Goal: Task Accomplishment & Management: Use online tool/utility

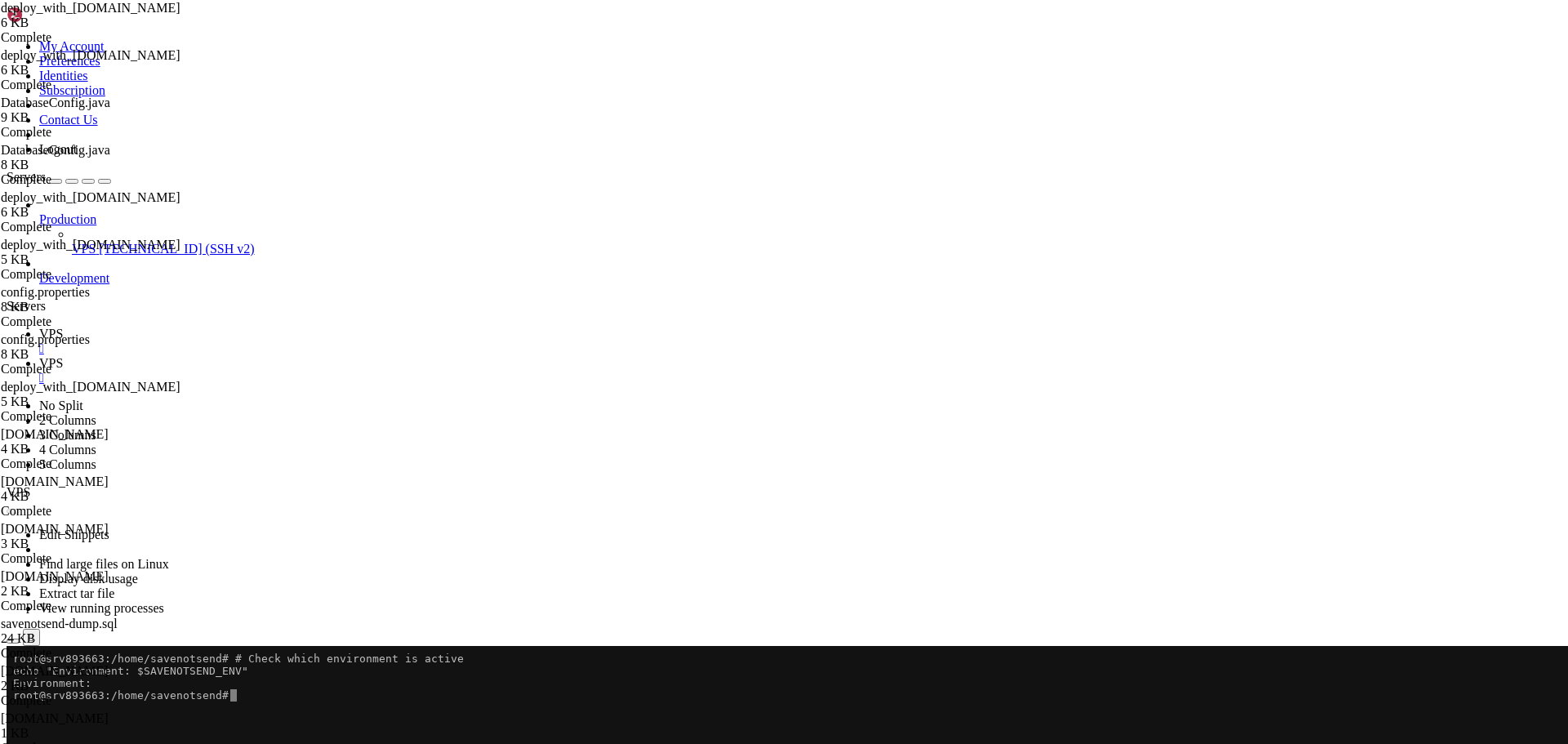
scroll to position [8, 2]
click at [72, 690] on button "Reconnect" at bounding box center [39, 699] width 65 height 17
click at [62, 356] on span "VPS" at bounding box center [51, 363] width 24 height 14
click at [21, 714] on span " .." at bounding box center [14, 721] width 11 height 14
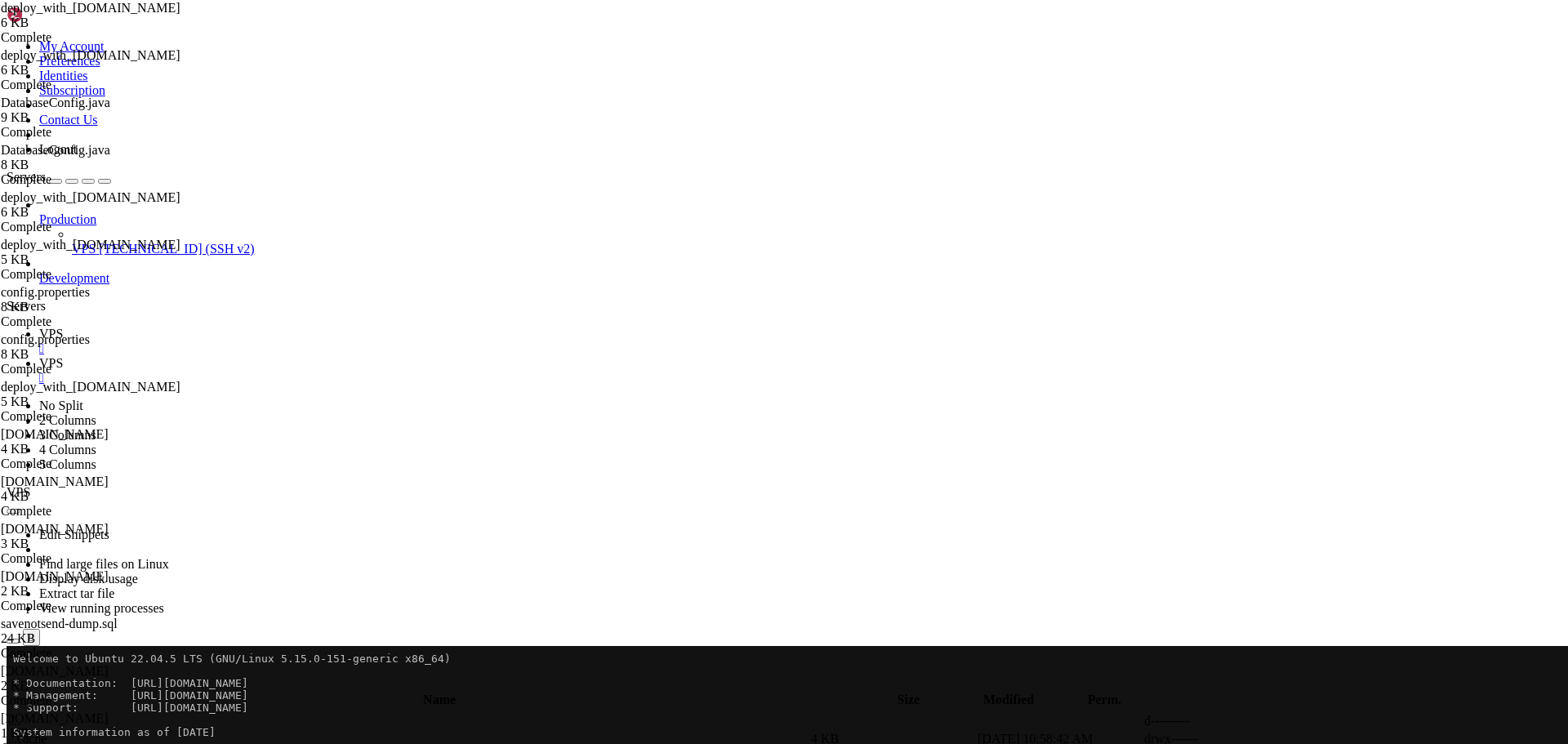
click at [21, 714] on span " .." at bounding box center [14, 721] width 11 height 14
click at [78, 732] on span " savenotsend" at bounding box center [43, 739] width 68 height 14
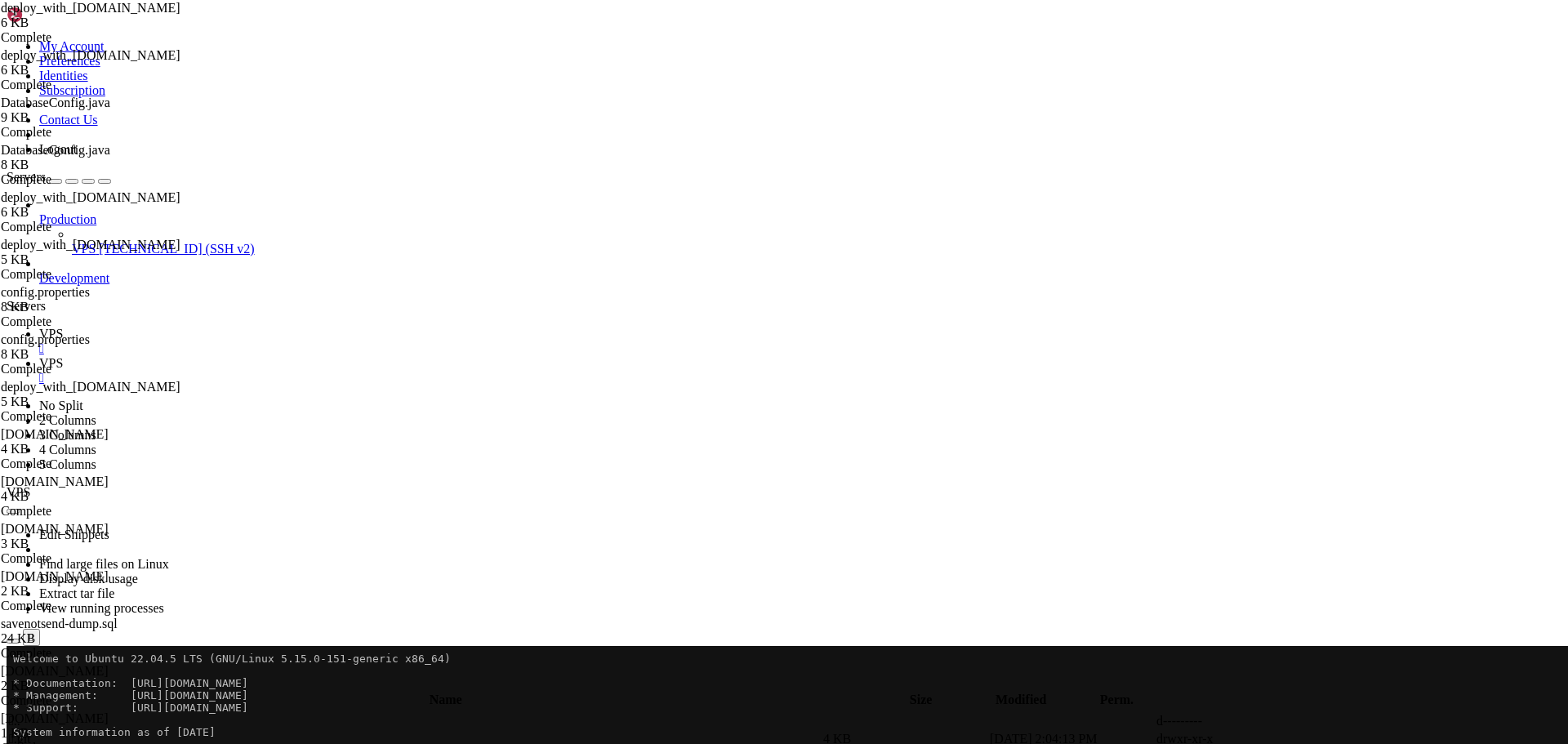
click at [31, 732] on span " .git" at bounding box center [20, 739] width 22 height 14
click at [40, 732] on span " main" at bounding box center [24, 739] width 31 height 14
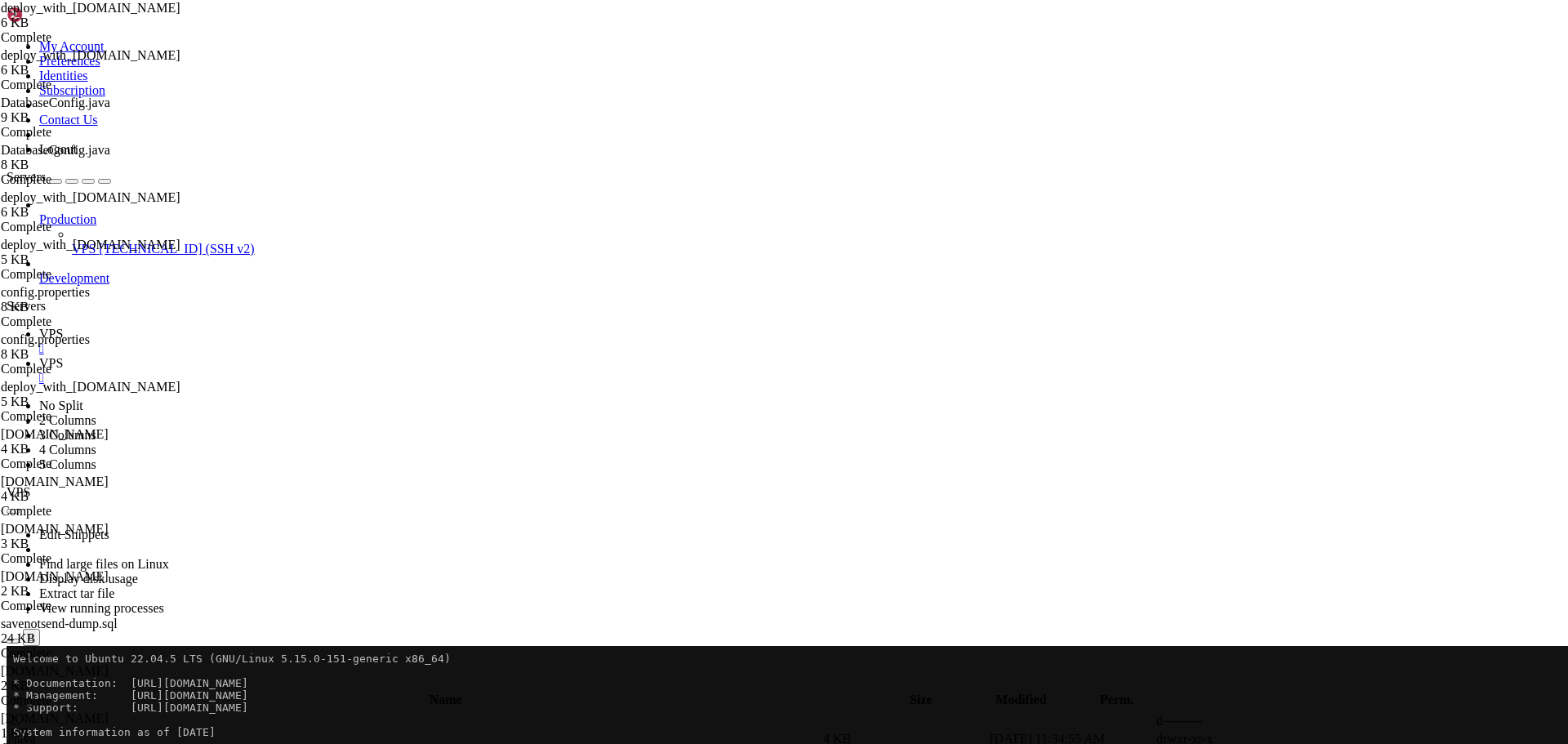
click at [36, 732] on span " java" at bounding box center [21, 739] width 27 height 14
click at [36, 732] on span " com" at bounding box center [21, 739] width 27 height 14
click at [78, 732] on span " savenotsend" at bounding box center [43, 739] width 68 height 14
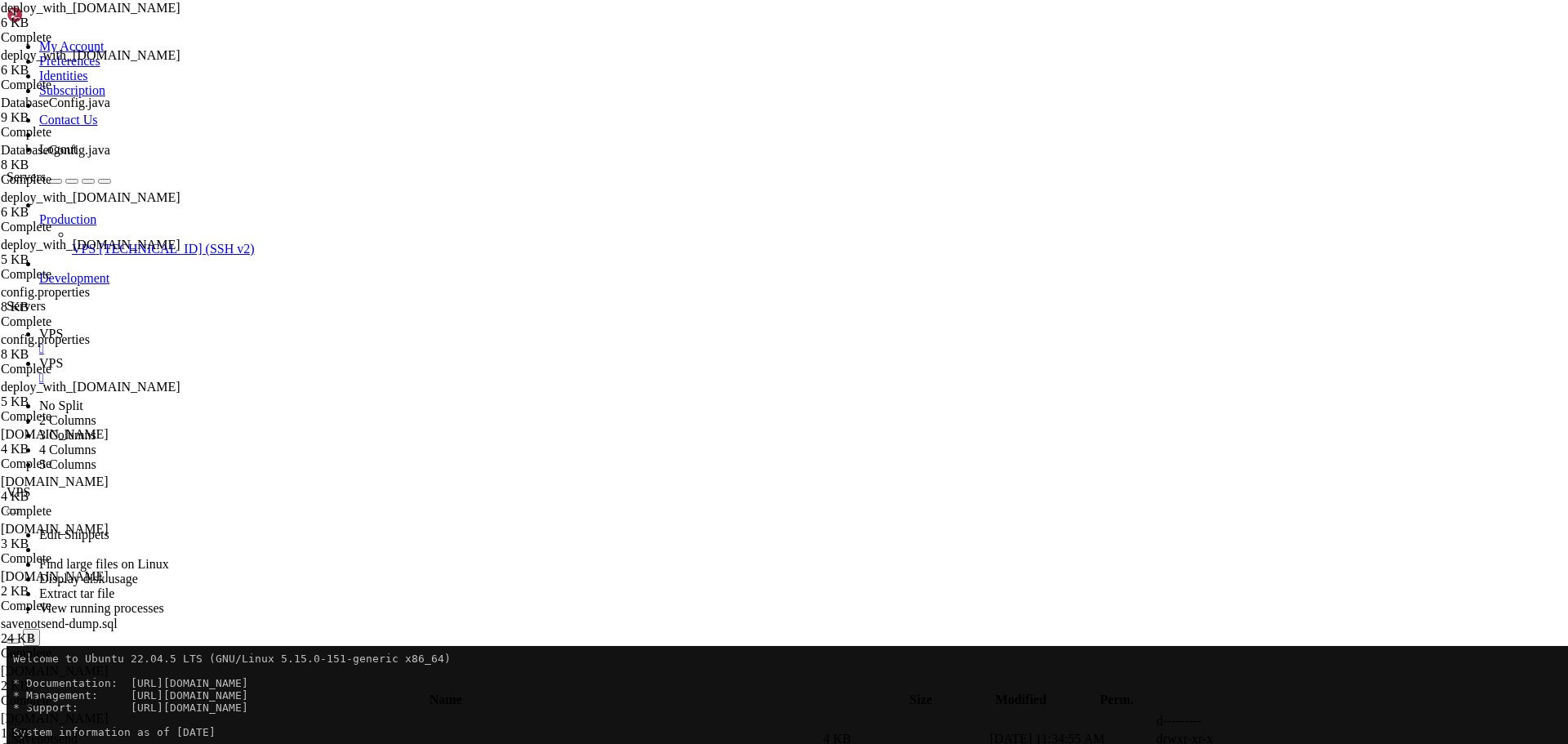
click at [78, 732] on span " savenotsend" at bounding box center [43, 739] width 68 height 14
click at [46, 732] on span " admin" at bounding box center [27, 739] width 38 height 14
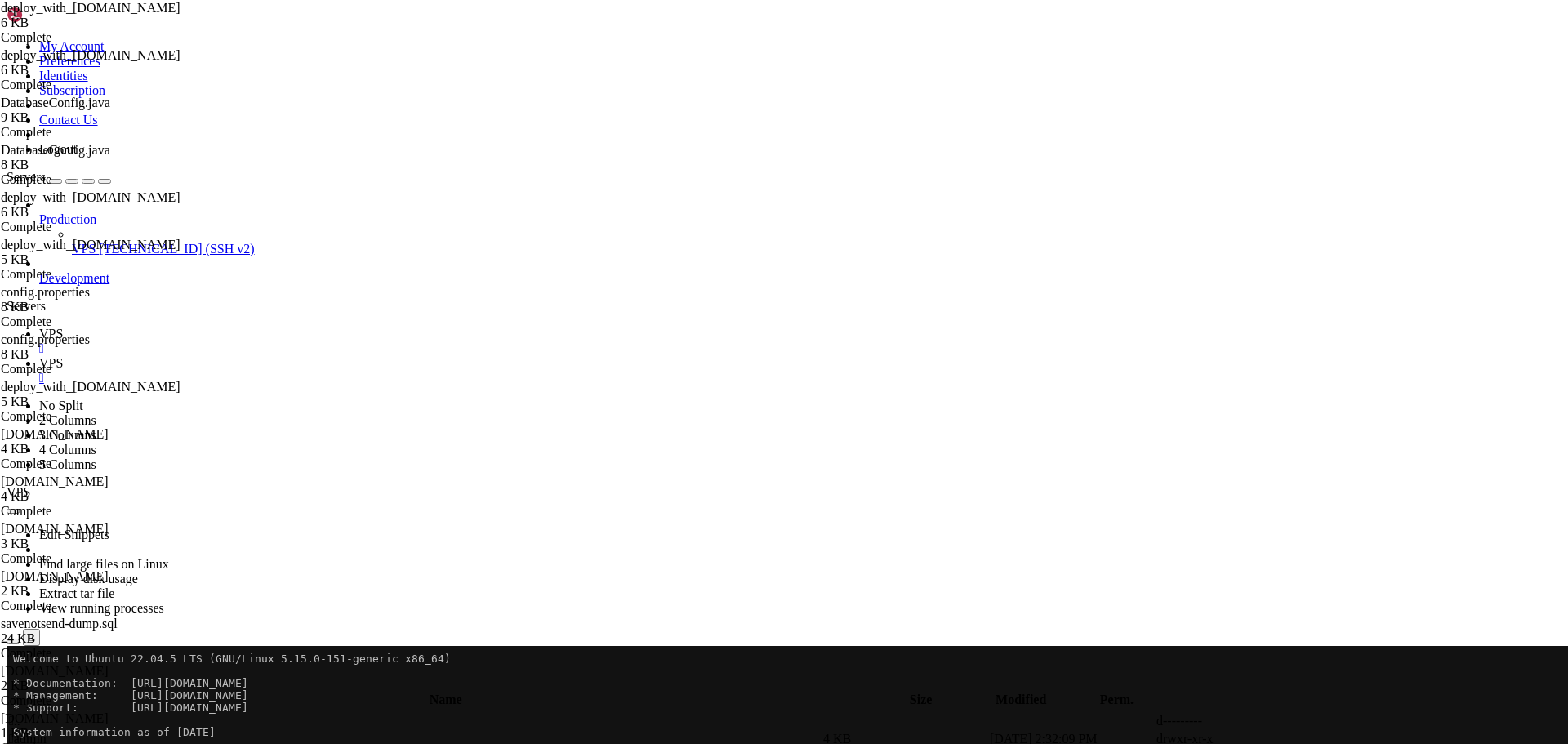
type input "/home/savenotsend/src/main/java/com/savenotsend/servlets/admin"
paste textarea
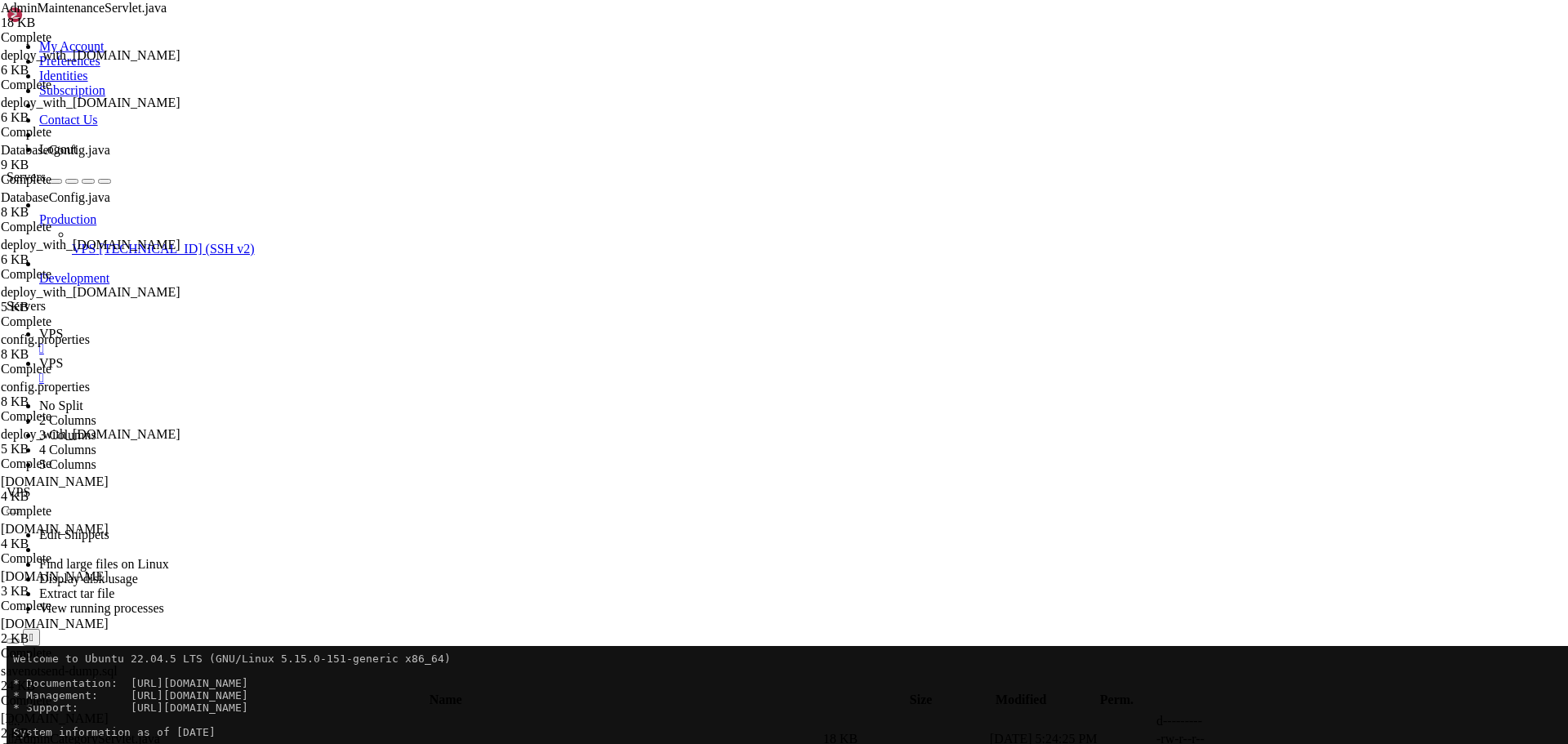
type textarea "}"
click at [13, 685] on icon "button" at bounding box center [13, 685] width 0 height 0
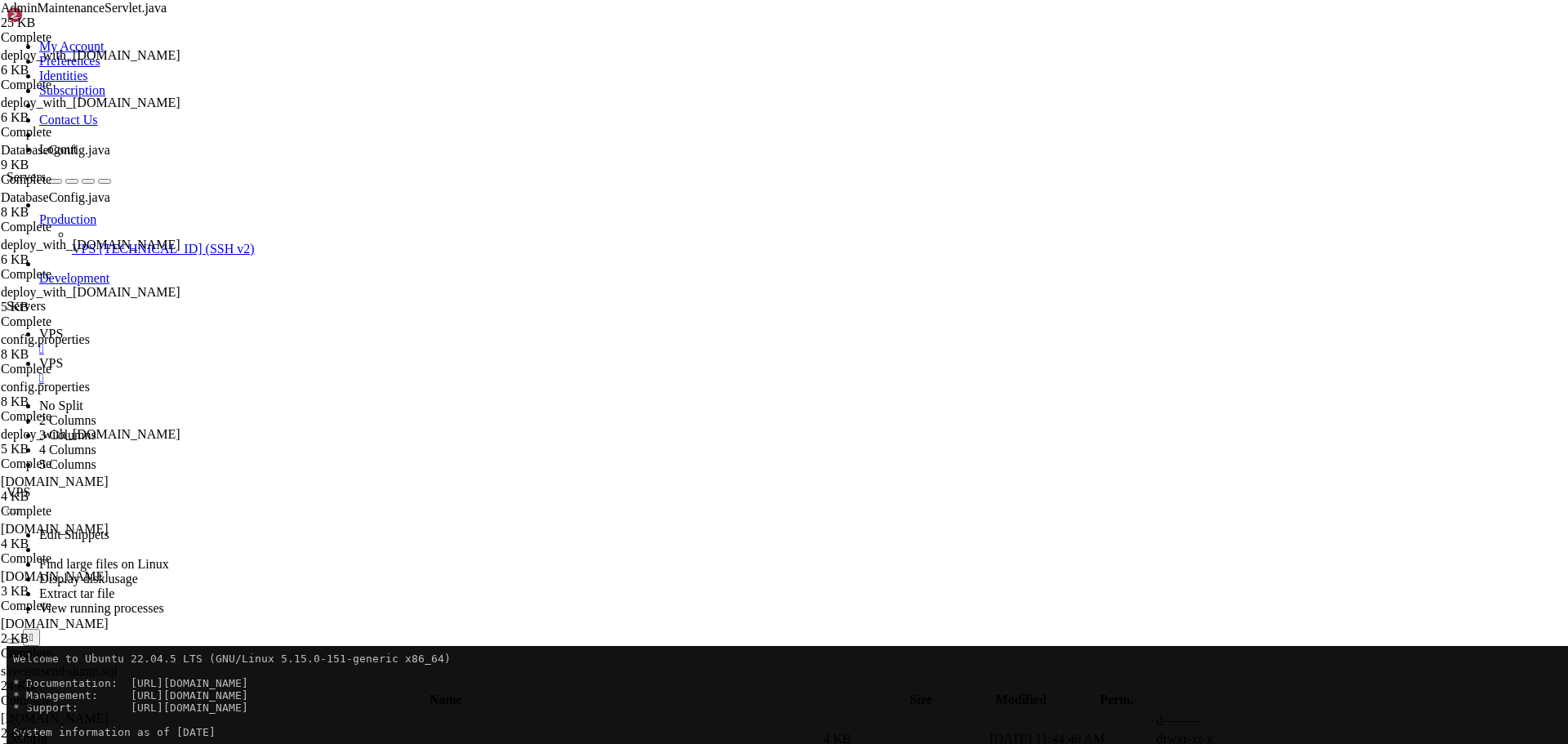
click at [13, 685] on icon "button" at bounding box center [13, 685] width 0 height 0
click at [240, 731] on td " main" at bounding box center [414, 739] width 812 height 16
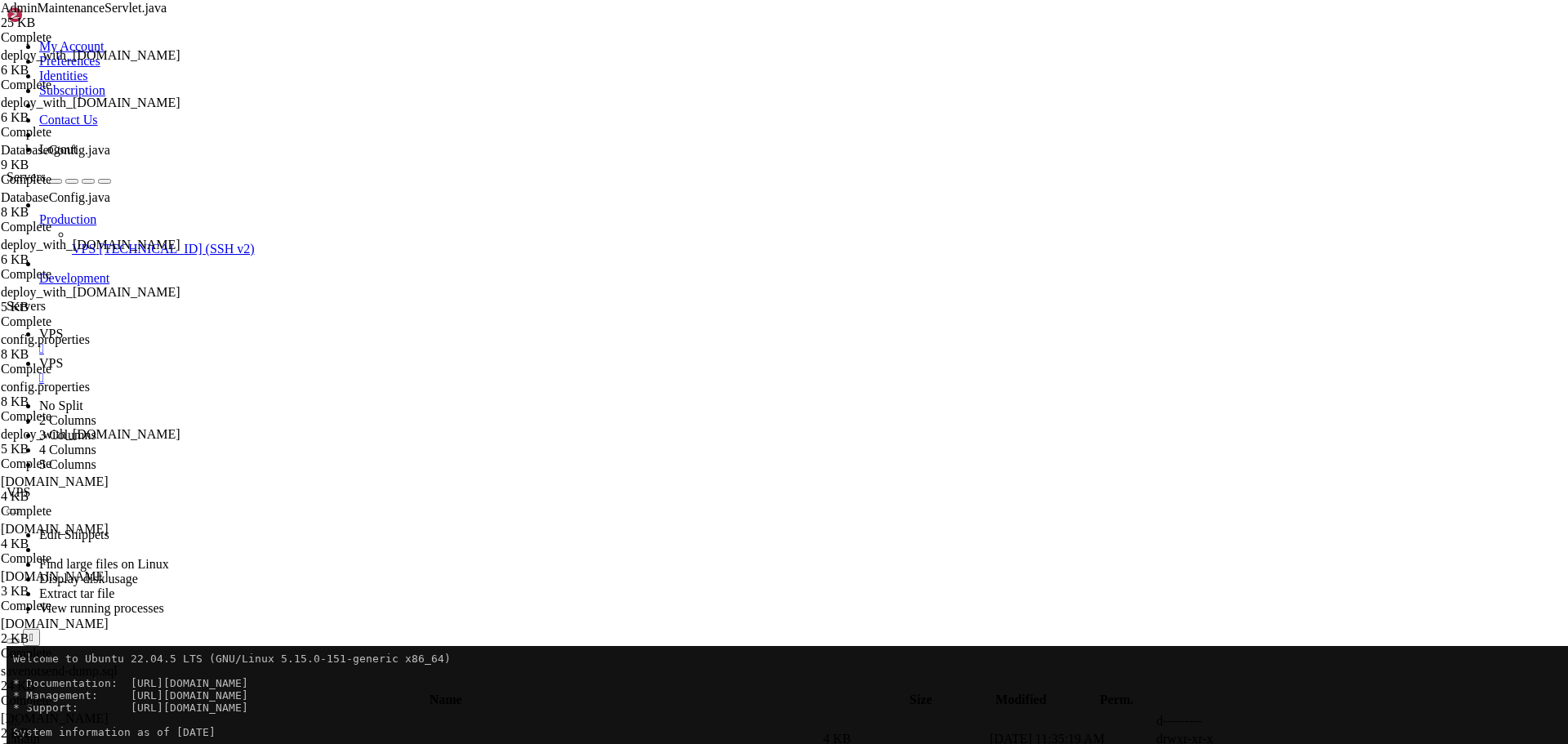
click at [240, 731] on td " main" at bounding box center [414, 739] width 812 height 16
click at [68, 743] on span " WEB-INF" at bounding box center [39, 757] width 60 height 14
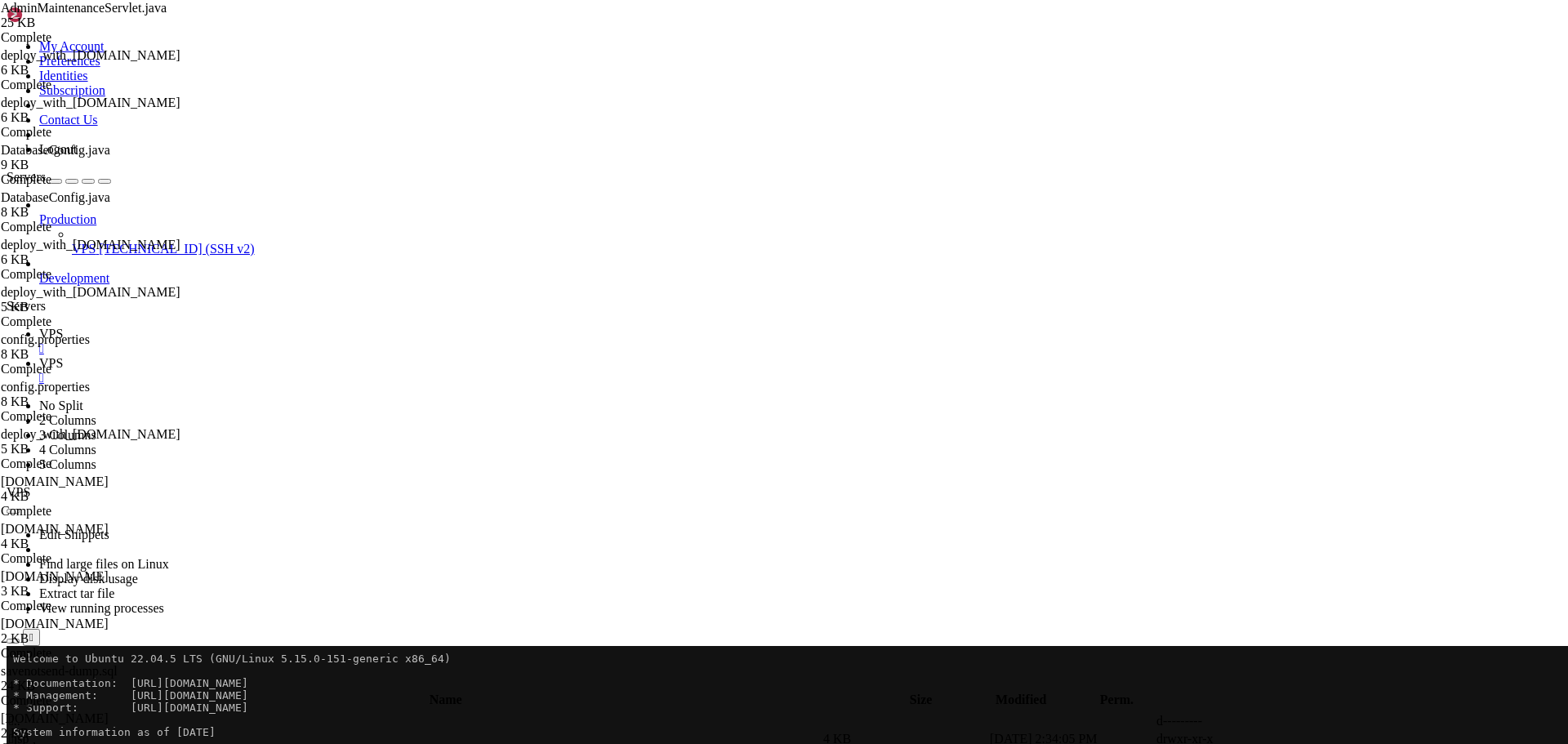
click at [29, 732] on span " jsp" at bounding box center [19, 739] width 21 height 14
click at [46, 732] on span " admin" at bounding box center [27, 739] width 38 height 14
type input "/home/savenotsend/src/main/webapp/WEB-INF/jsp/admin"
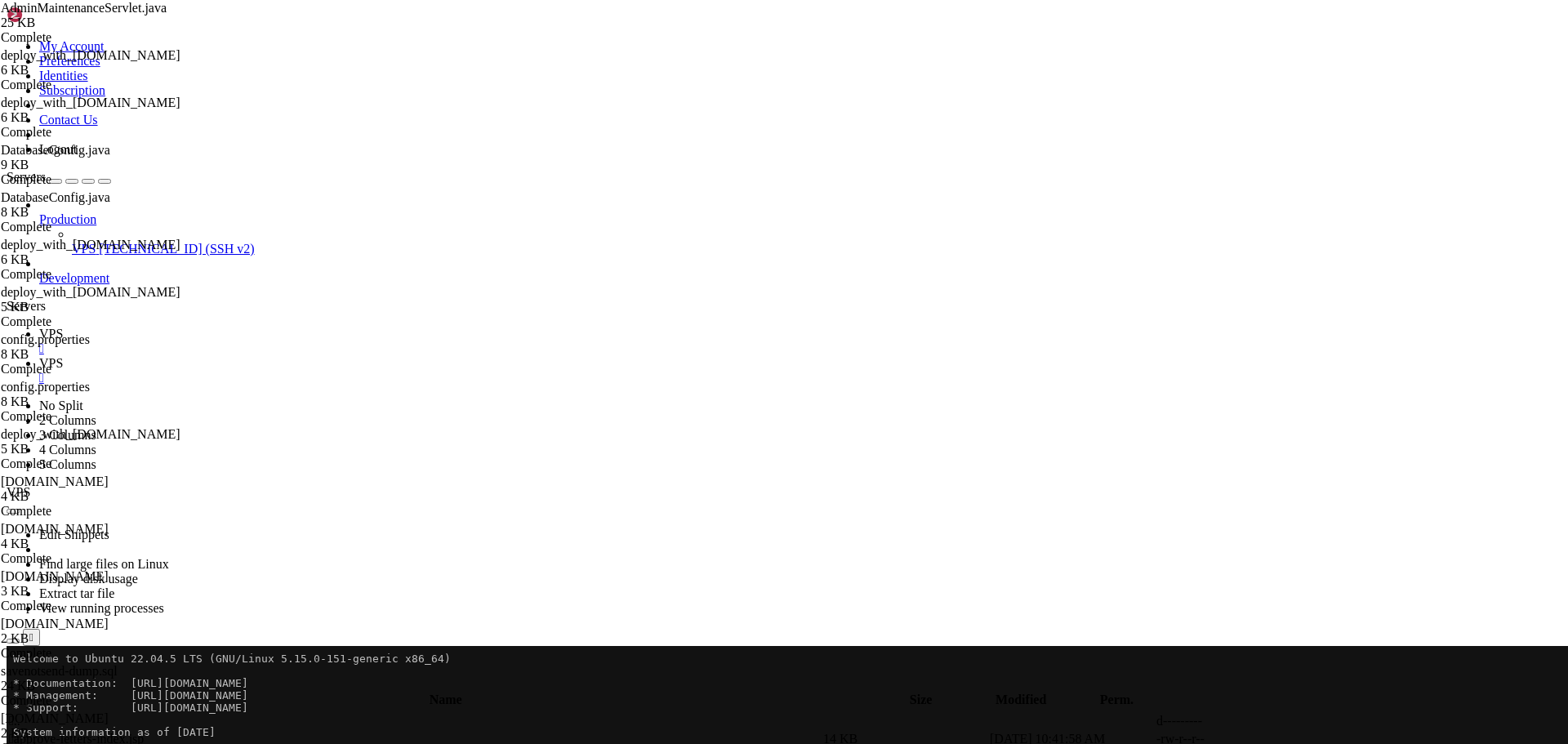
type textarea "</div>"
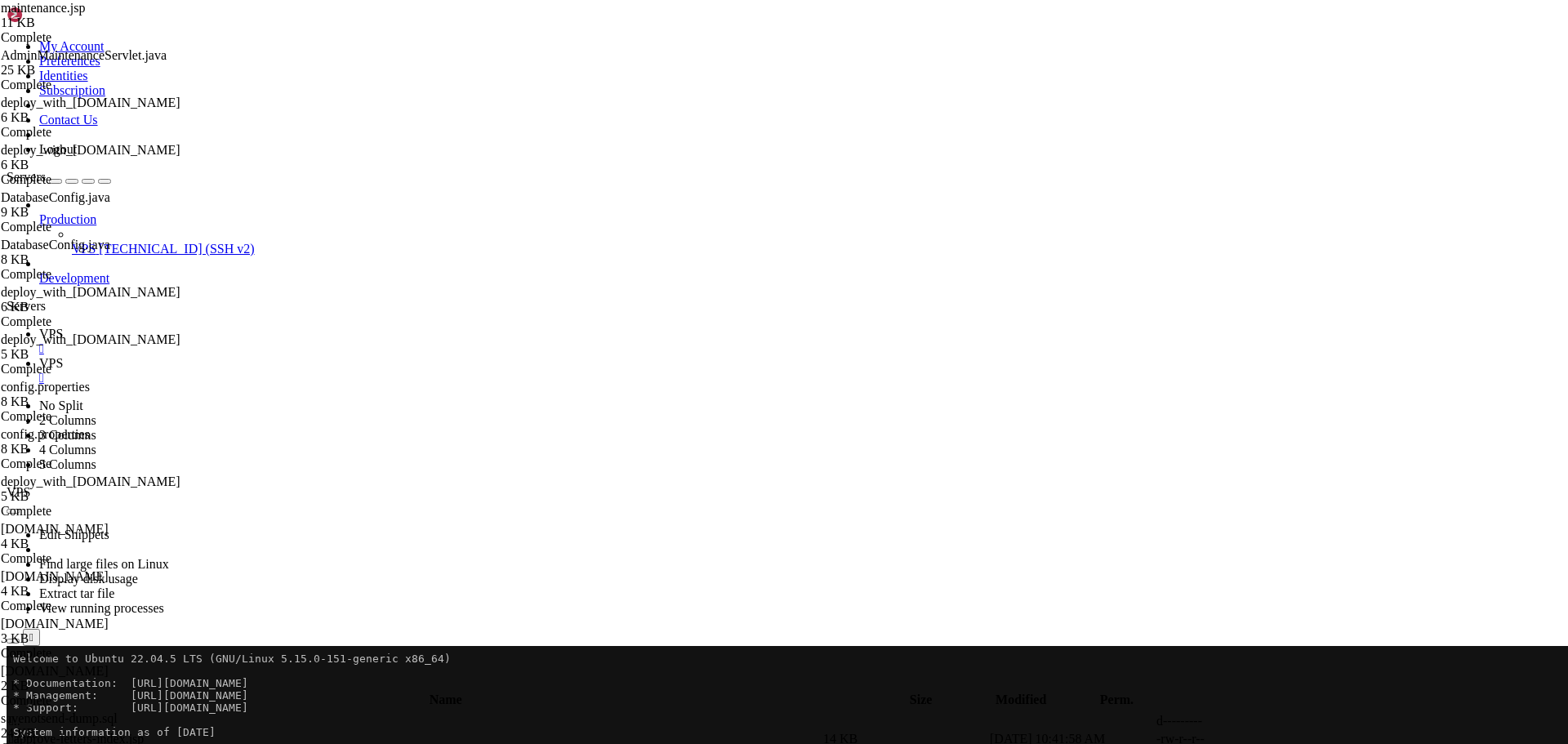
paste textarea "</style>"
type textarea "</style>"
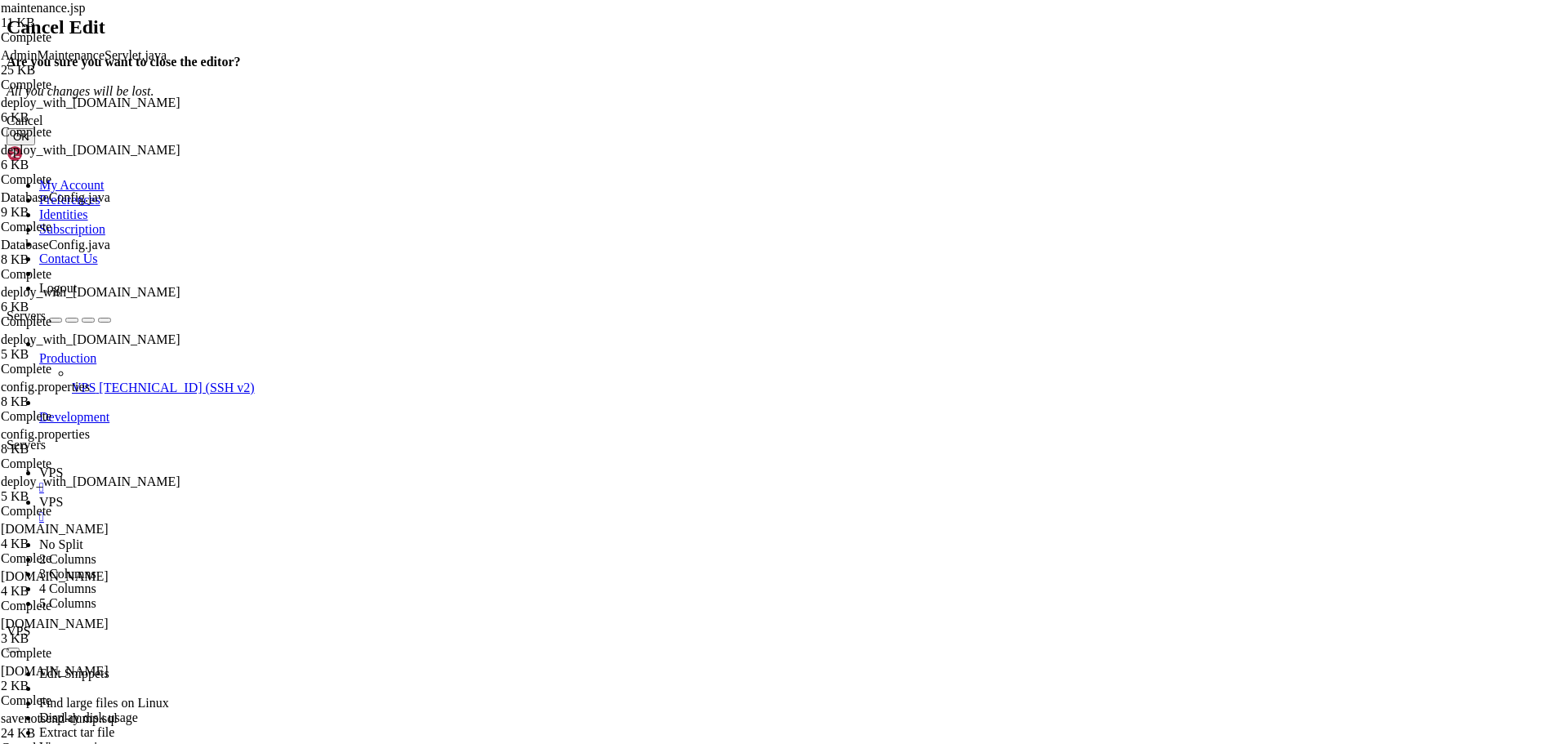
click at [35, 146] on button "OK" at bounding box center [21, 137] width 28 height 17
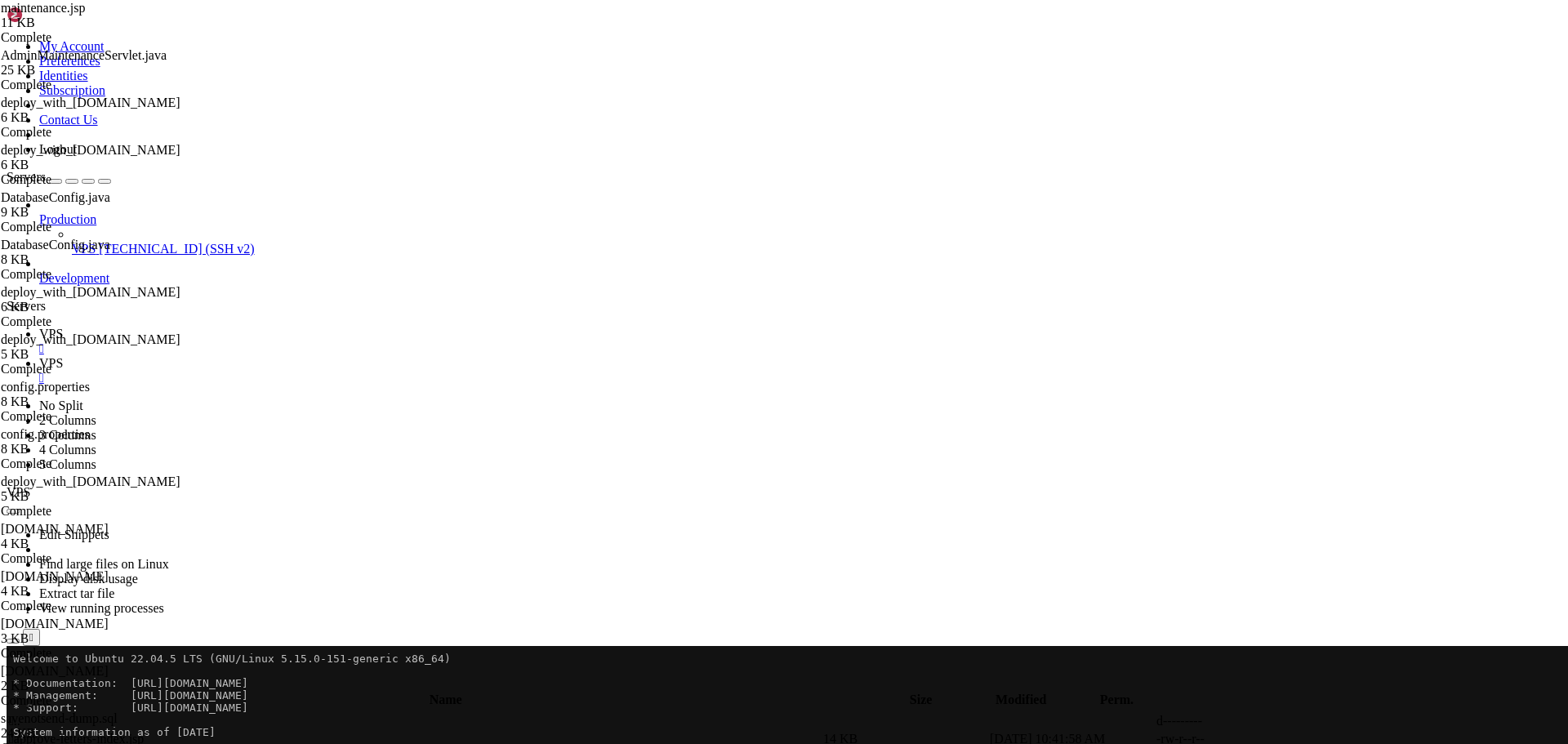
paste textarea
type textarea "</html>"
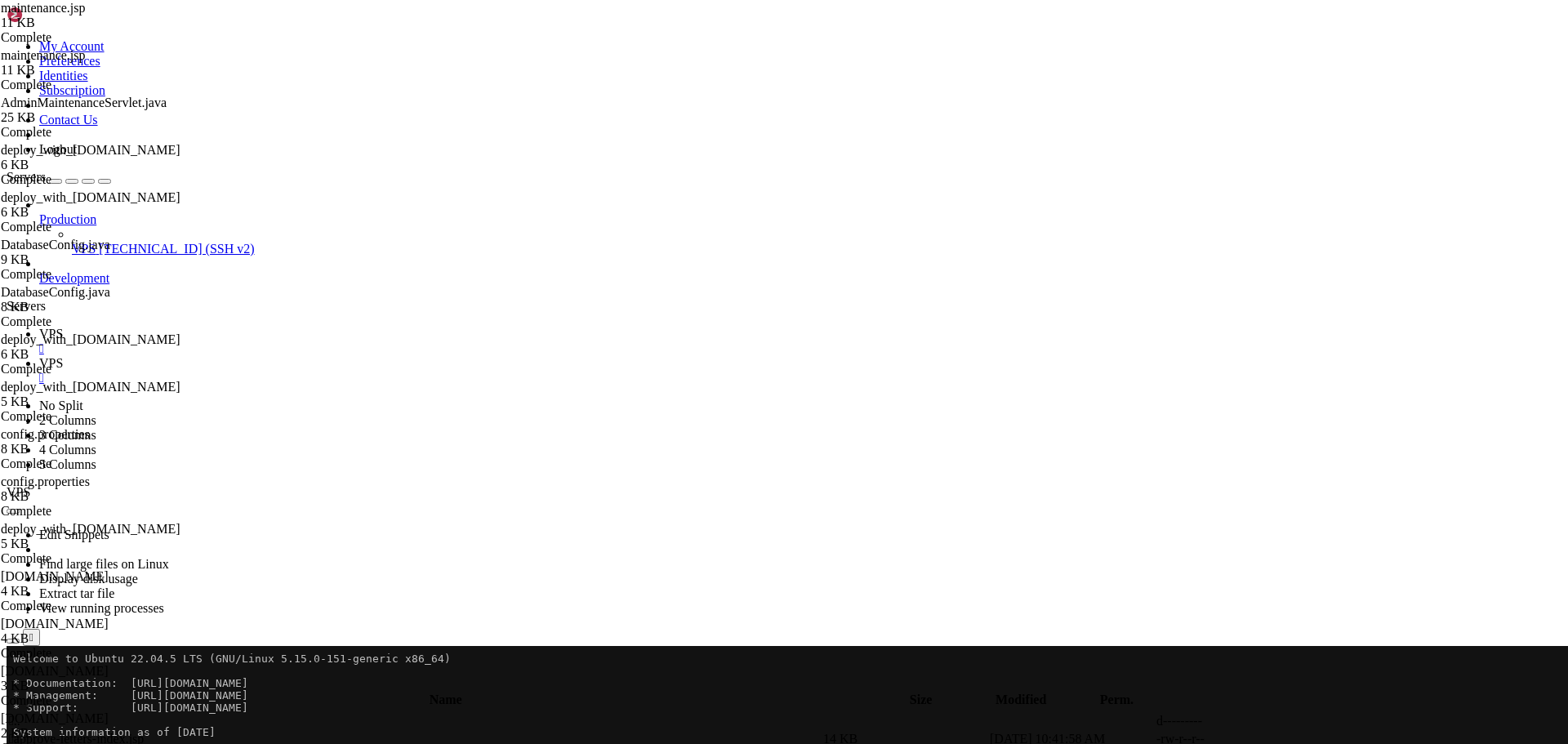
click at [62, 327] on span "VPS" at bounding box center [51, 334] width 24 height 14
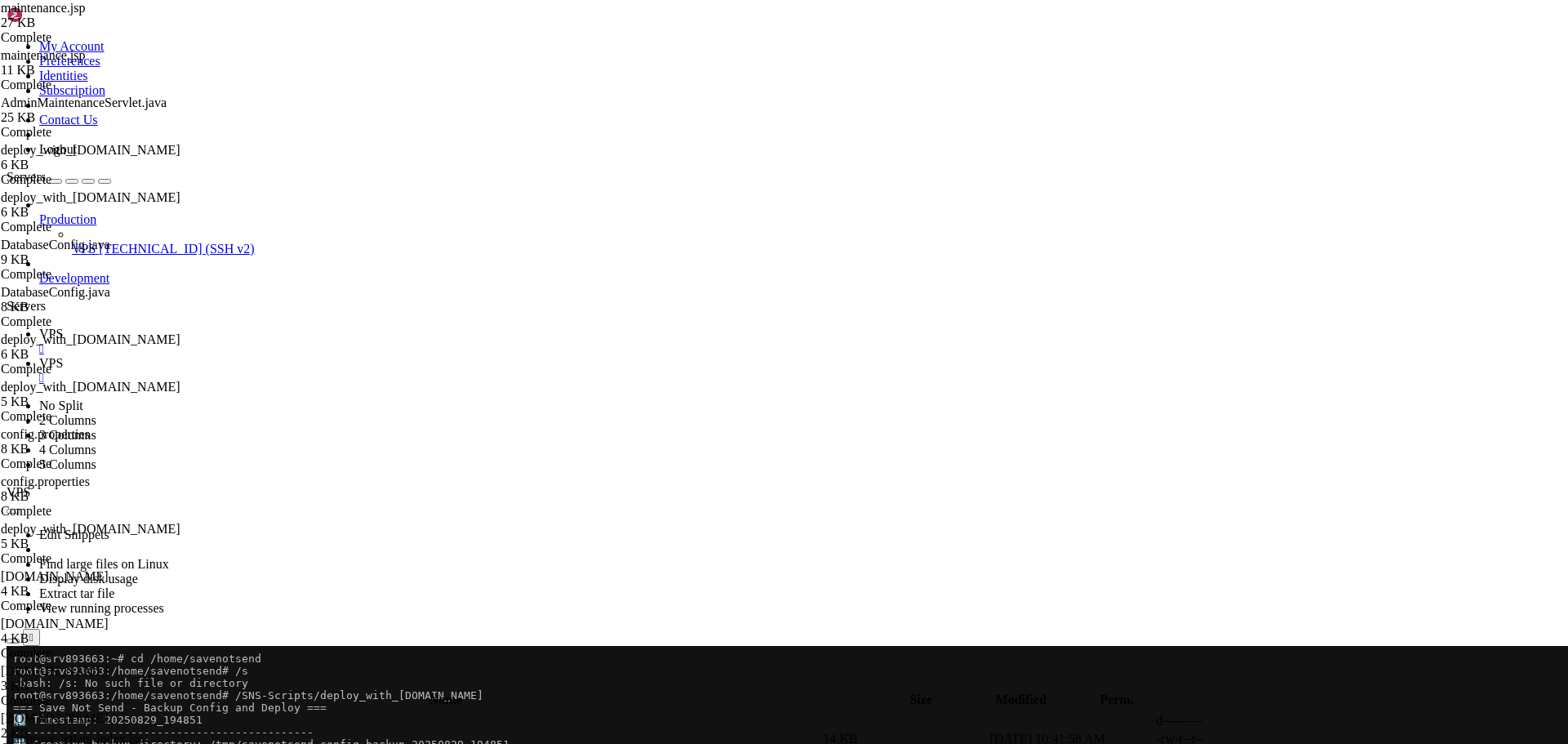
scroll to position [882, 0]
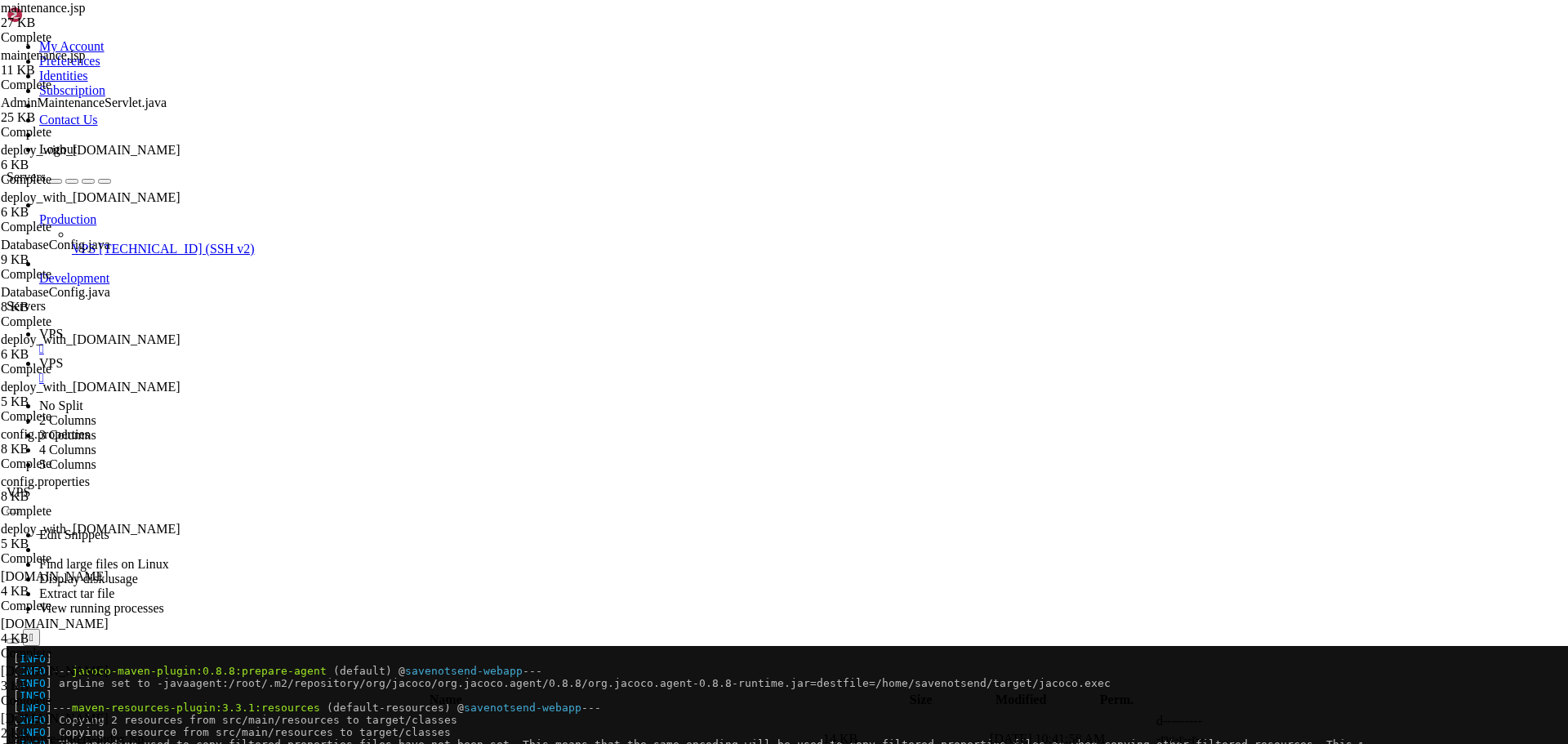
drag, startPoint x: 14, startPoint y: 828, endPoint x: 547, endPoint y: 945, distance: 545.7
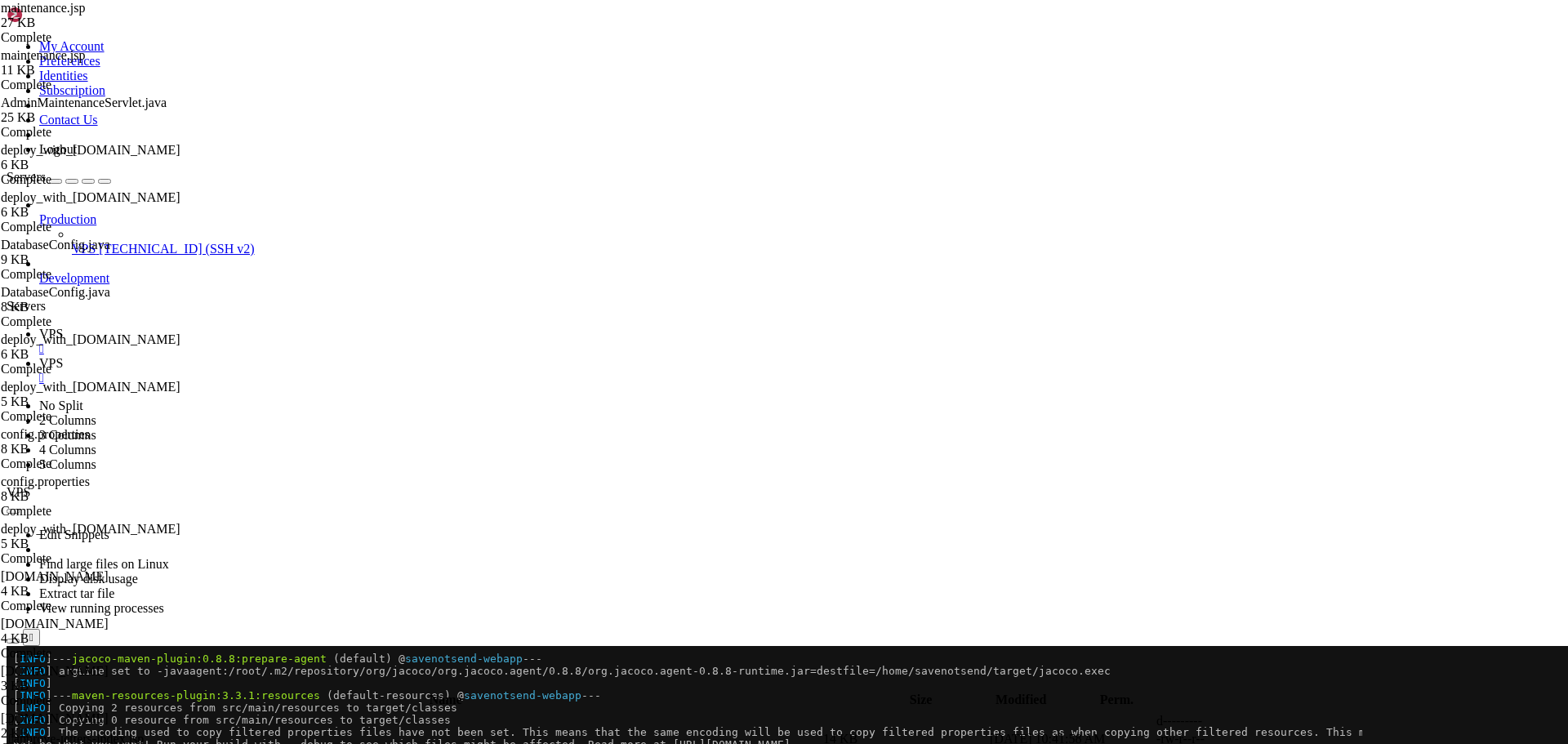
scroll to position [895, 0]
click at [39, 356] on icon at bounding box center [39, 363] width 0 height 14
click at [21, 714] on span " .." at bounding box center [14, 721] width 11 height 14
click at [13, 685] on icon "button" at bounding box center [13, 685] width 0 height 0
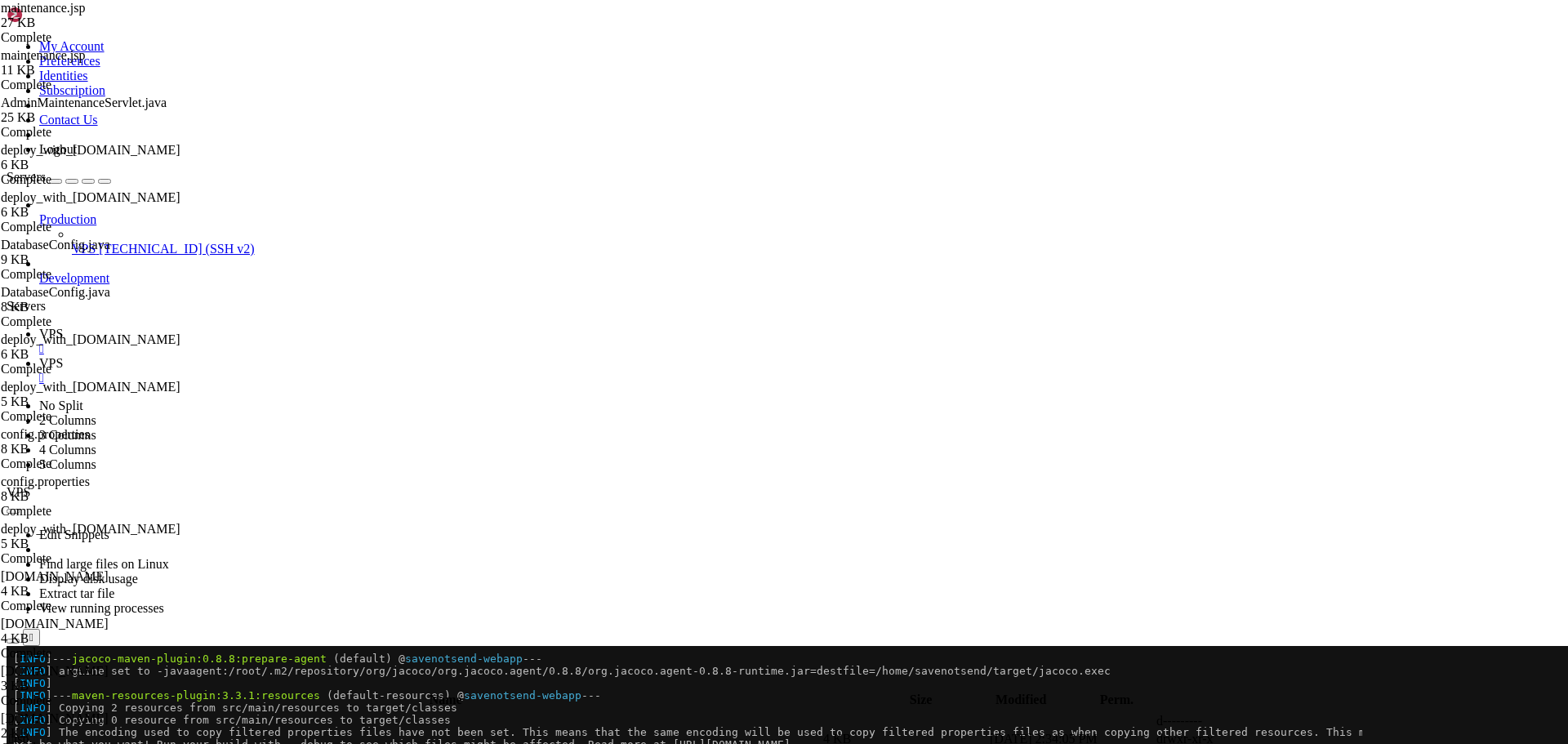
click at [13, 685] on icon "button" at bounding box center [13, 685] width 0 height 0
click at [40, 732] on span " main" at bounding box center [24, 739] width 31 height 14
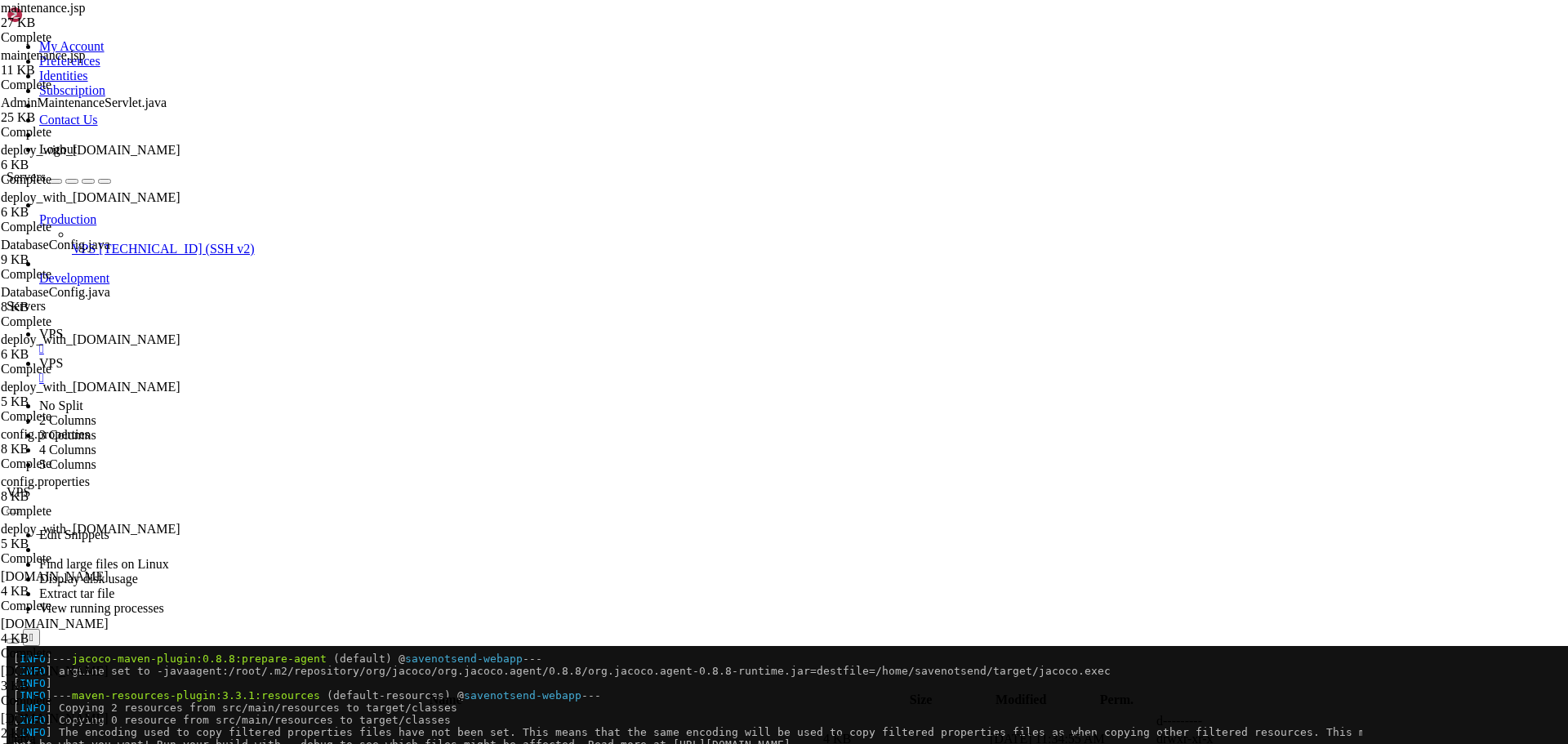
click at [36, 732] on span " java" at bounding box center [21, 739] width 27 height 14
click at [36, 732] on span " com" at bounding box center [21, 739] width 27 height 14
click at [78, 732] on span " savenotsend" at bounding box center [43, 739] width 68 height 14
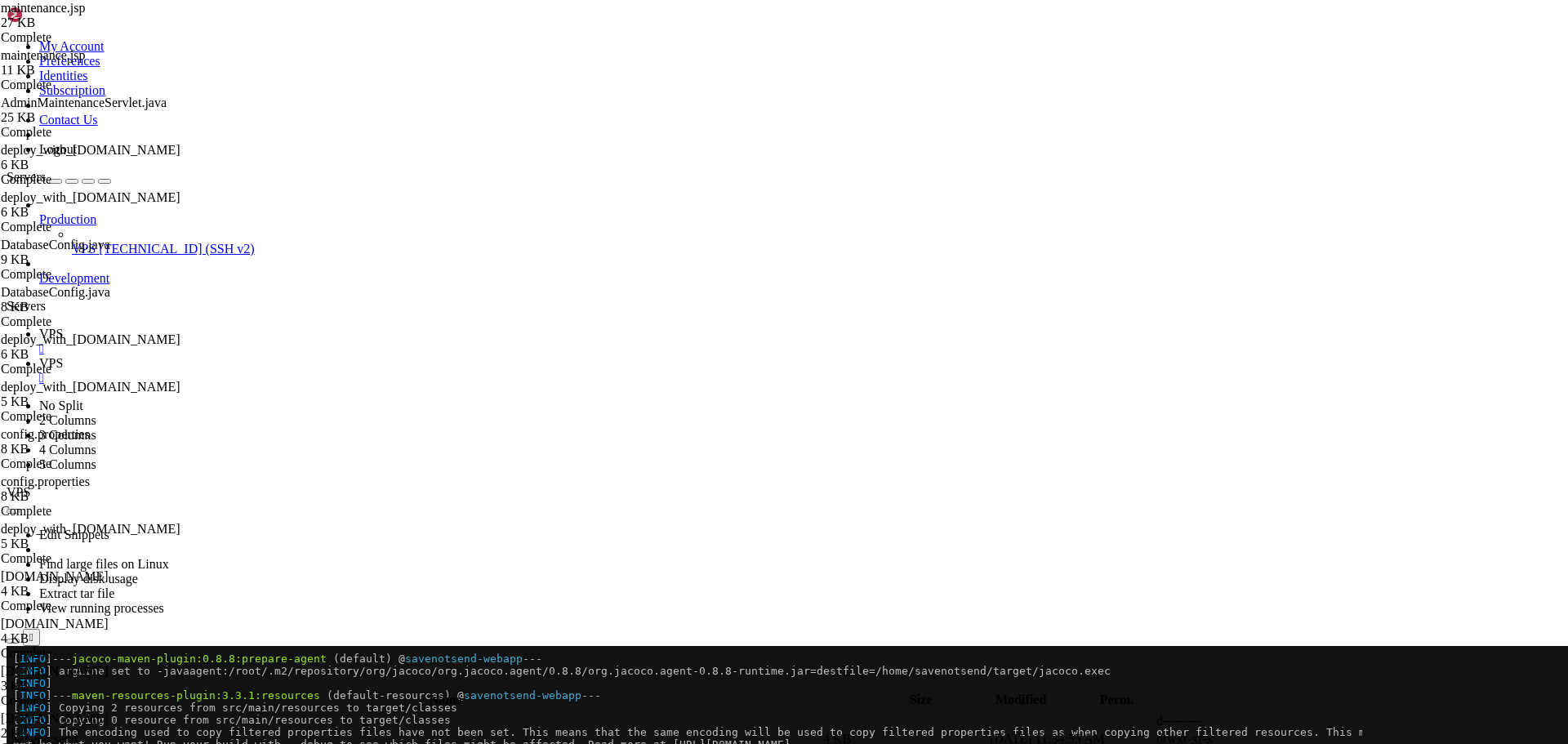
click at [78, 732] on span " savenotsend" at bounding box center [43, 739] width 68 height 14
click at [46, 732] on span " admin" at bounding box center [27, 739] width 38 height 14
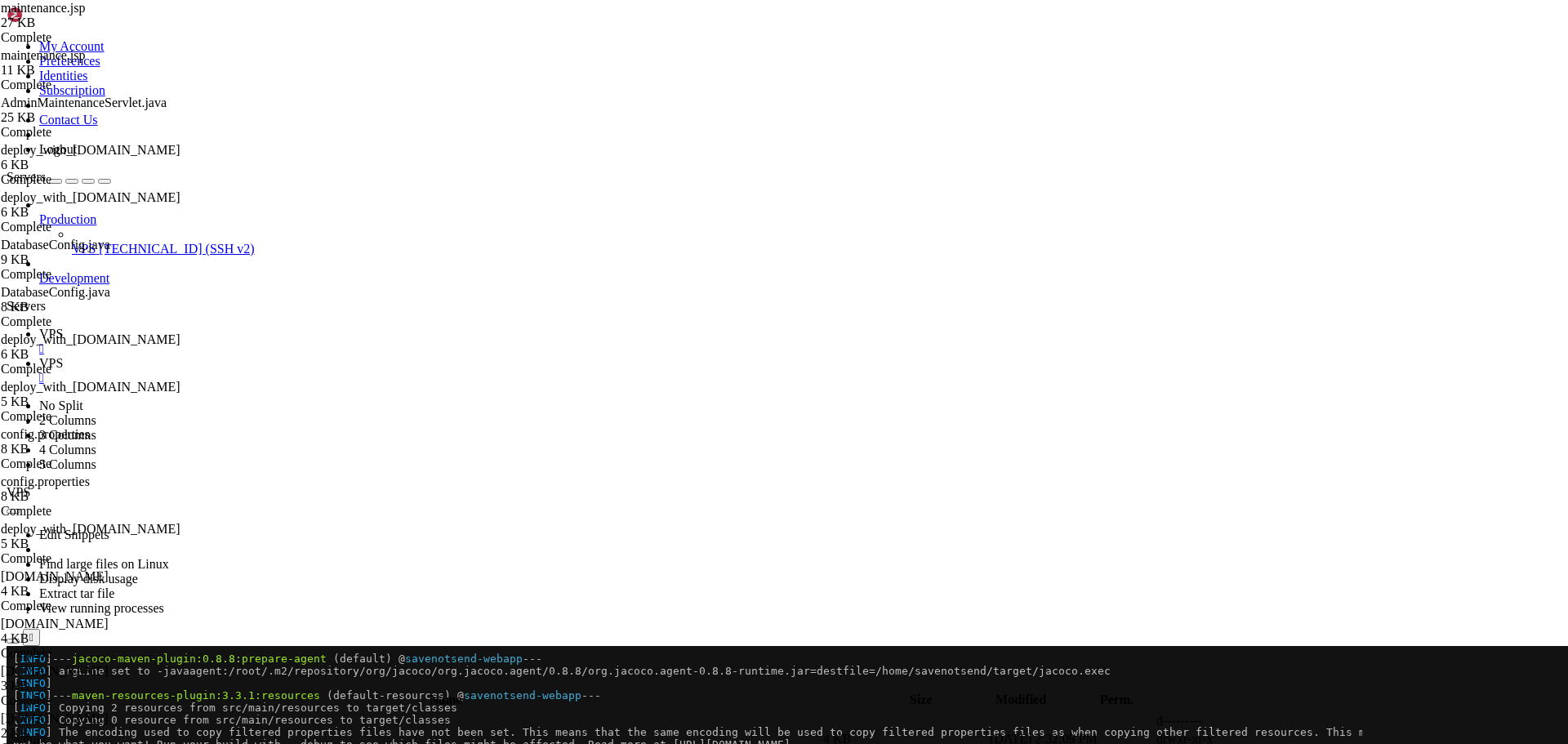
type input "/home/savenotsend/src/main/java/com/savenotsend/servlets/admin"
paste textarea
type textarea "}"
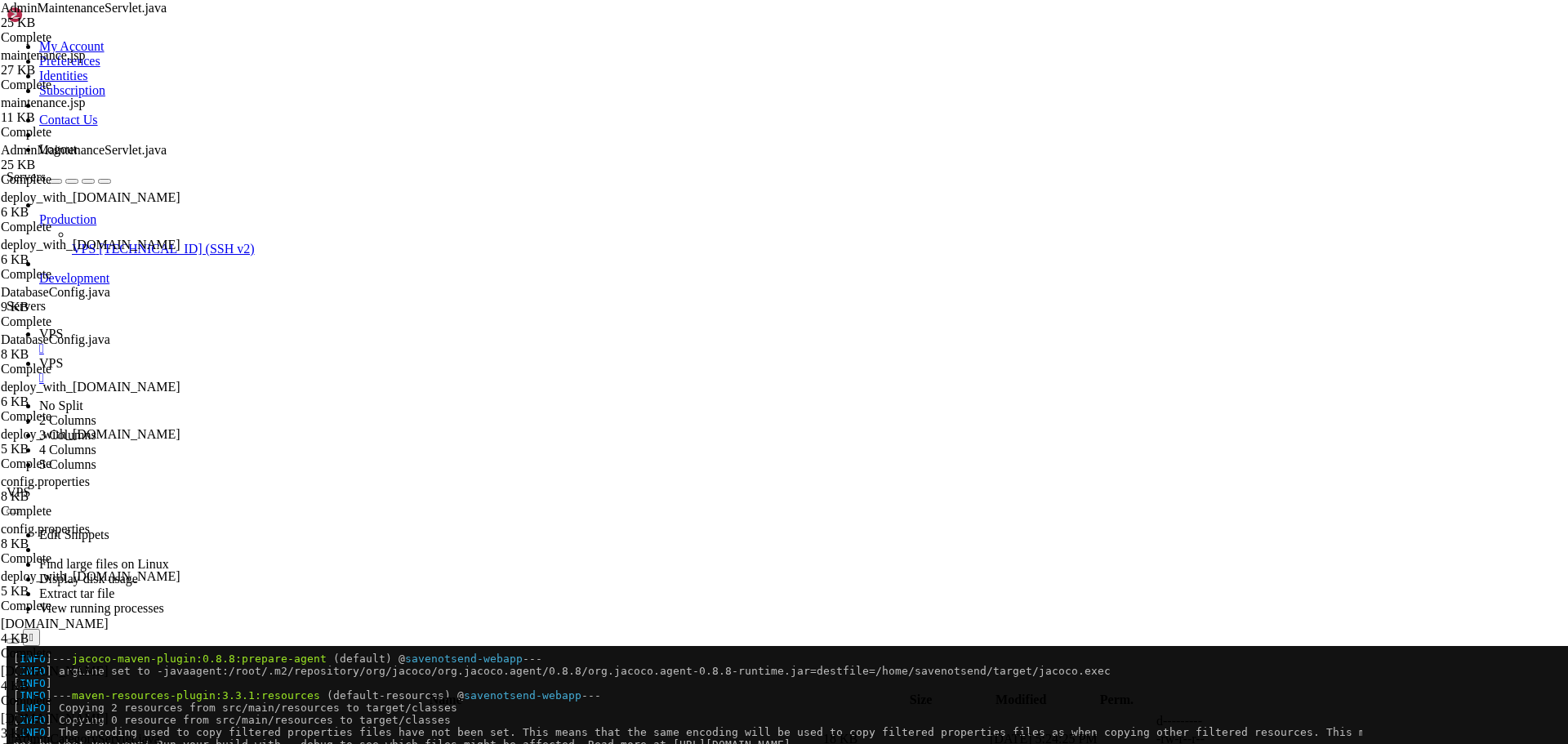
scroll to position [4392, 0]
click at [39, 327] on icon at bounding box center [39, 334] width 0 height 14
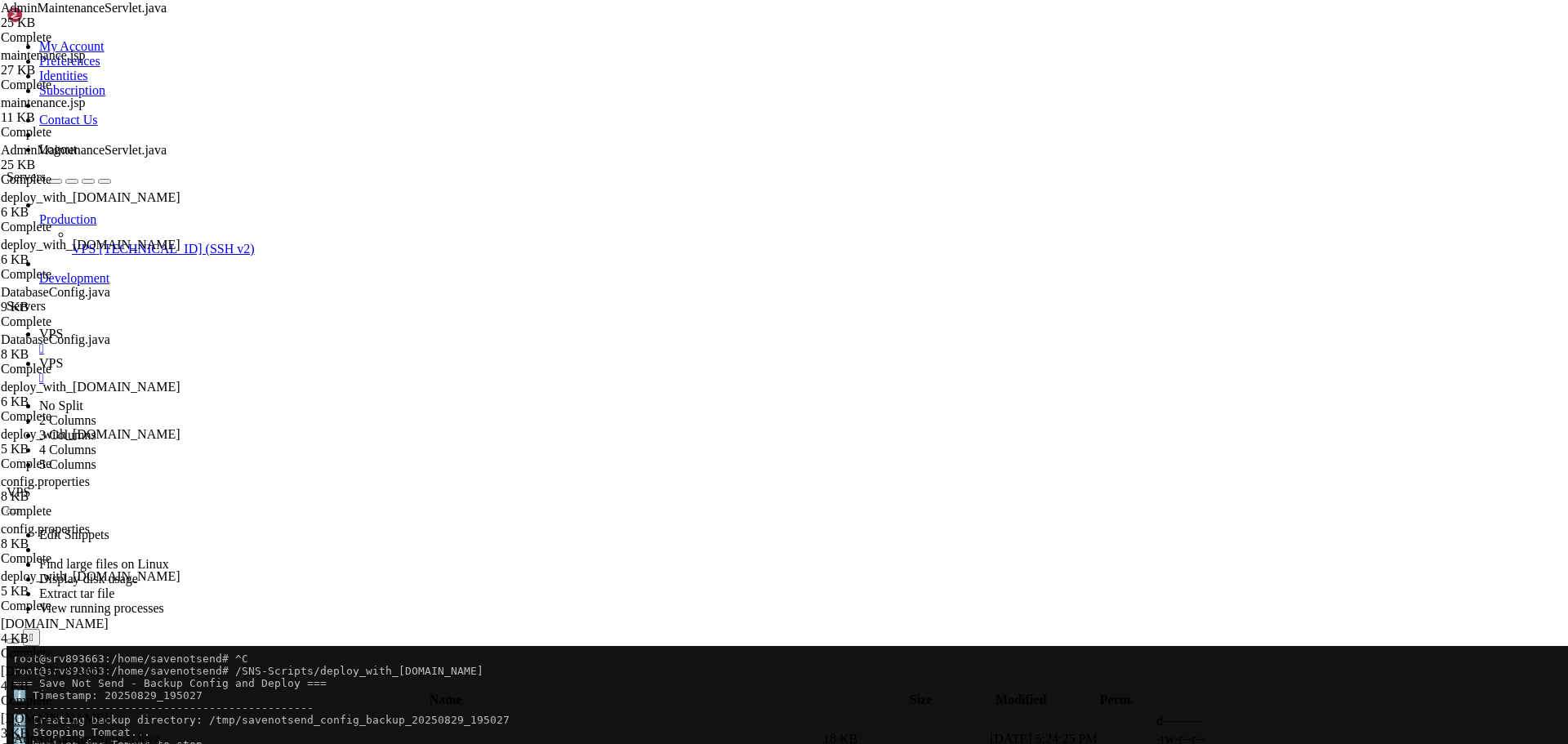
scroll to position [1568, 0]
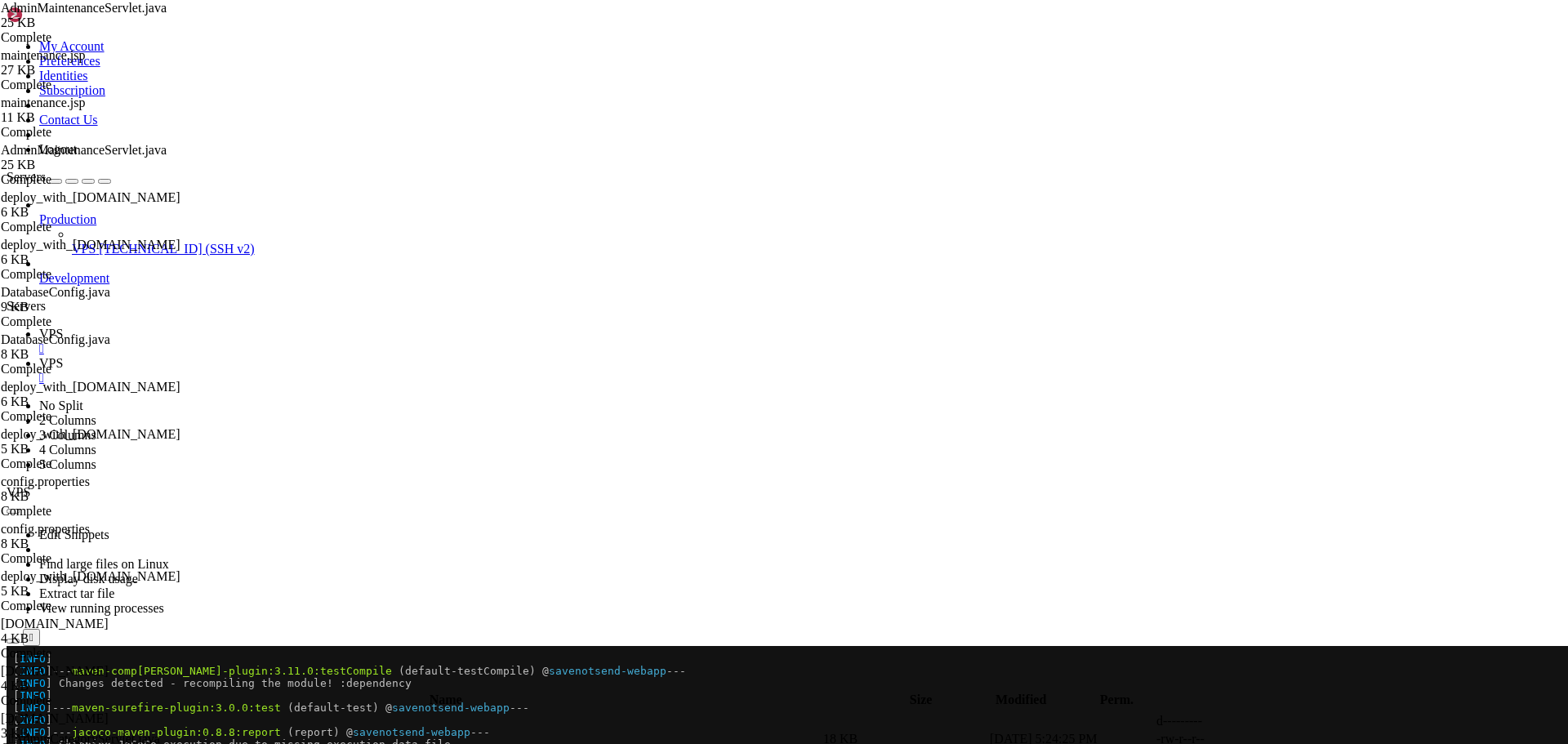
click at [39, 356] on icon at bounding box center [39, 363] width 0 height 14
click at [13, 685] on icon "button" at bounding box center [13, 685] width 0 height 0
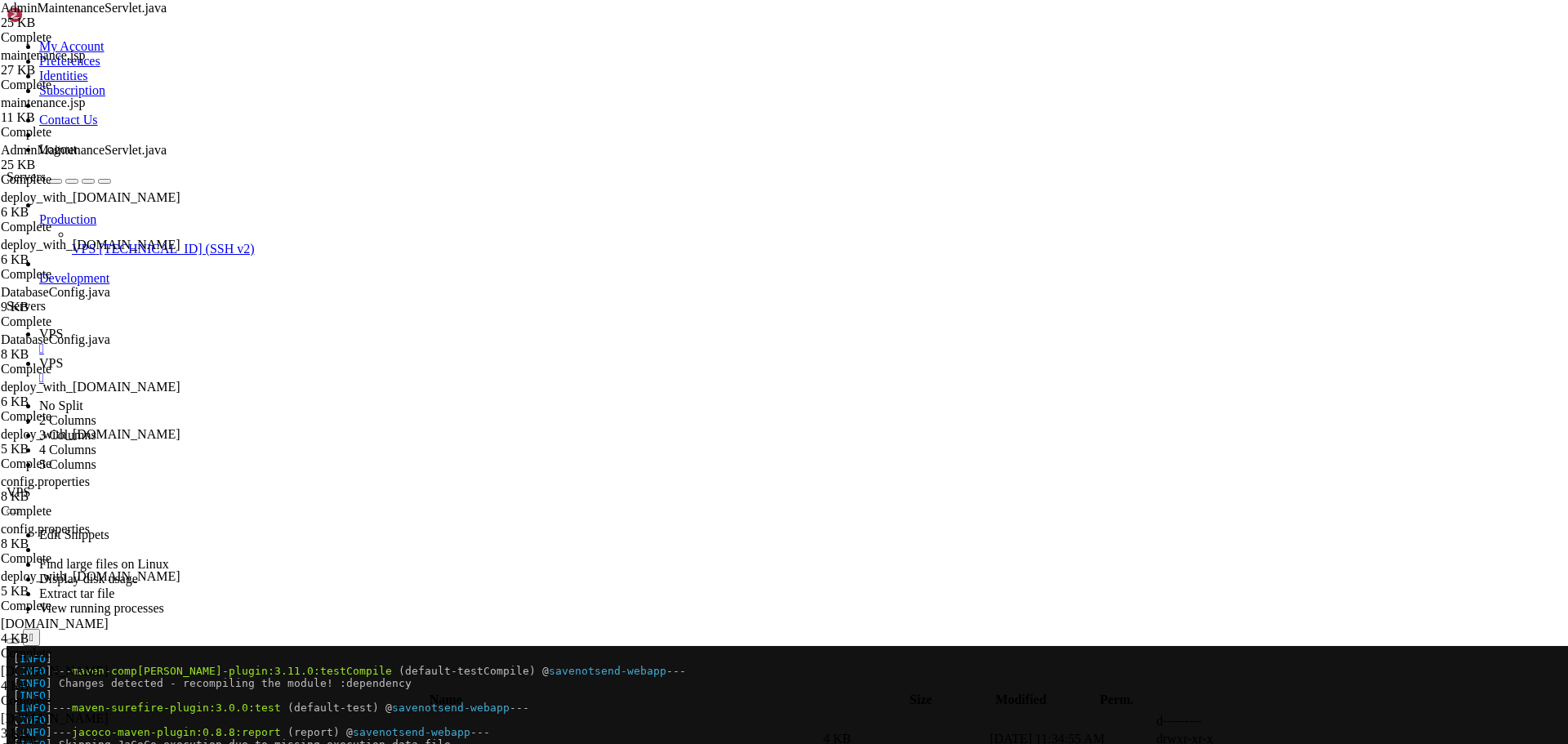
click at [13, 685] on icon "button" at bounding box center [13, 685] width 0 height 0
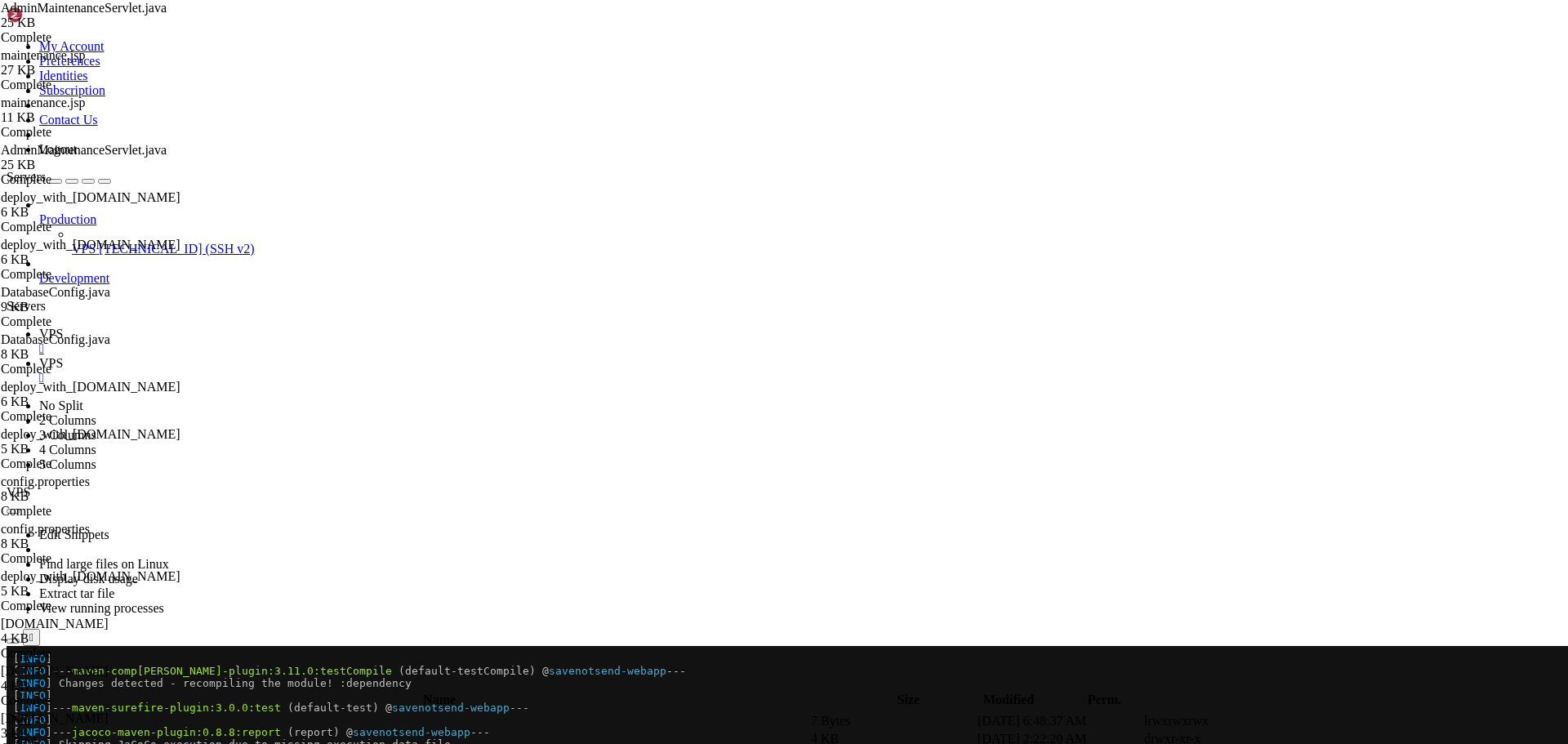
click at [78, 732] on span " savenotsend" at bounding box center [43, 739] width 68 height 14
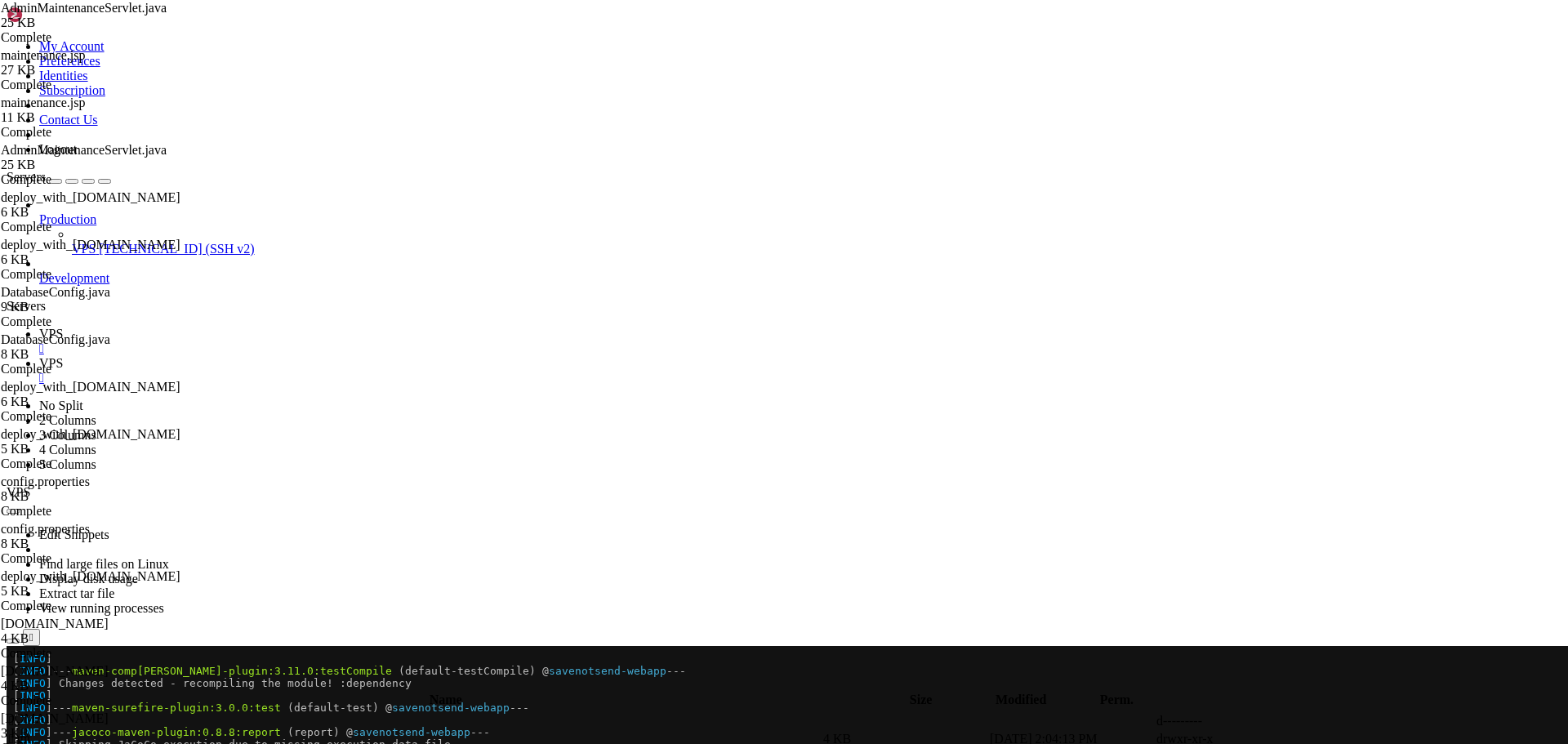
click at [40, 732] on span " main" at bounding box center [24, 739] width 31 height 14
click at [62, 743] on span " resources" at bounding box center [35, 757] width 54 height 14
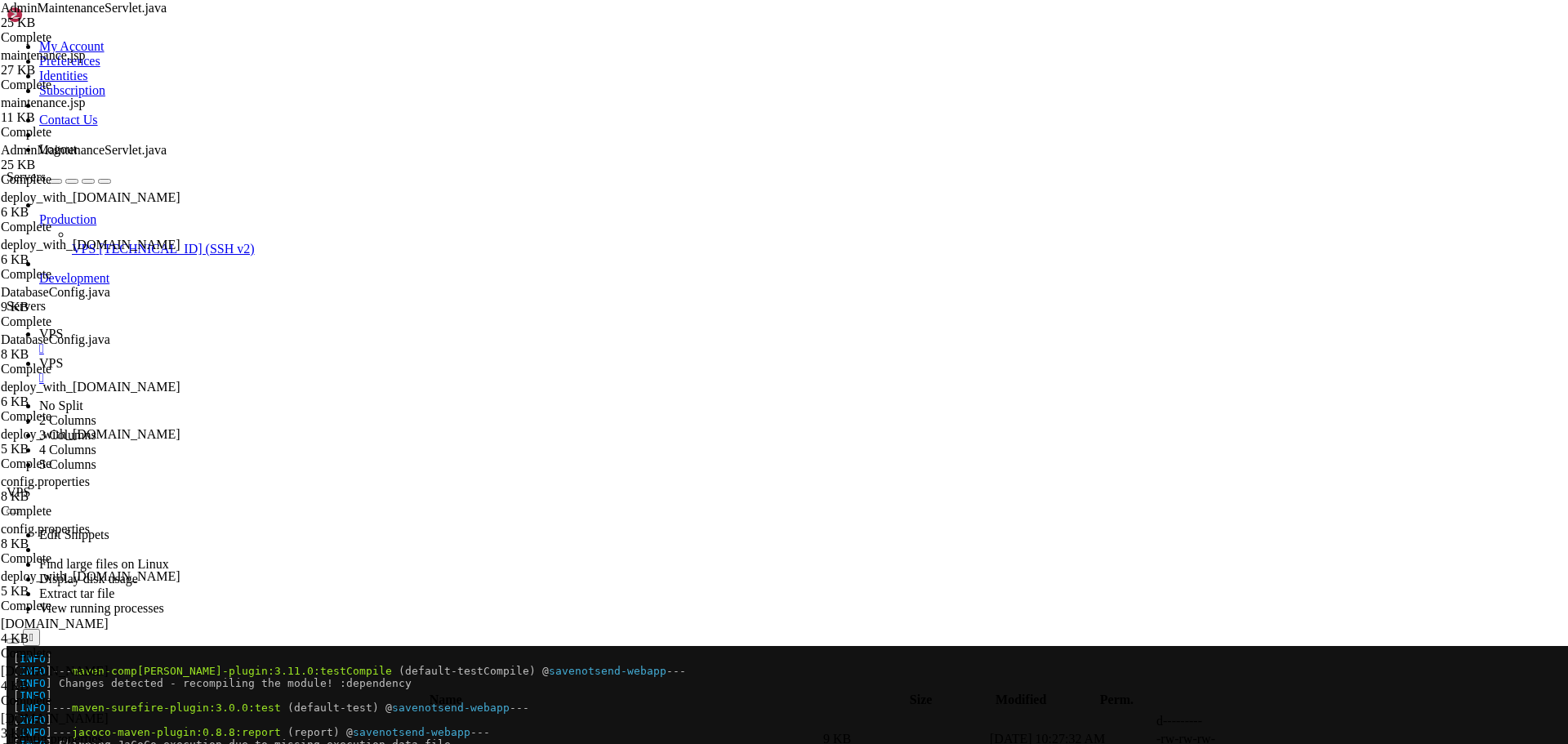
click at [62, 327] on span "VPS" at bounding box center [51, 334] width 24 height 14
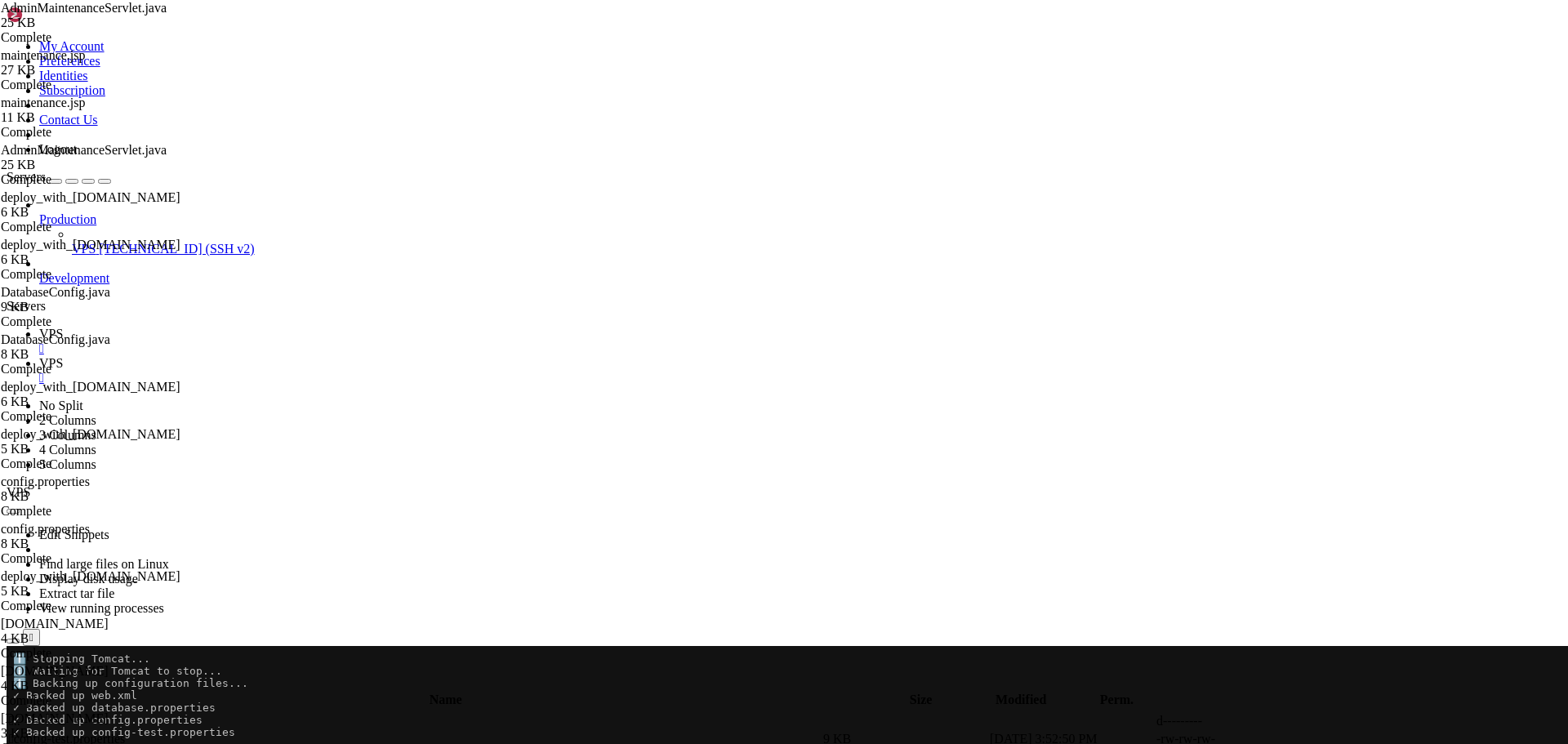
scroll to position [2794, 0]
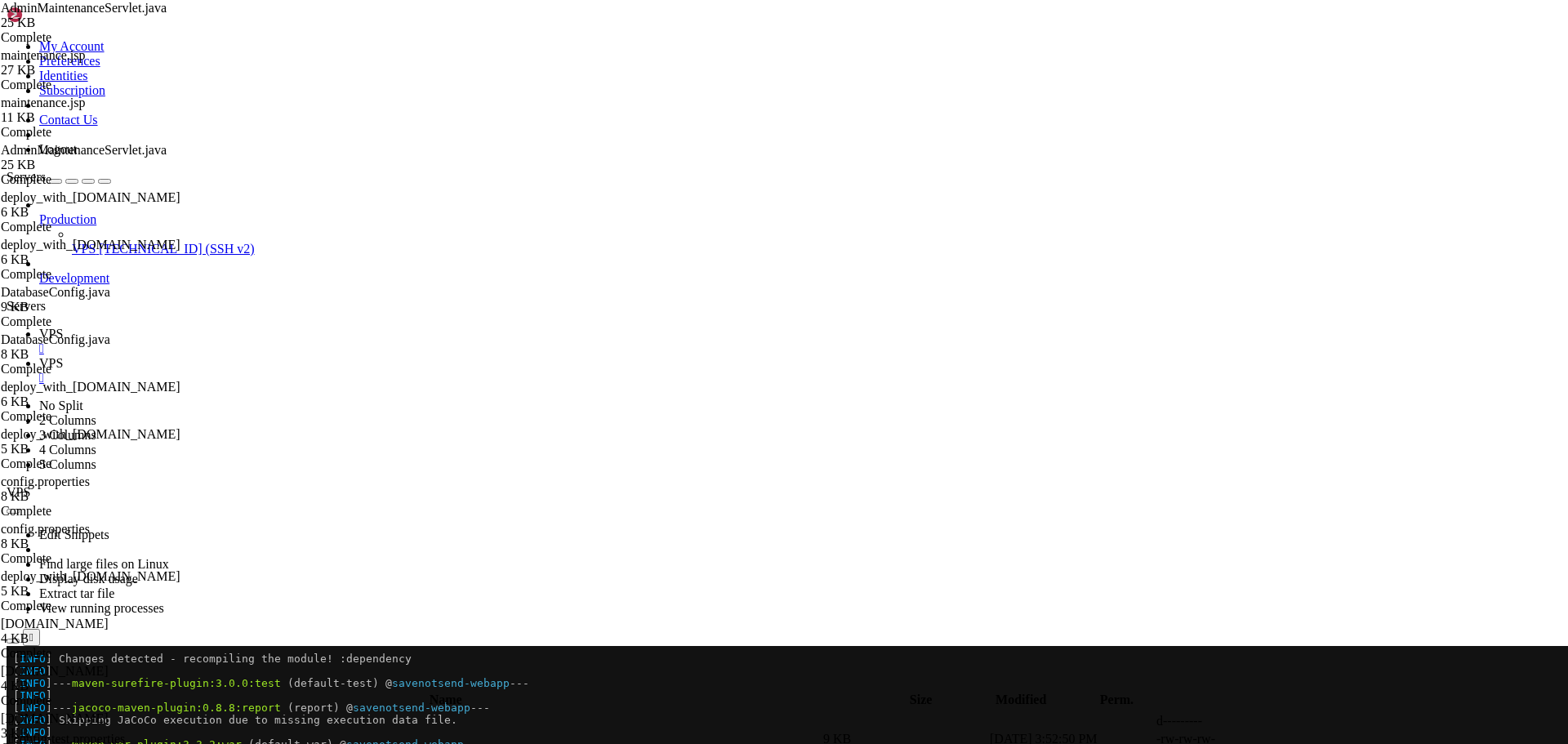
click at [13, 646] on div at bounding box center [10, 646] width 7 height 0
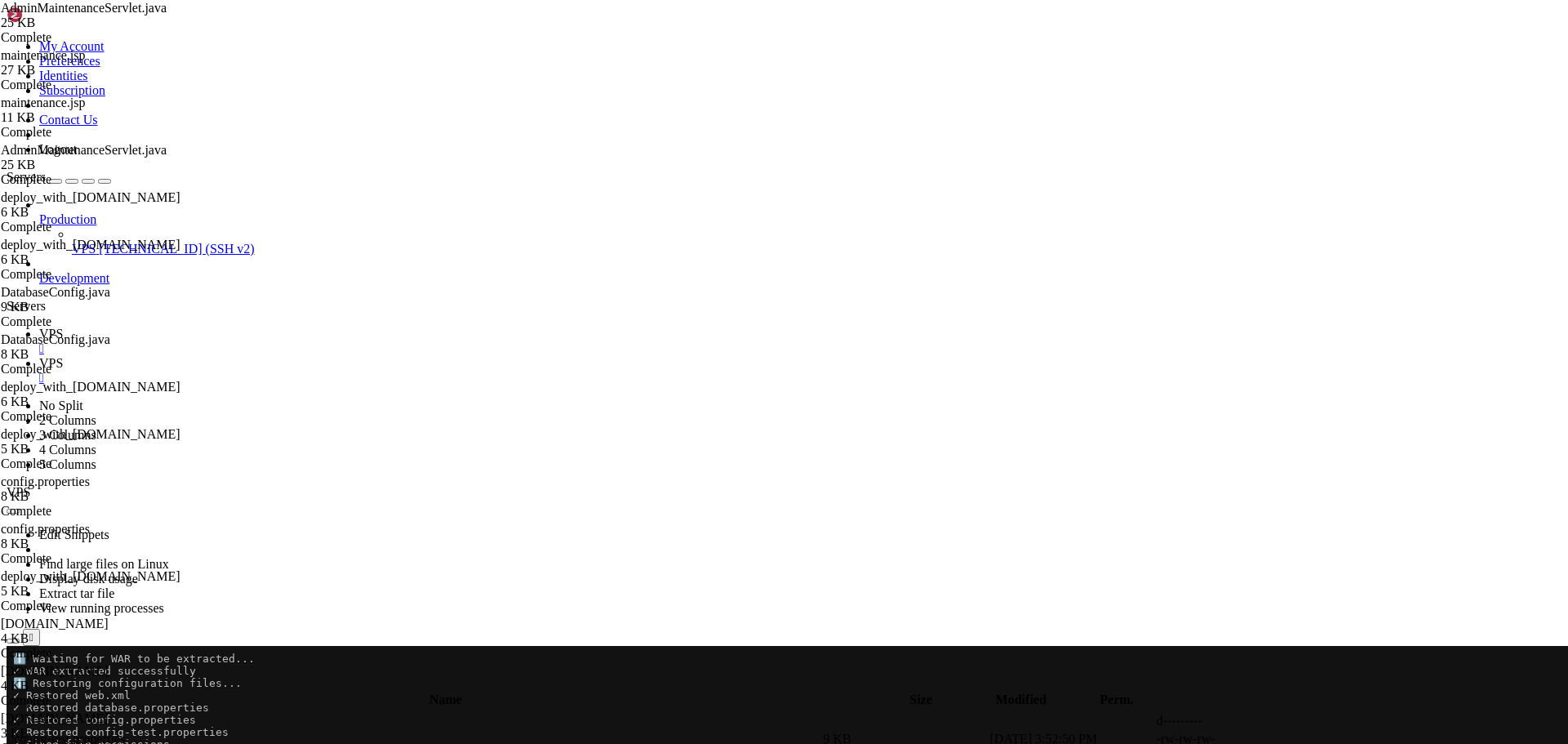
scroll to position [3724, 0]
click at [39, 356] on icon at bounding box center [39, 363] width 0 height 14
click at [14, 714] on span "" at bounding box center [11, 721] width 5 height 14
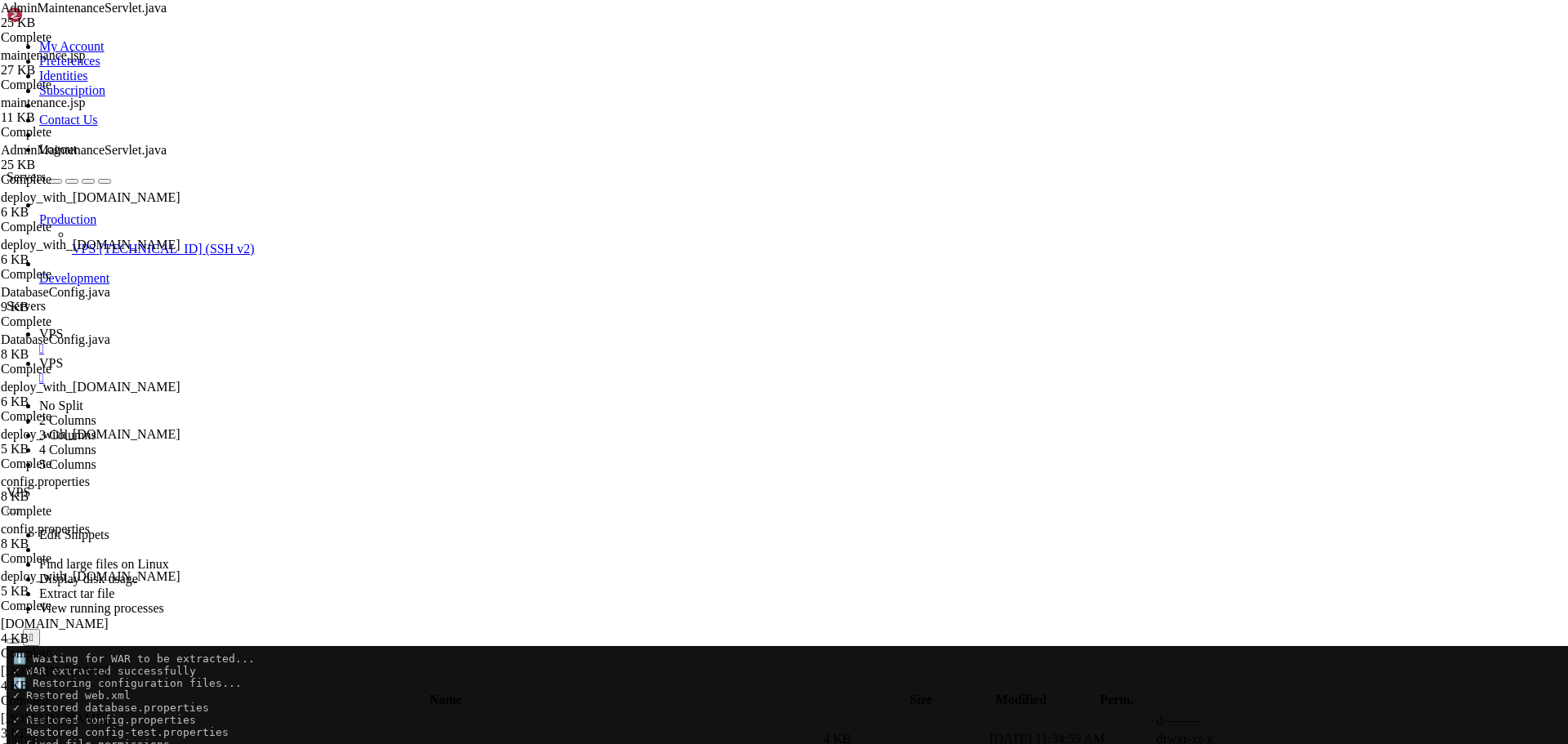
click at [13, 685] on icon "button" at bounding box center [13, 685] width 0 height 0
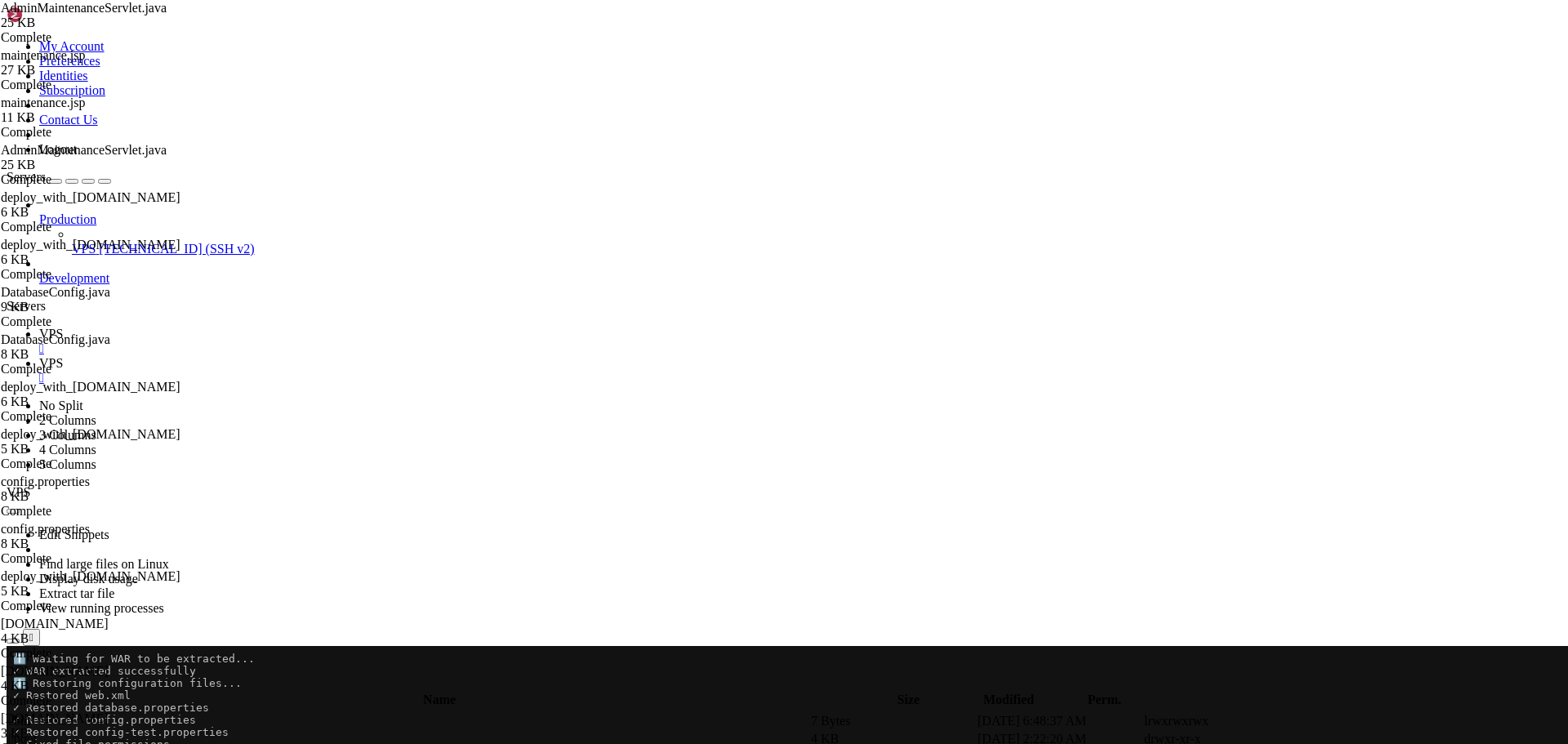
type input "/SNS-Scripts"
click at [1323, 739] on icon at bounding box center [1323, 739] width 0 height 0
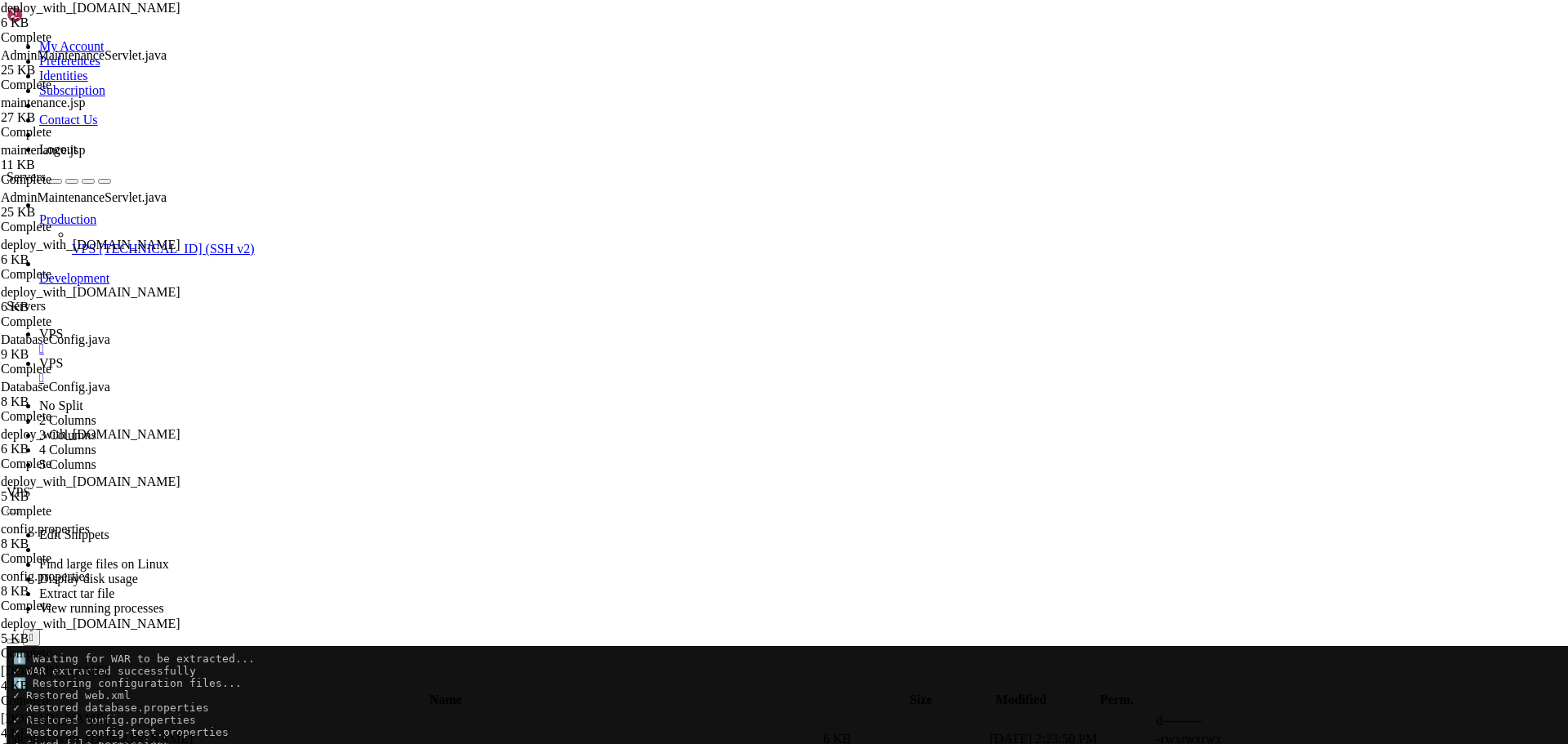
type textarea "echo "ℹ️ Backup location: $BACKUP_DIR""
click at [234, 327] on link "VPS " at bounding box center [800, 342] width 1522 height 29
click at [77, 241] on span "VPS" at bounding box center [84, 248] width 24 height 14
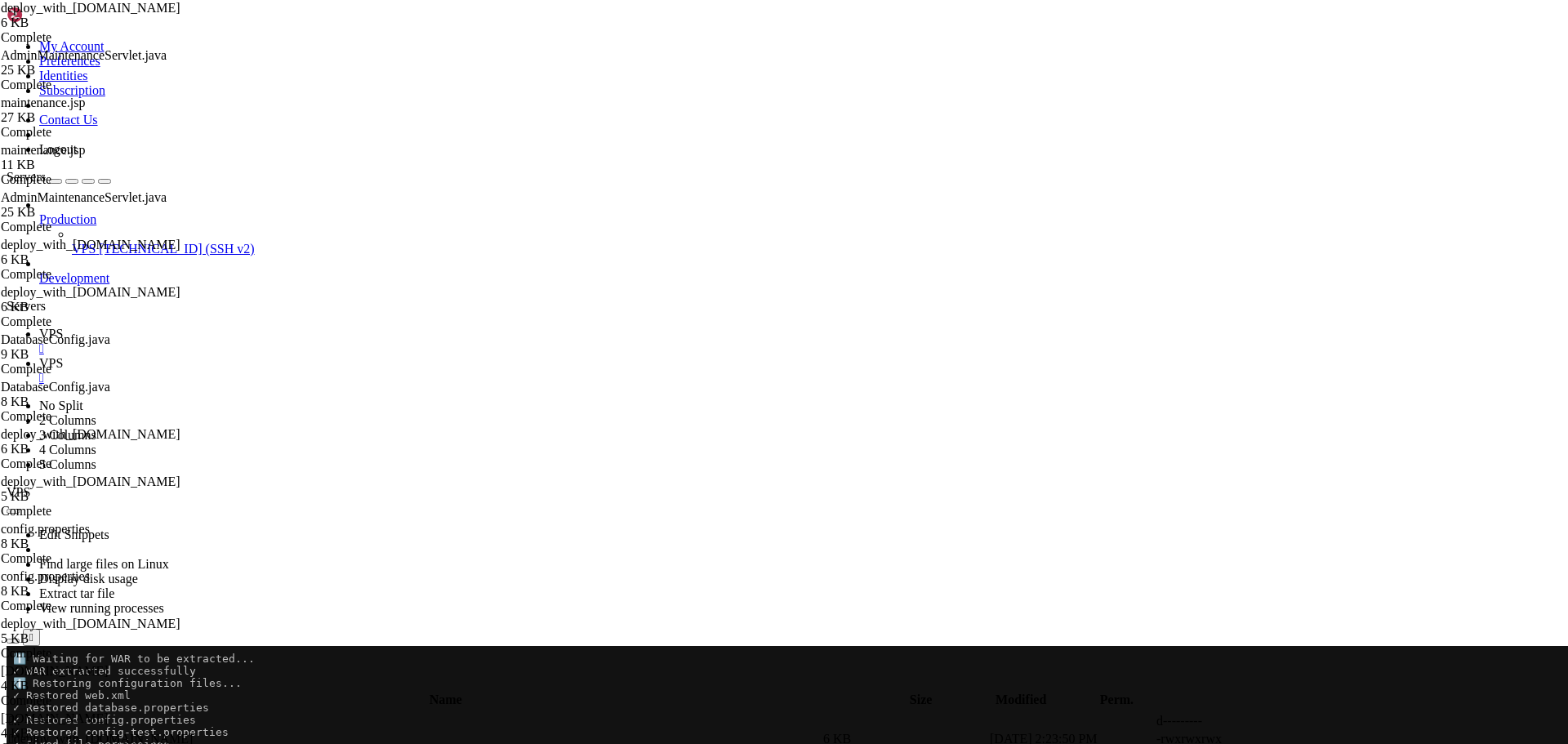
click at [77, 241] on span "VPS" at bounding box center [84, 248] width 24 height 14
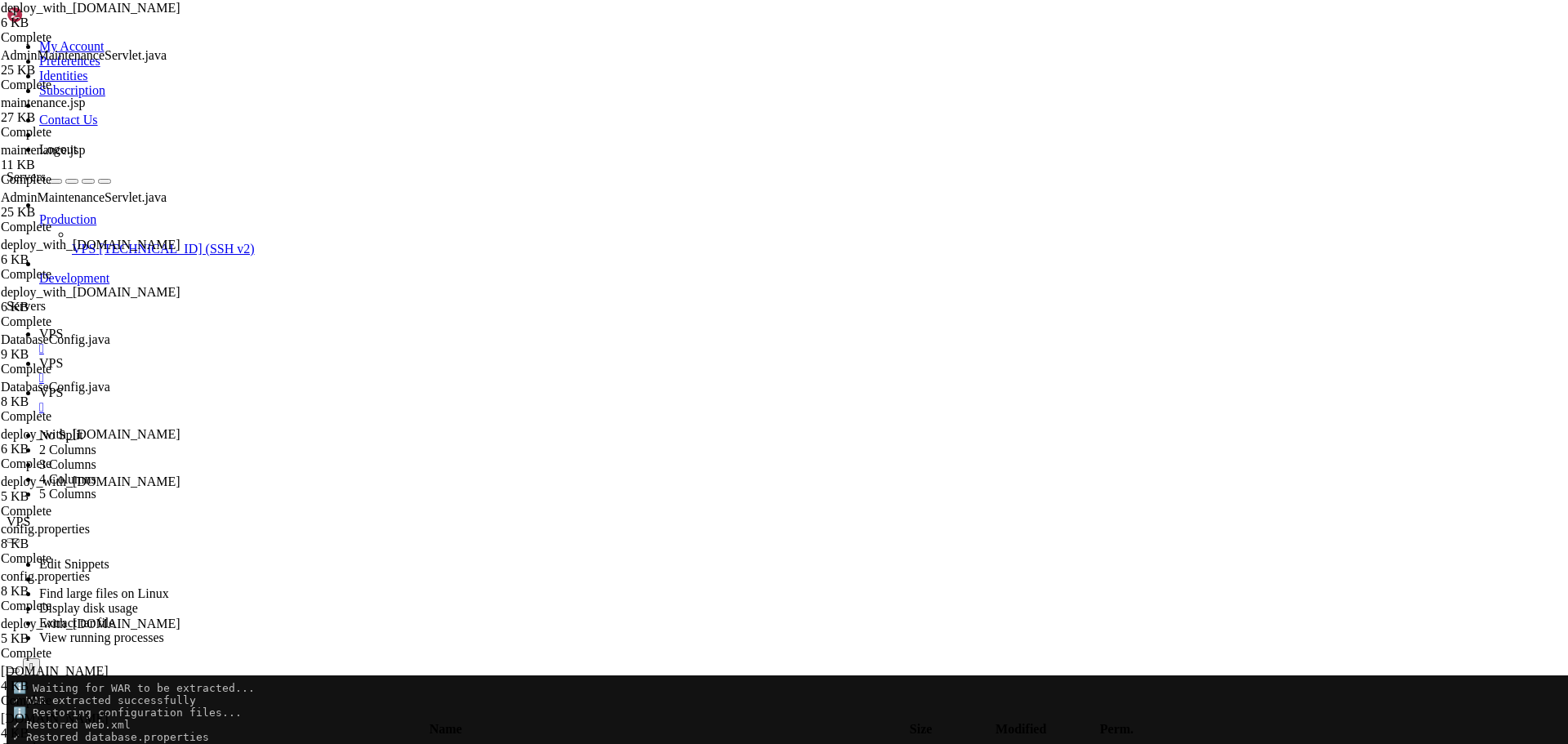
scroll to position [417, 0]
drag, startPoint x: 13, startPoint y: 1652, endPoint x: 542, endPoint y: 2264, distance: 808.9
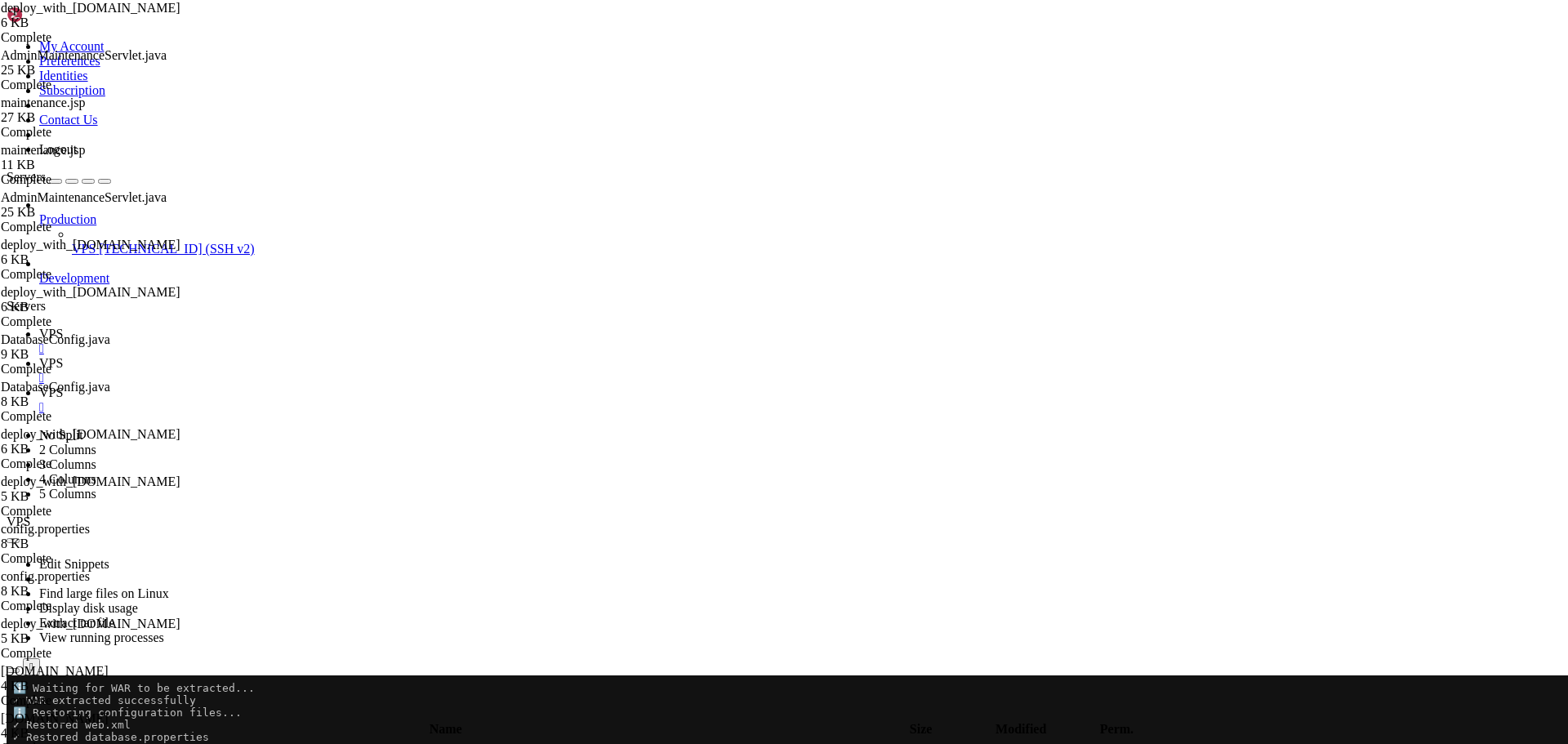
click at [39, 327] on icon at bounding box center [39, 334] width 0 height 14
click at [13, 676] on div at bounding box center [10, 676] width 7 height 0
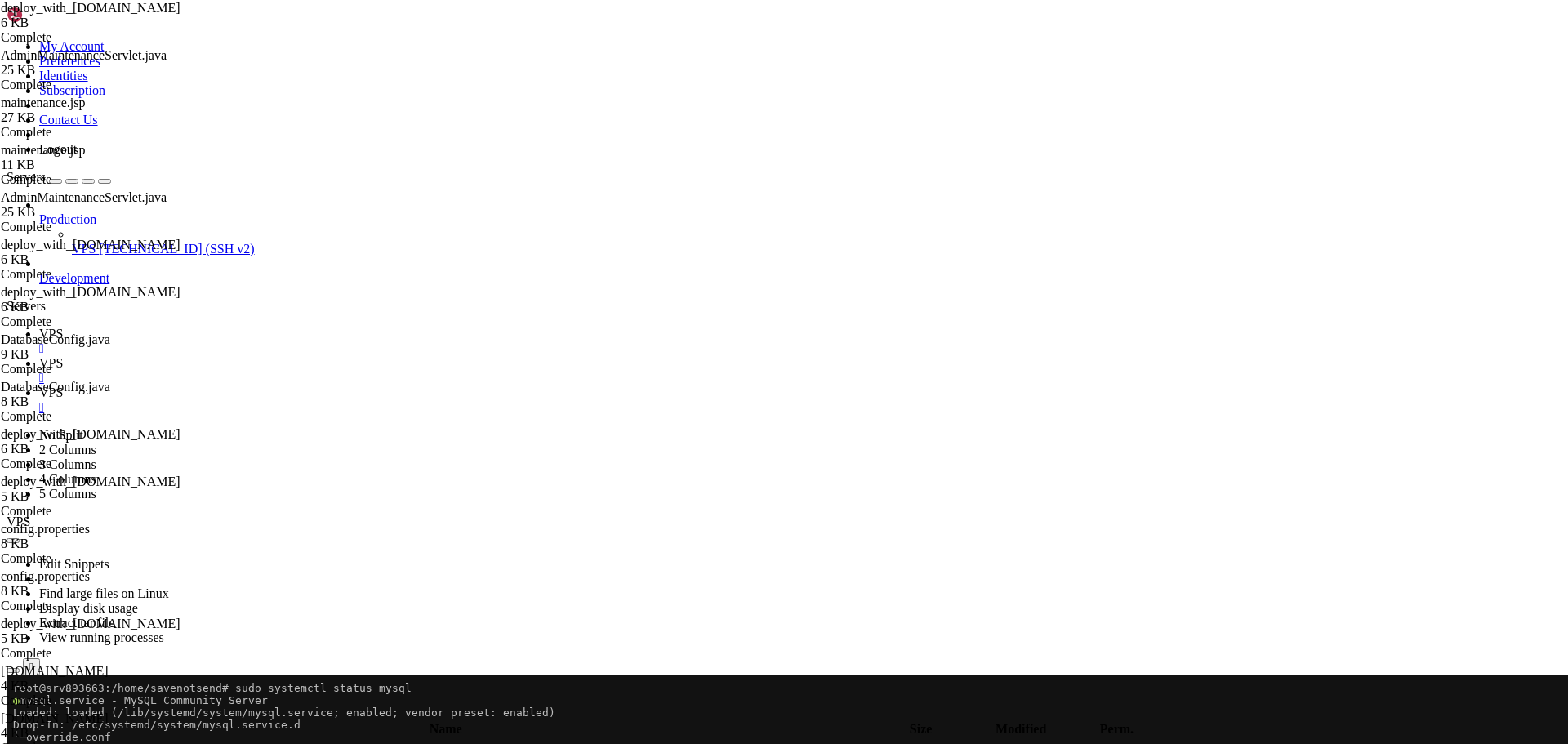
click at [62, 385] on span "VPS" at bounding box center [51, 392] width 24 height 14
drag, startPoint x: 551, startPoint y: 1667, endPoint x: 641, endPoint y: 1711, distance: 100.2
click at [62, 327] on span "VPS" at bounding box center [51, 334] width 24 height 14
drag, startPoint x: 229, startPoint y: 914, endPoint x: 16, endPoint y: 900, distance: 213.5
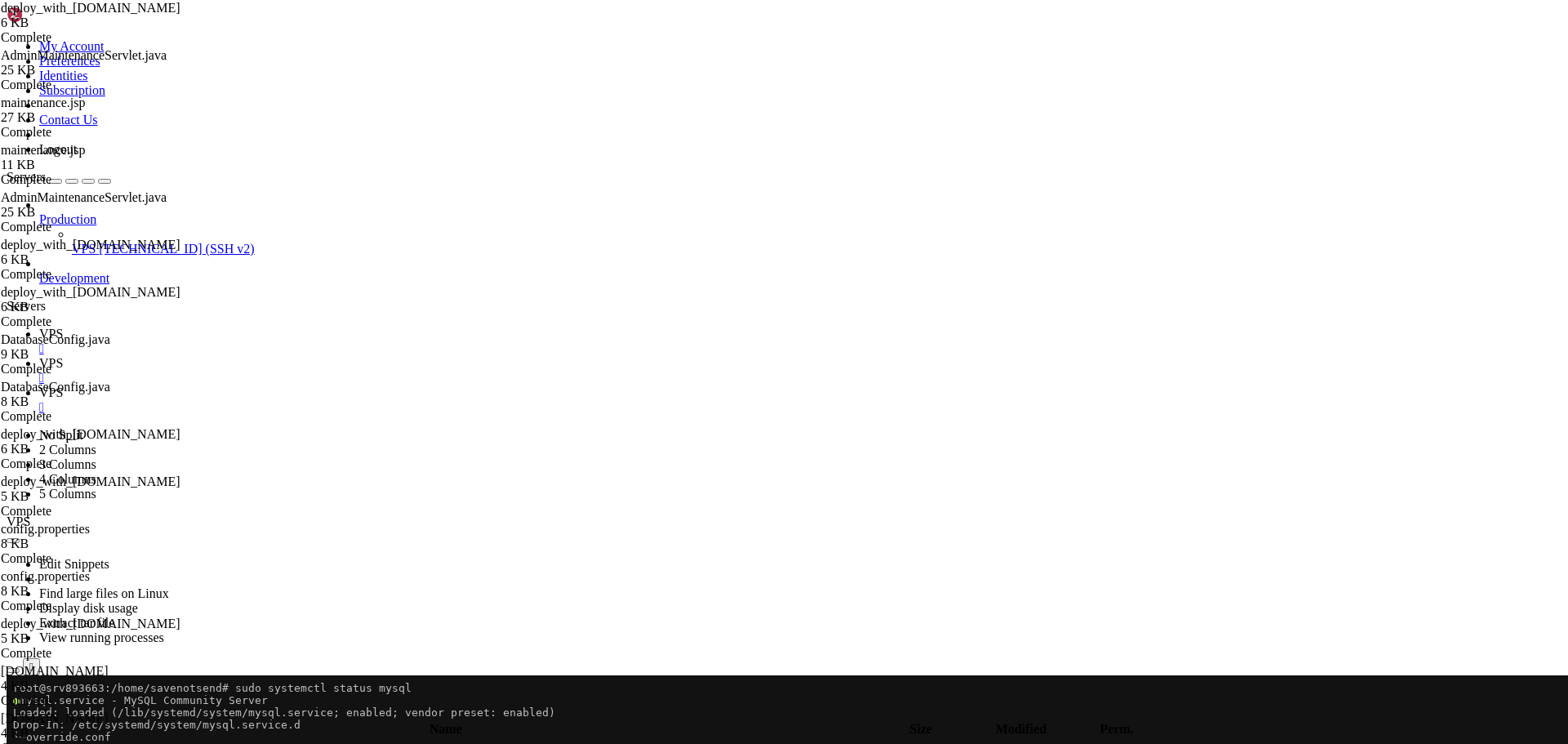
drag, startPoint x: 12, startPoint y: 882, endPoint x: 226, endPoint y: 908, distance: 215.6
drag, startPoint x: 264, startPoint y: 897, endPoint x: 211, endPoint y: 758, distance: 148.8
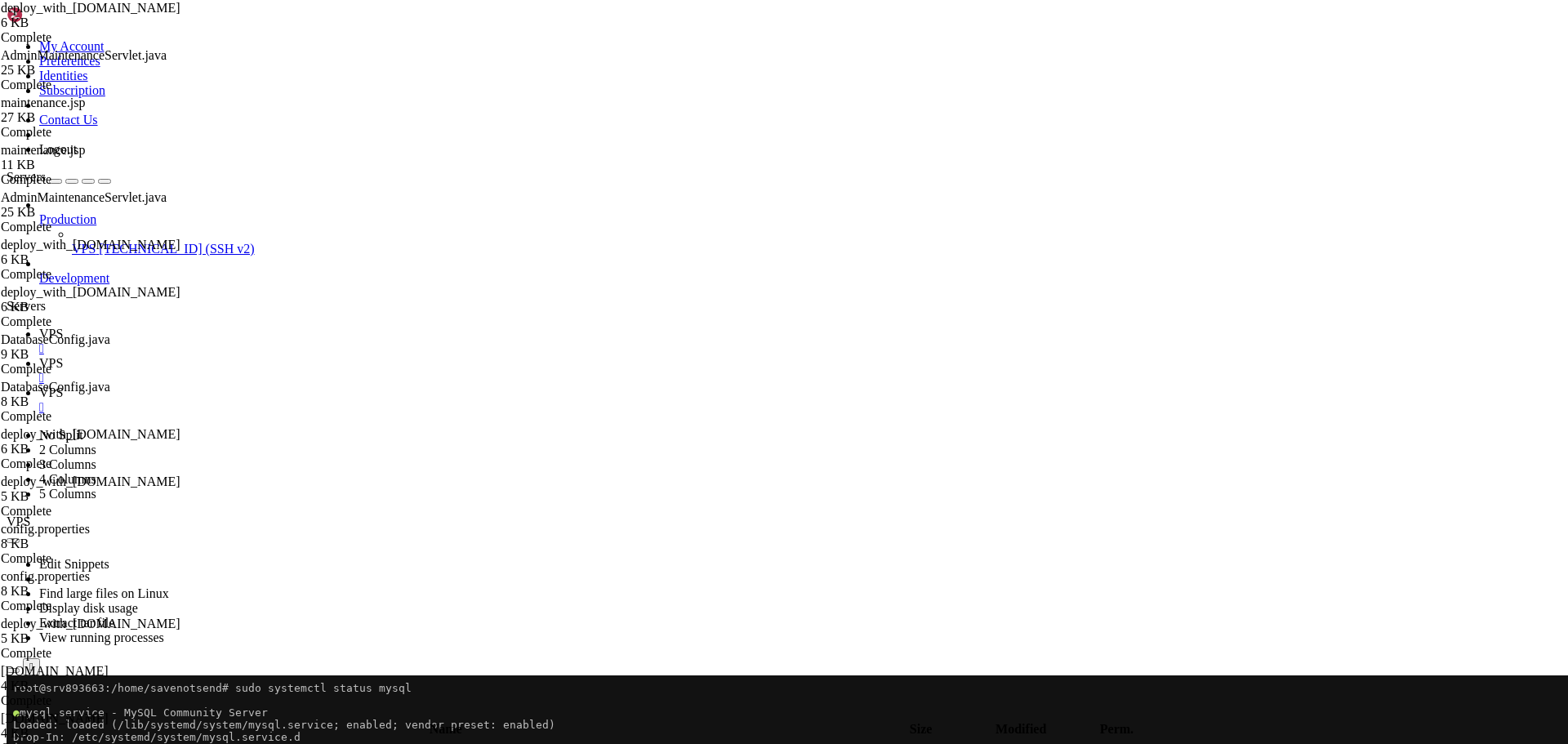
drag, startPoint x: 14, startPoint y: 959, endPoint x: 274, endPoint y: 985, distance: 261.3
drag, startPoint x: 13, startPoint y: 934, endPoint x: 294, endPoint y: 978, distance: 284.4
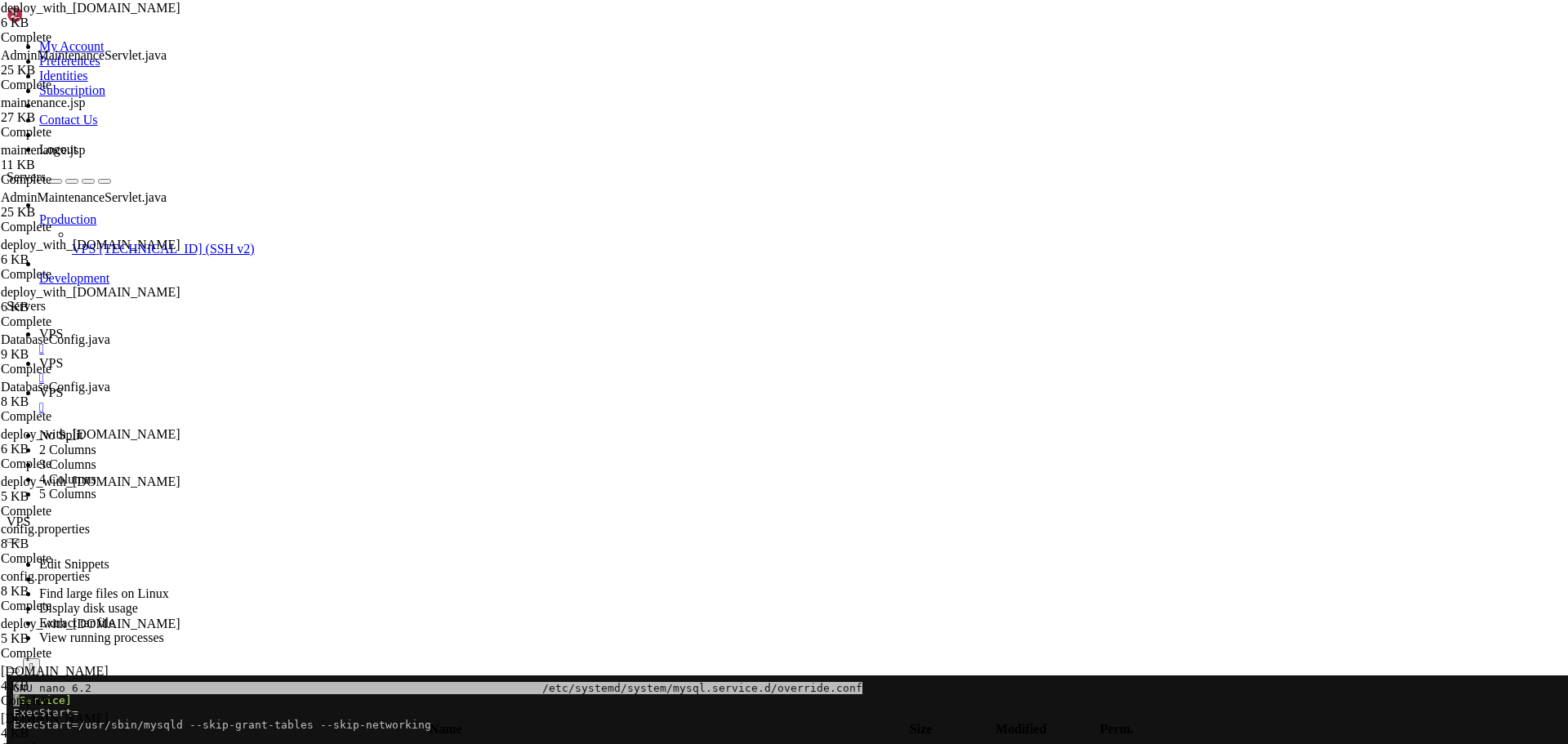
click at [13, 728] on x-row "ExecStart=/usr/sbin/mysqld --skip-grant-tables --skip-networking" at bounding box center [687, 725] width 1349 height 12
click at [471, 723] on x-row "ExecStart=/usr/sbin/mysqld --skip-grant-tables --skip-networking" at bounding box center [687, 725] width 1349 height 12
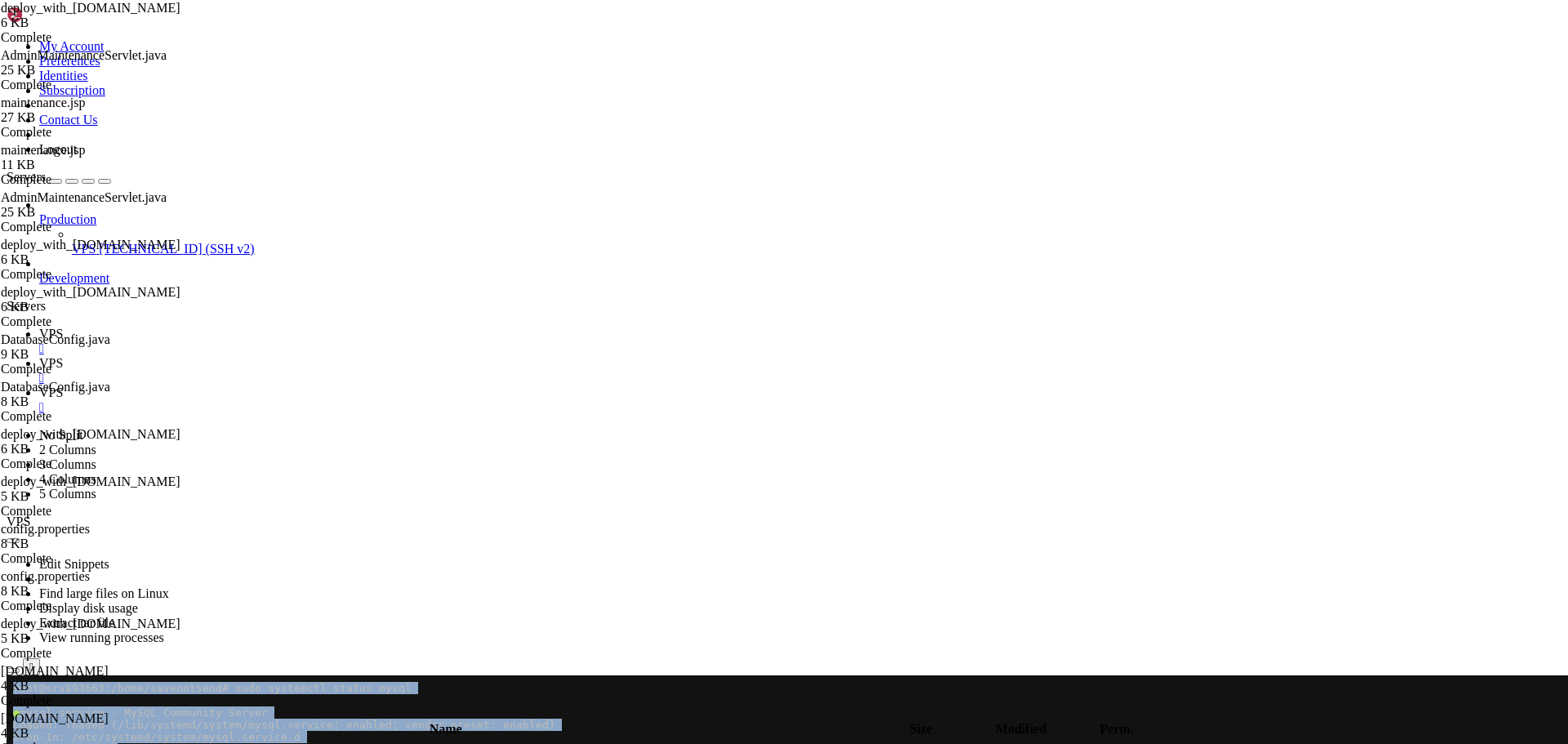
drag, startPoint x: 10, startPoint y: 1042, endPoint x: 800, endPoint y: 1062, distance: 790.3
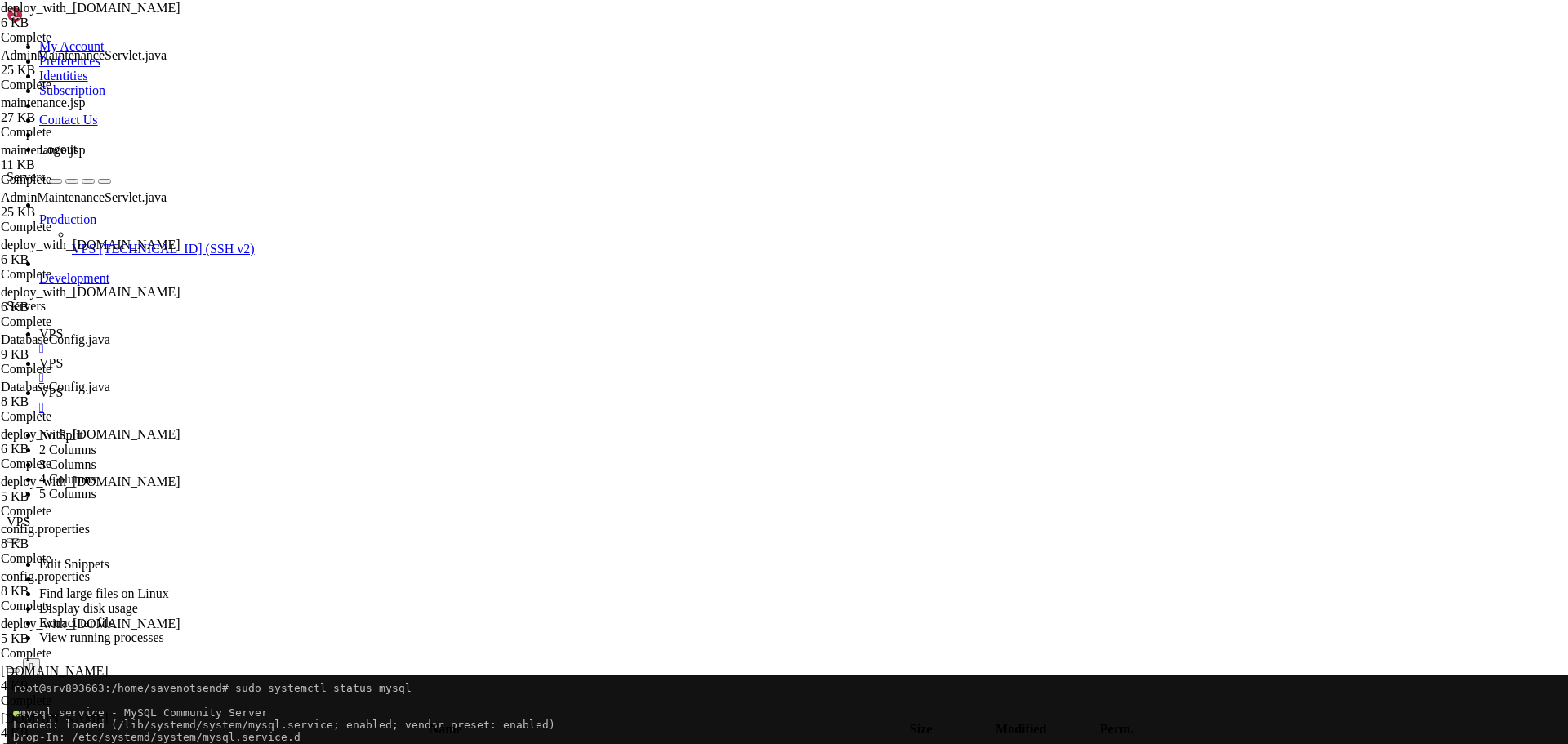
drag, startPoint x: 924, startPoint y: 1043, endPoint x: 12, endPoint y: 1035, distance: 912.0
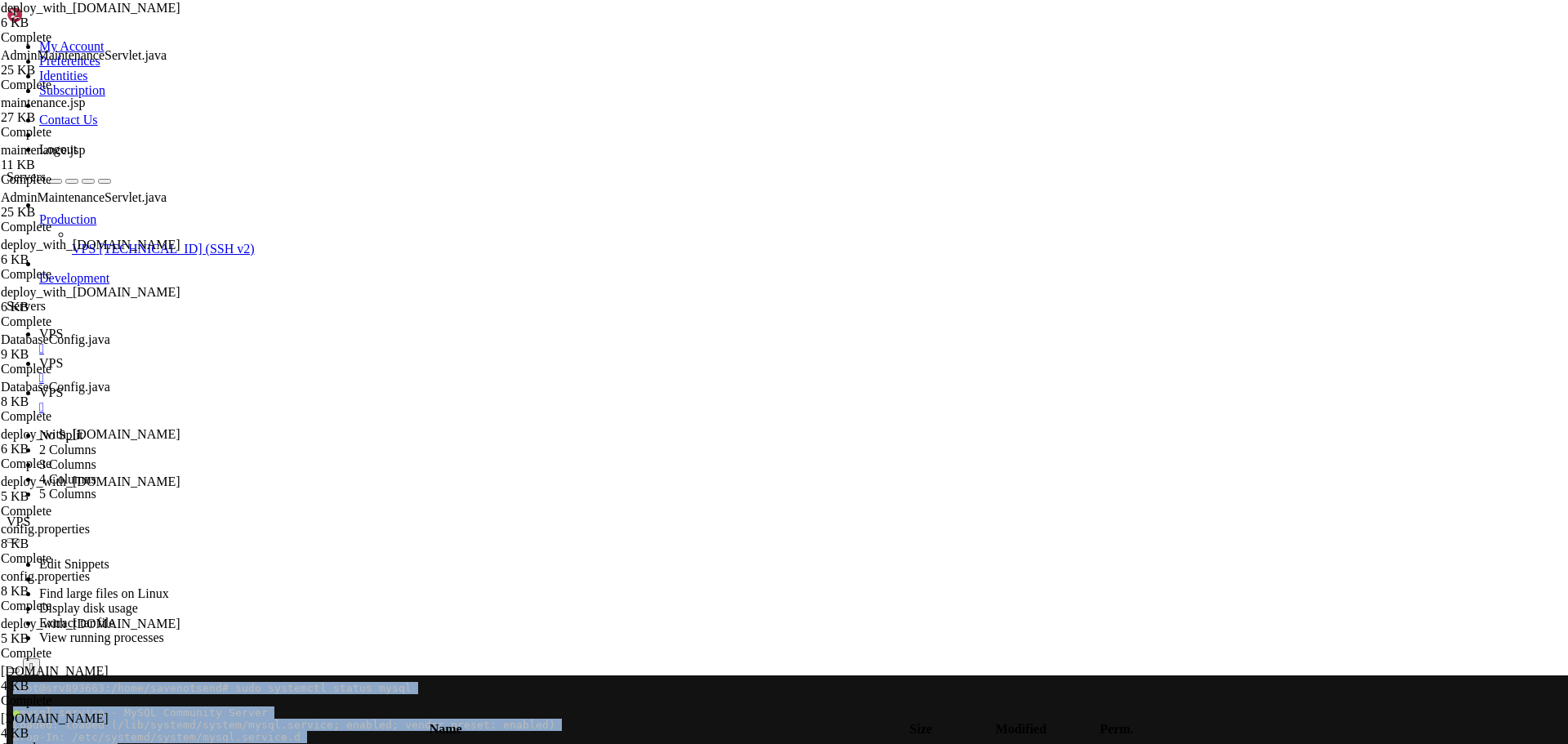
drag, startPoint x: 10, startPoint y: 1113, endPoint x: 261, endPoint y: 1156, distance: 254.7
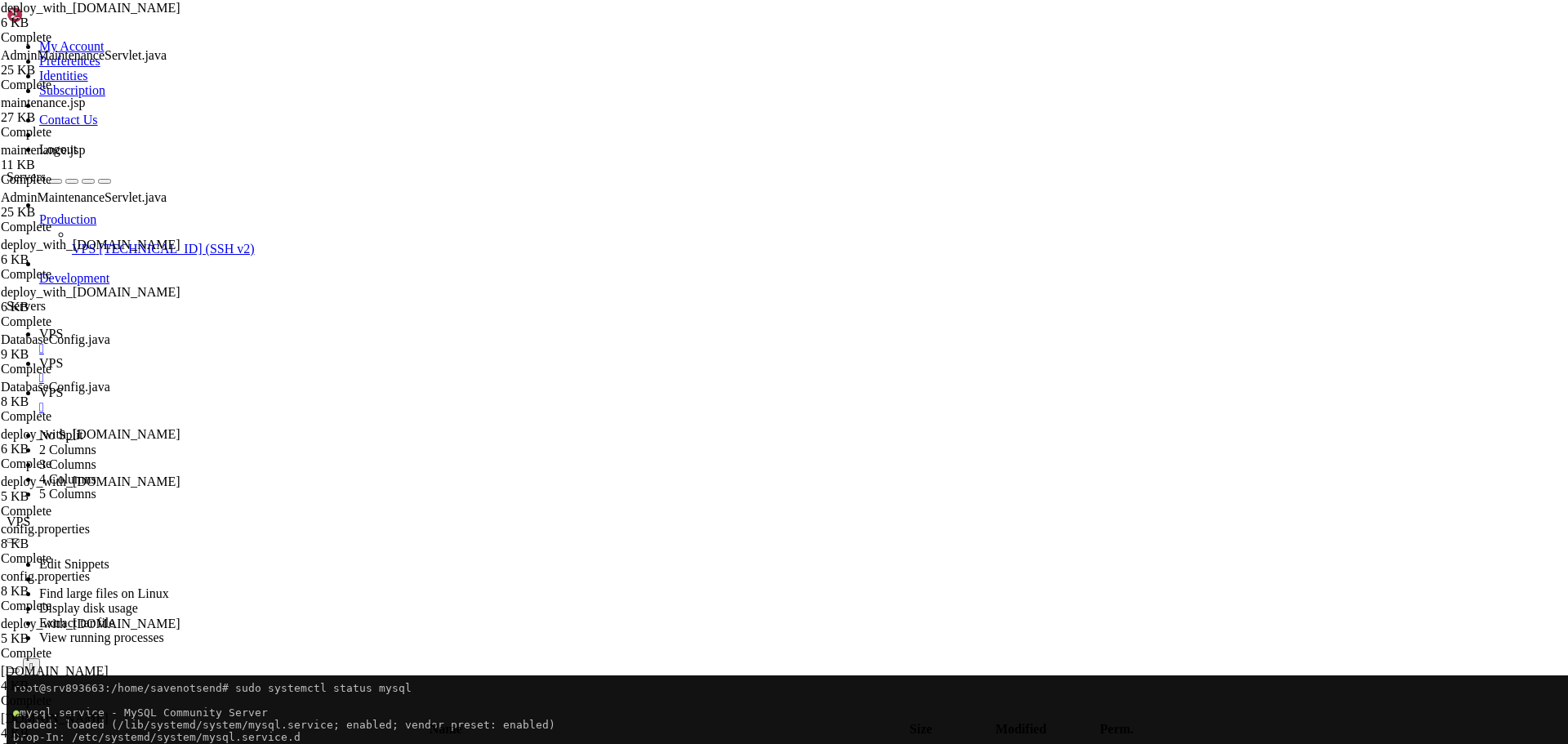
drag, startPoint x: 254, startPoint y: 1145, endPoint x: 14, endPoint y: 1089, distance: 246.4
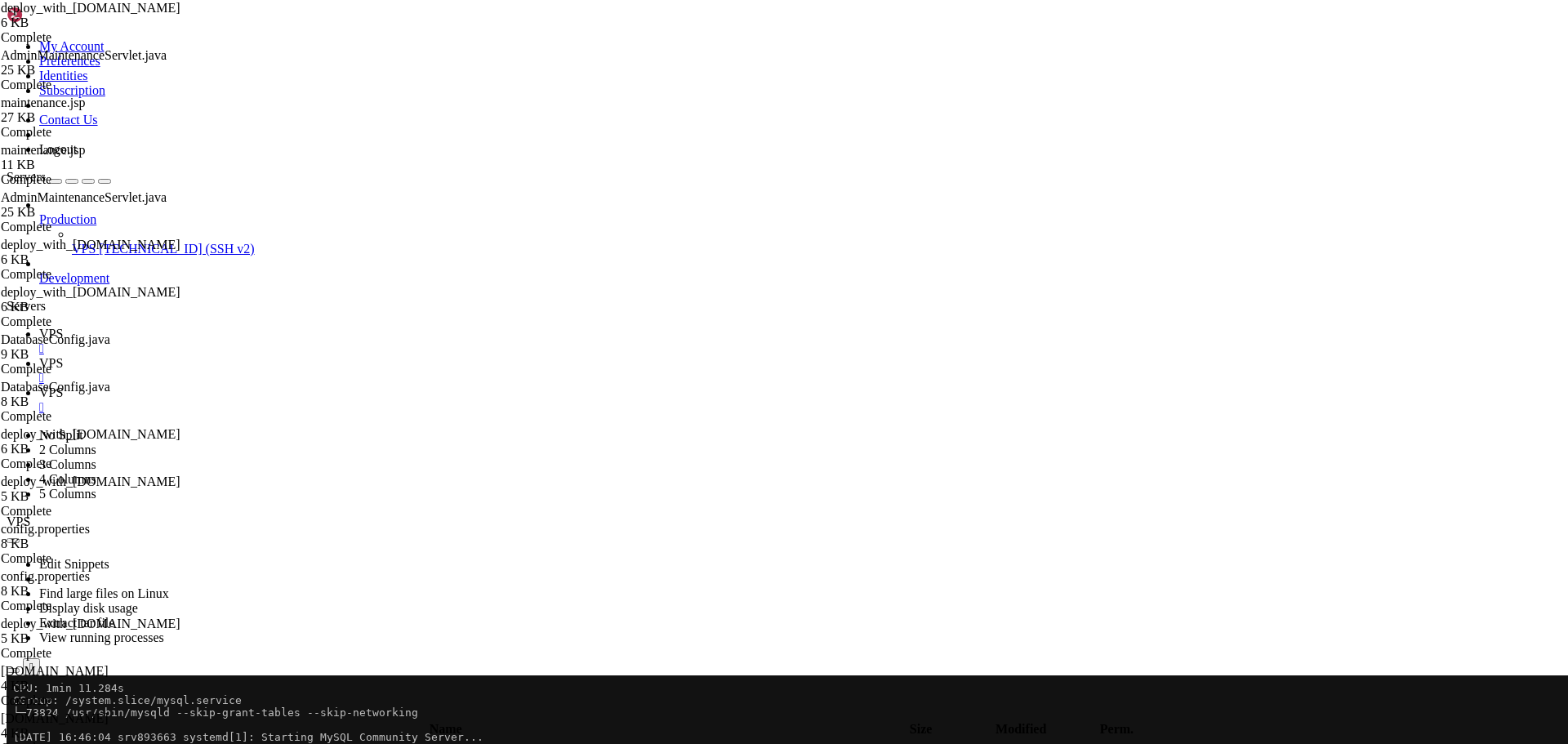
scroll to position [134, 0]
drag, startPoint x: 243, startPoint y: 1298, endPoint x: 13, endPoint y: 1092, distance: 308.8
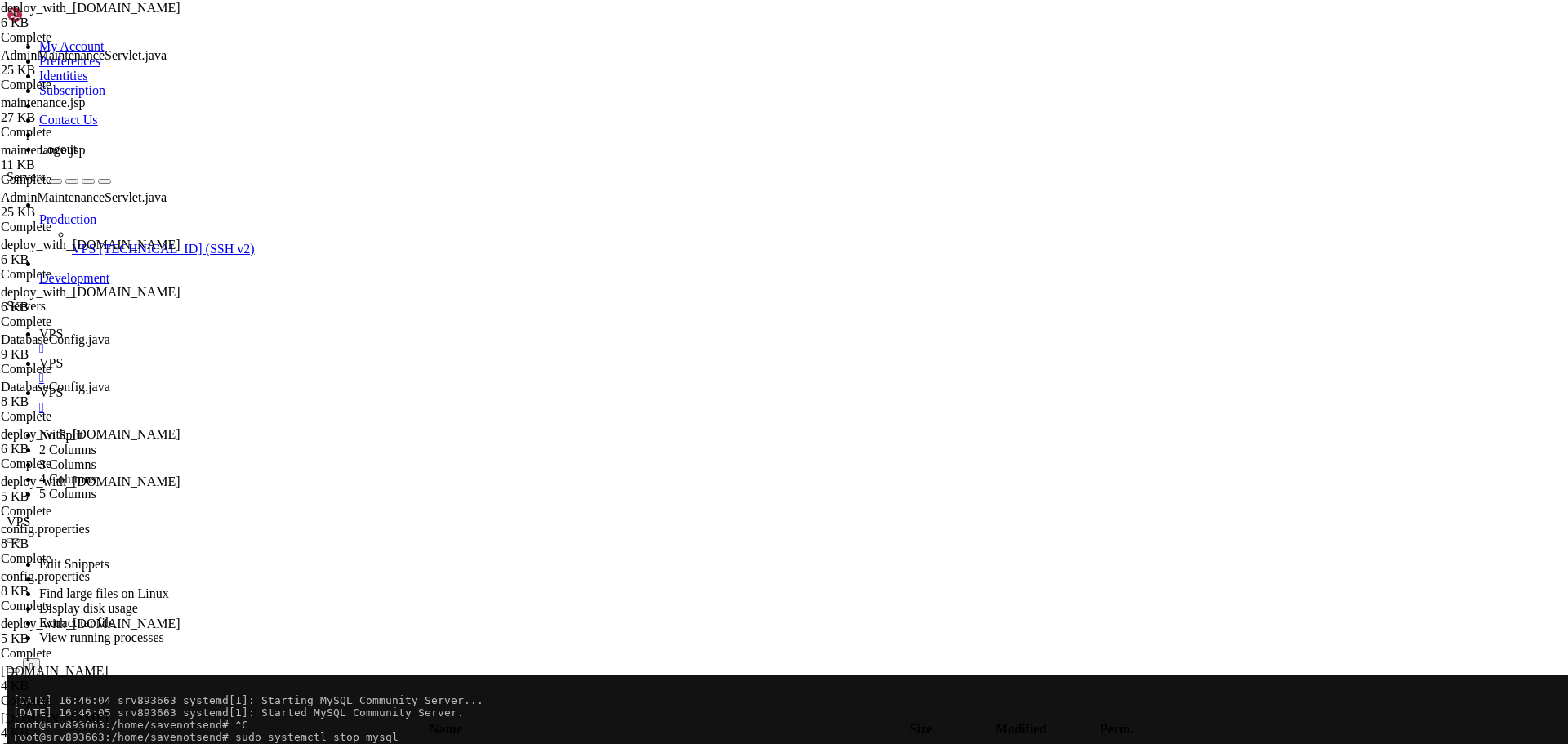
scroll to position [171, 0]
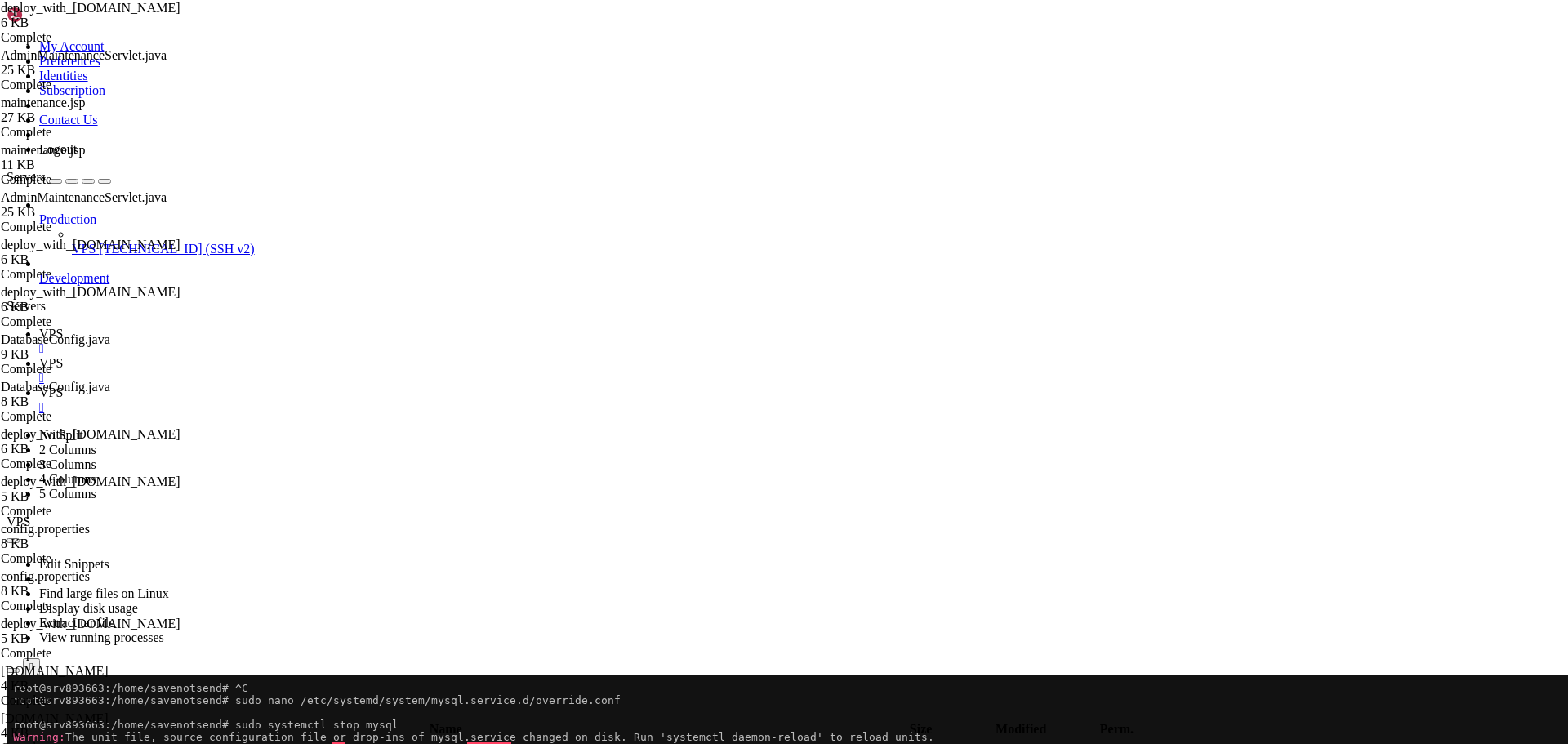
drag, startPoint x: 10, startPoint y: 1167, endPoint x: 292, endPoint y: 1296, distance: 310.1
drag, startPoint x: 264, startPoint y: 1305, endPoint x: 12, endPoint y: 1163, distance: 289.3
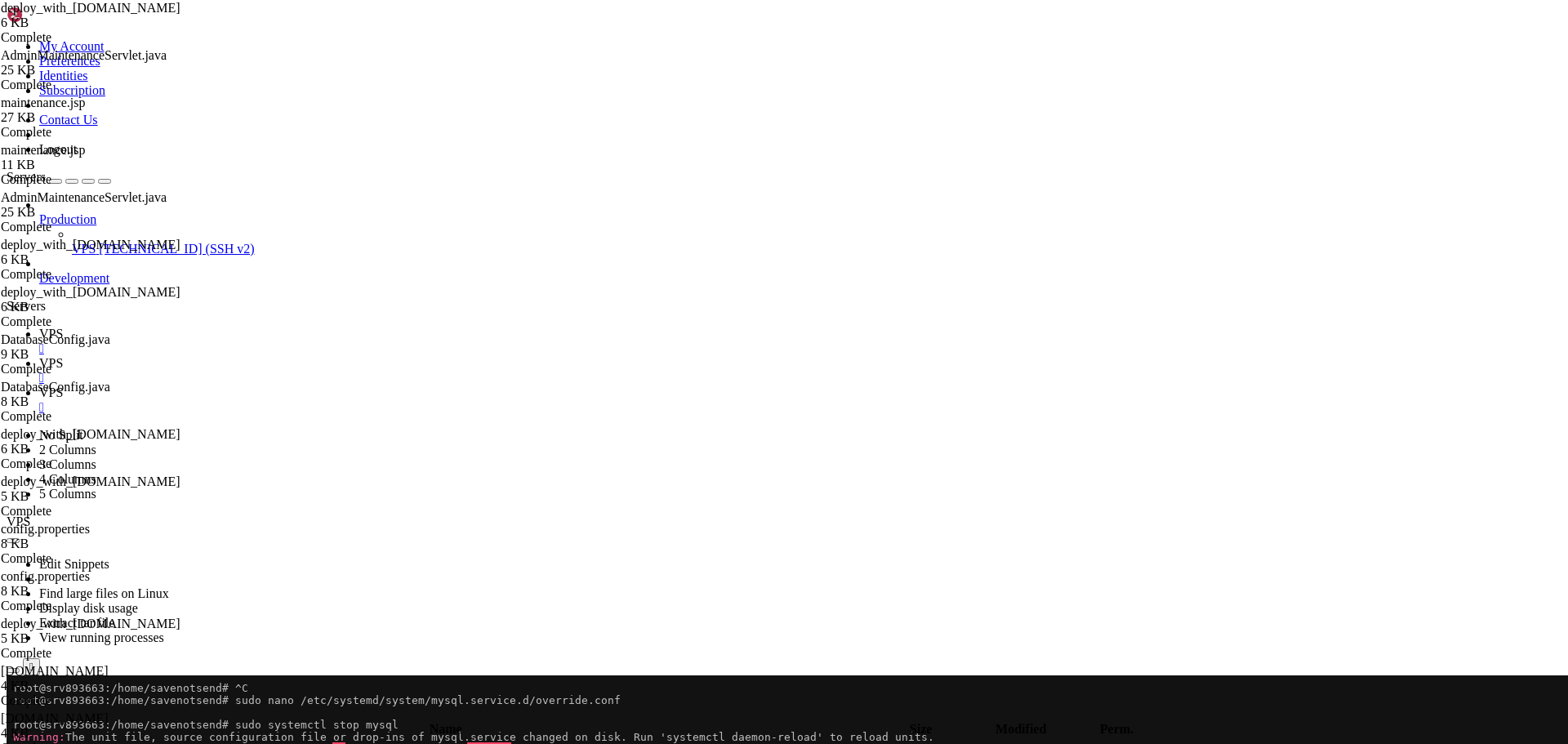
scroll to position [294, 0]
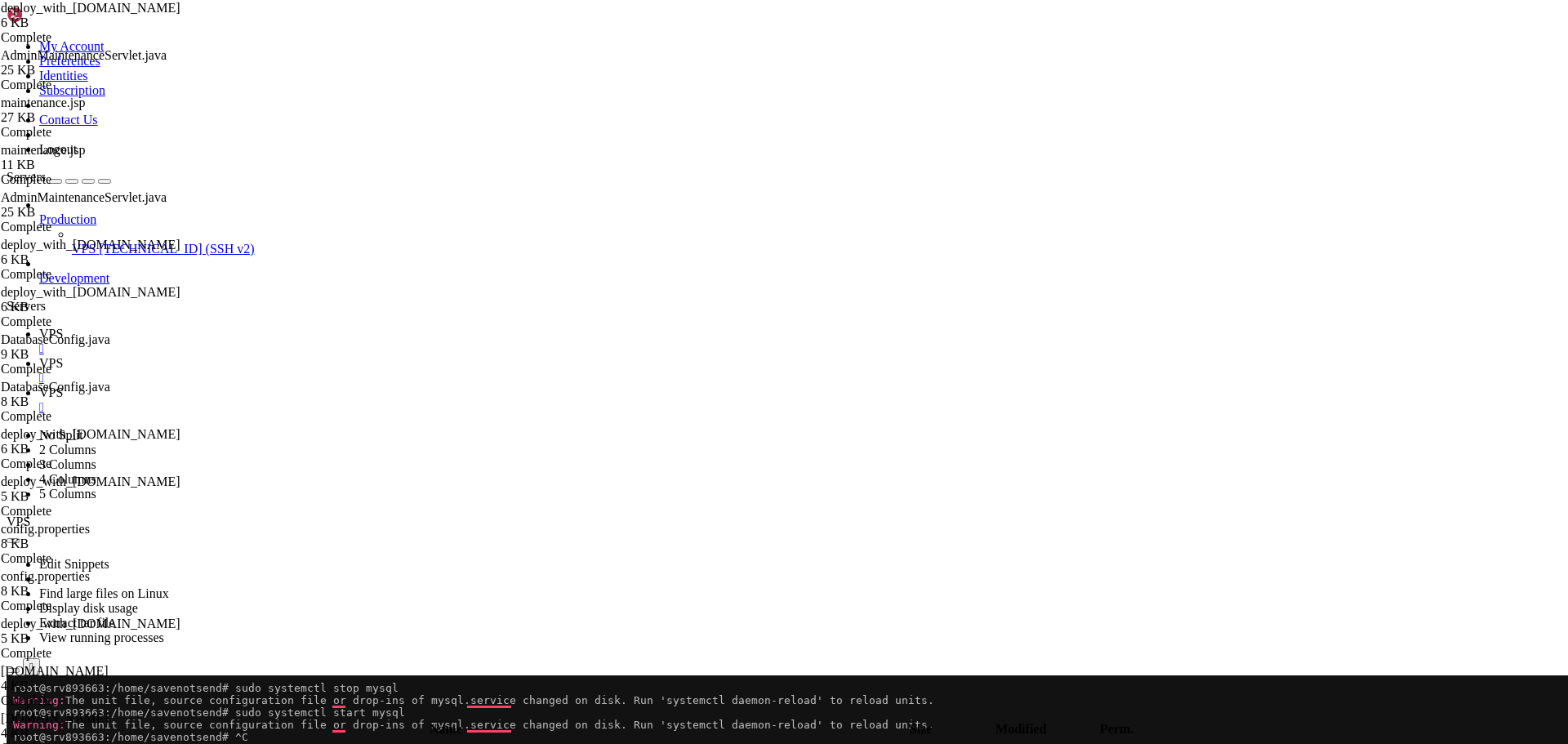
scroll to position [330, 0]
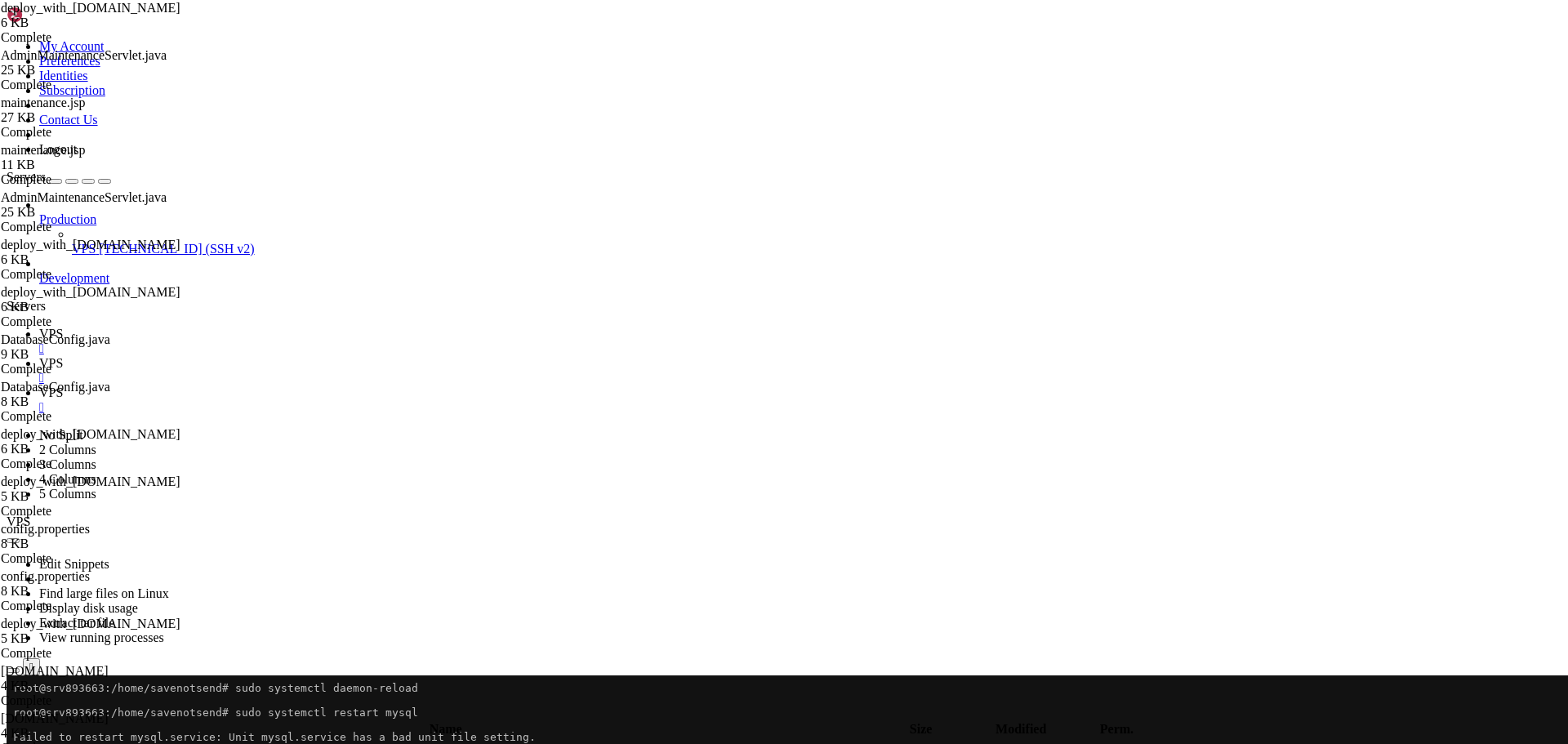
scroll to position [380, 0]
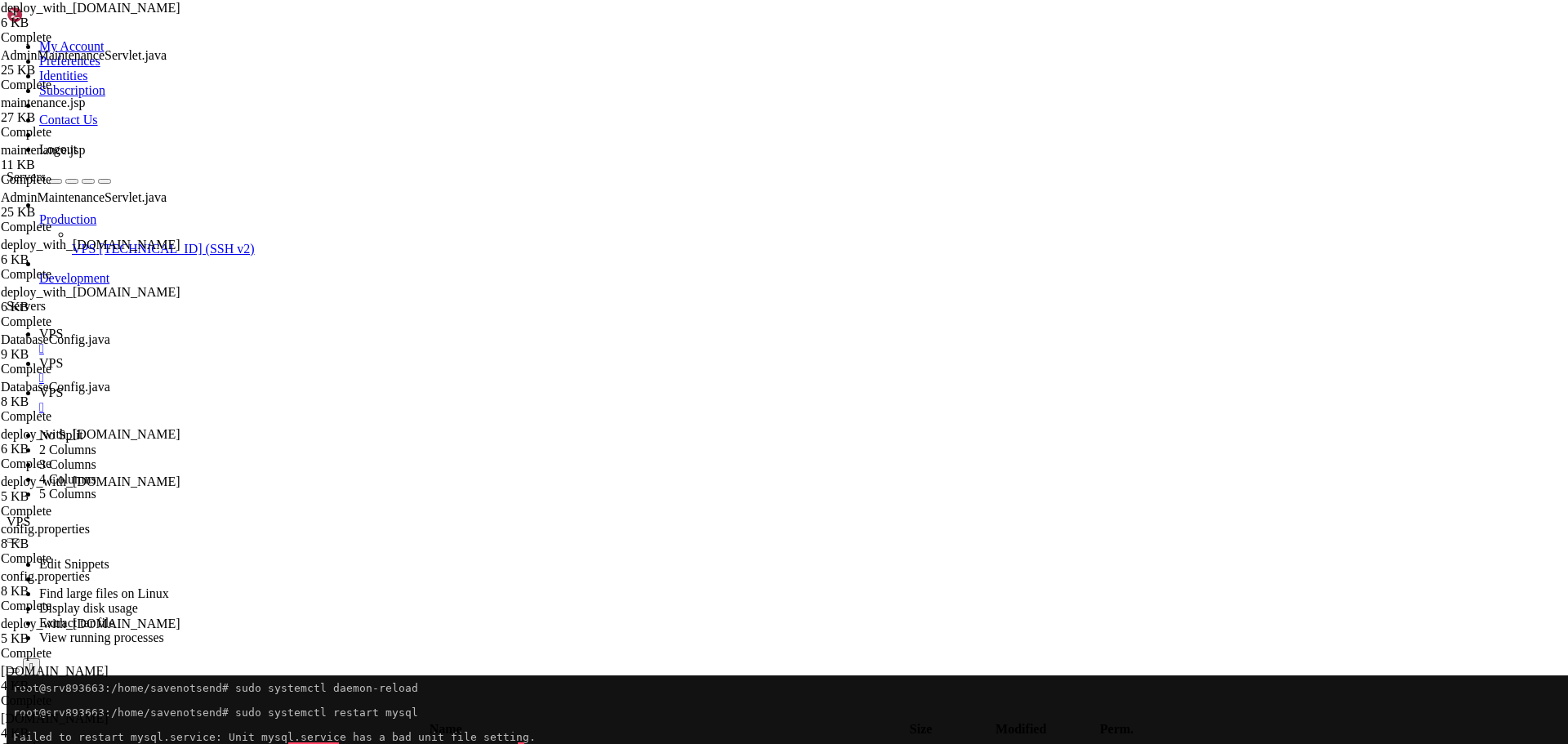
scroll to position [0, 0]
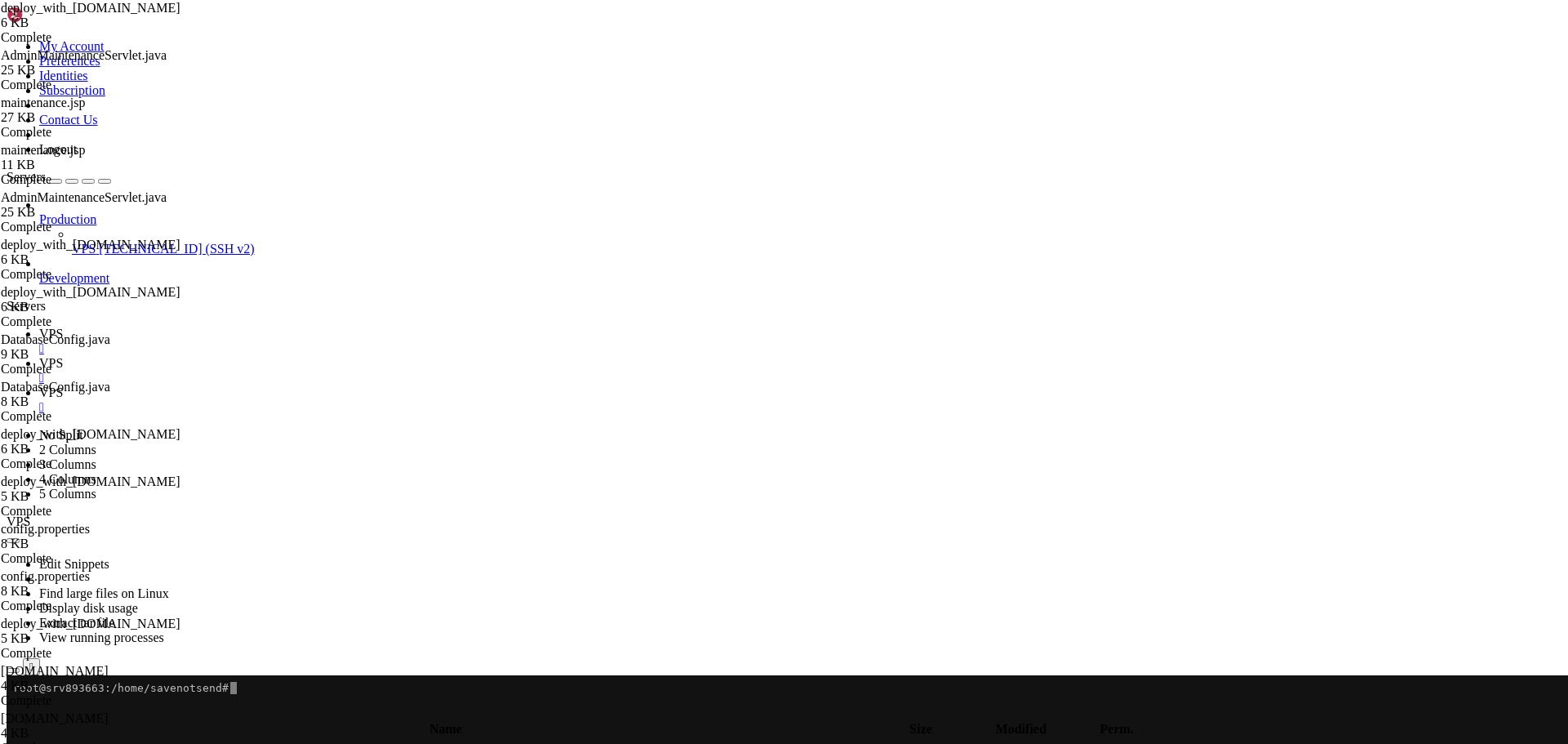
drag, startPoint x: 262, startPoint y: 730, endPoint x: 11, endPoint y: 689, distance: 254.3
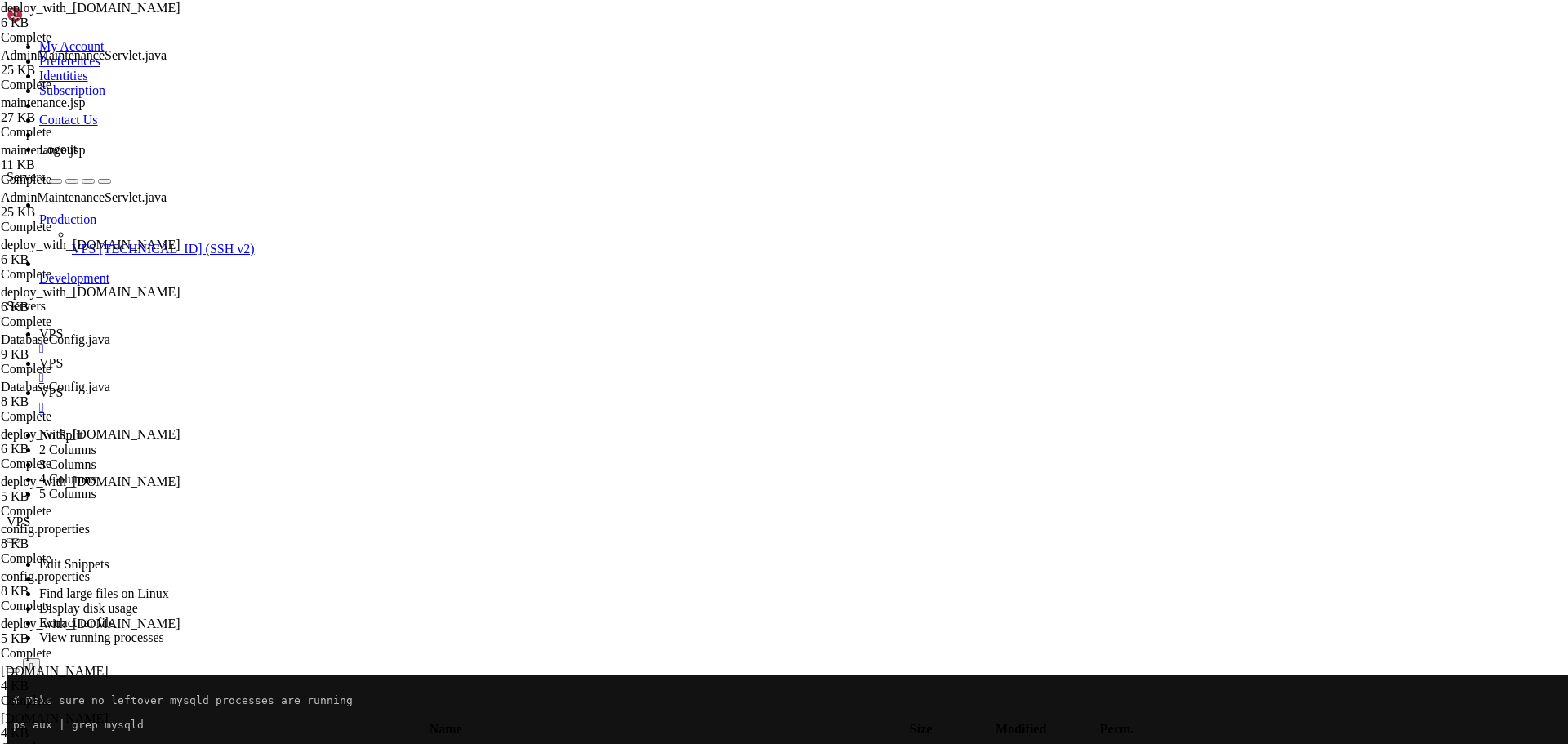
drag, startPoint x: 252, startPoint y: 1301, endPoint x: 15, endPoint y: 1097, distance: 312.7
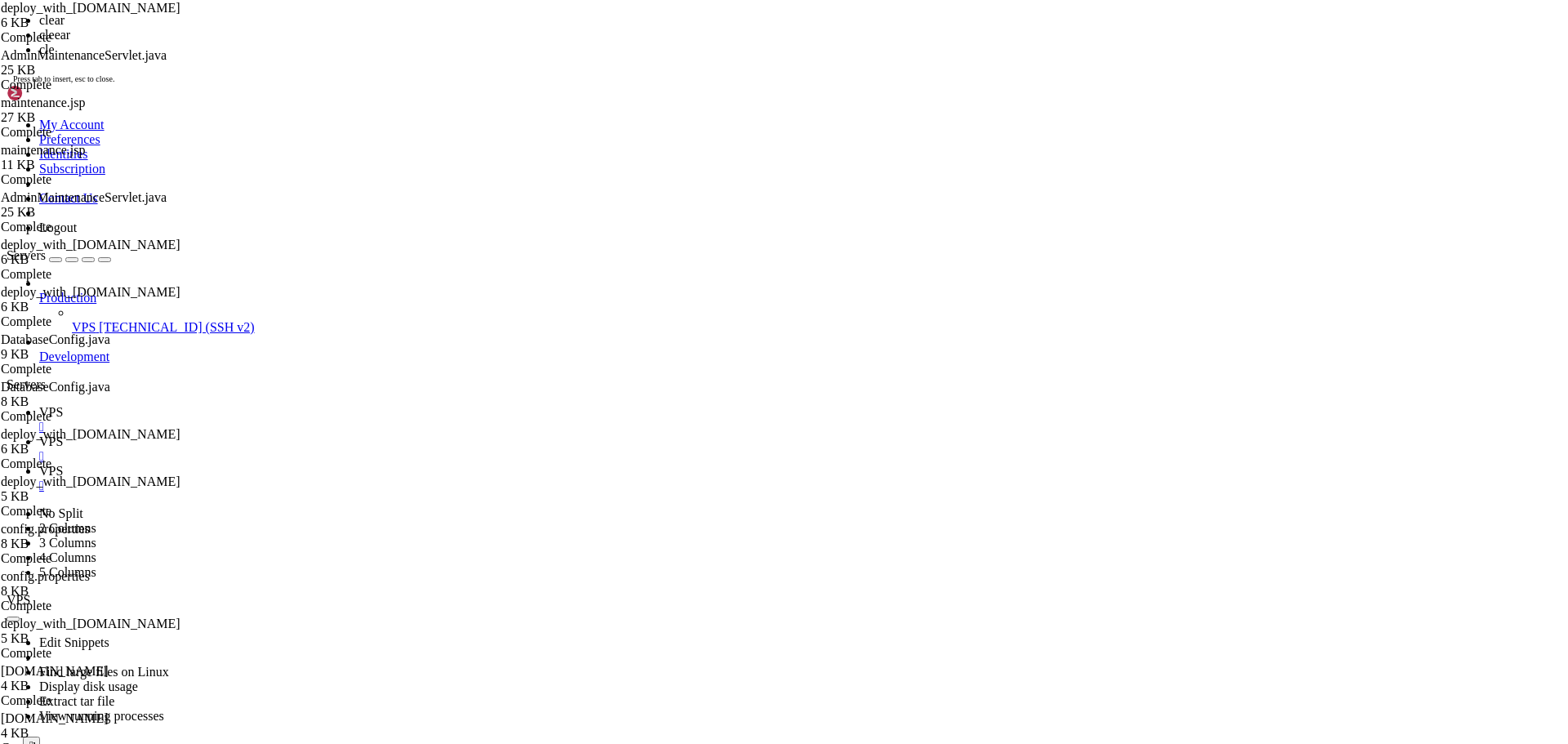
scroll to position [0, 0]
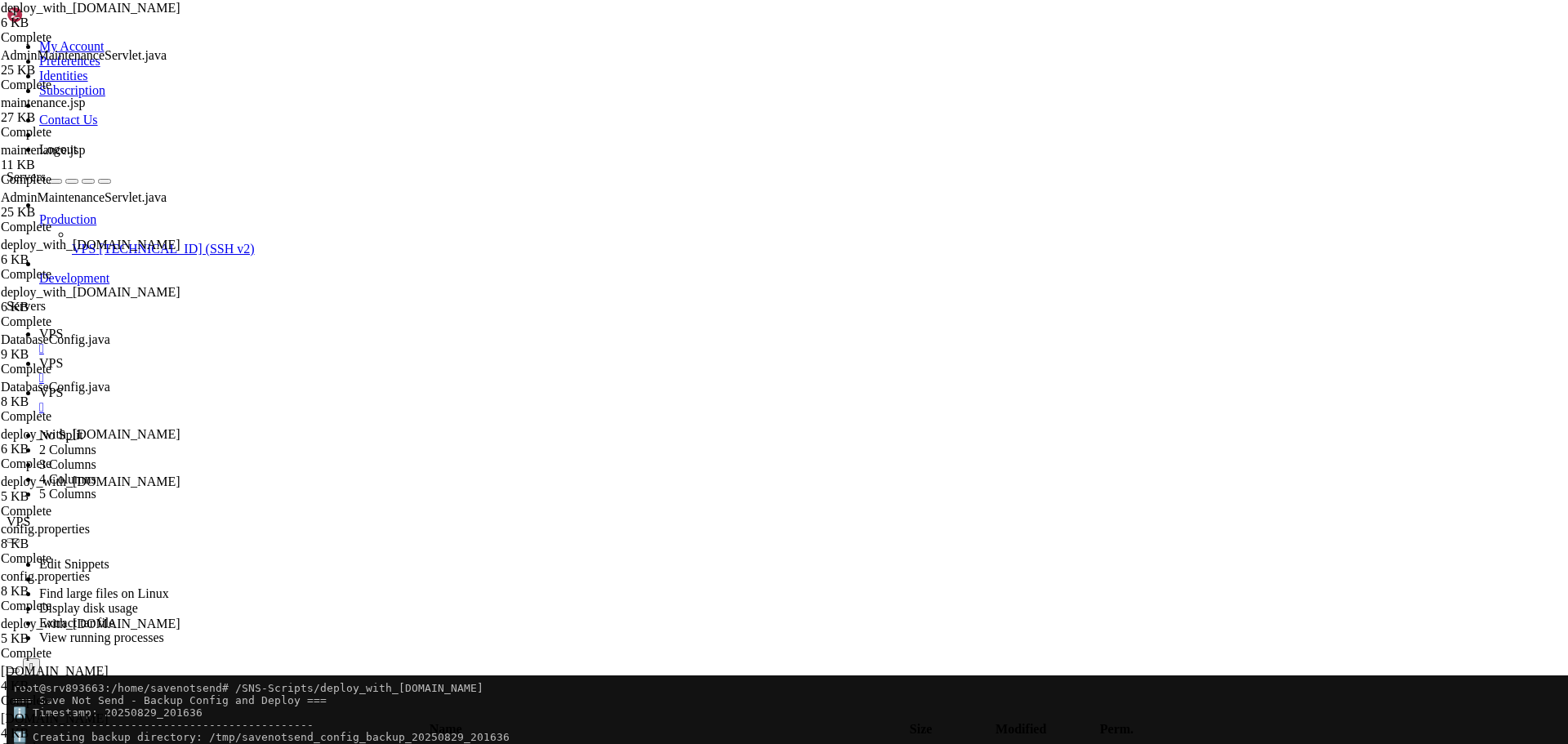
click at [62, 385] on span "VPS" at bounding box center [51, 392] width 24 height 14
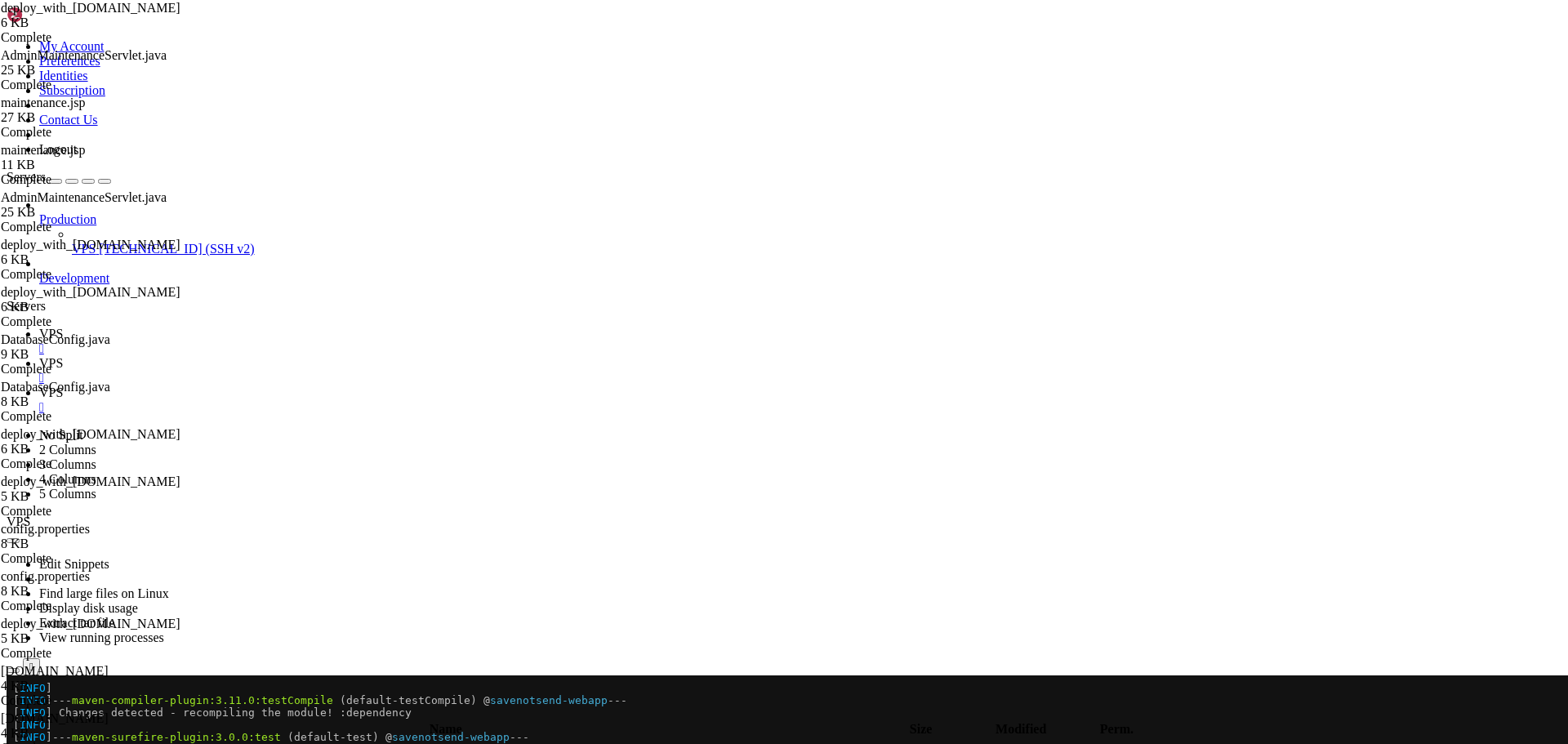
scroll to position [596, 0]
drag, startPoint x: 10, startPoint y: 1835, endPoint x: 48, endPoint y: 1839, distance: 38.2
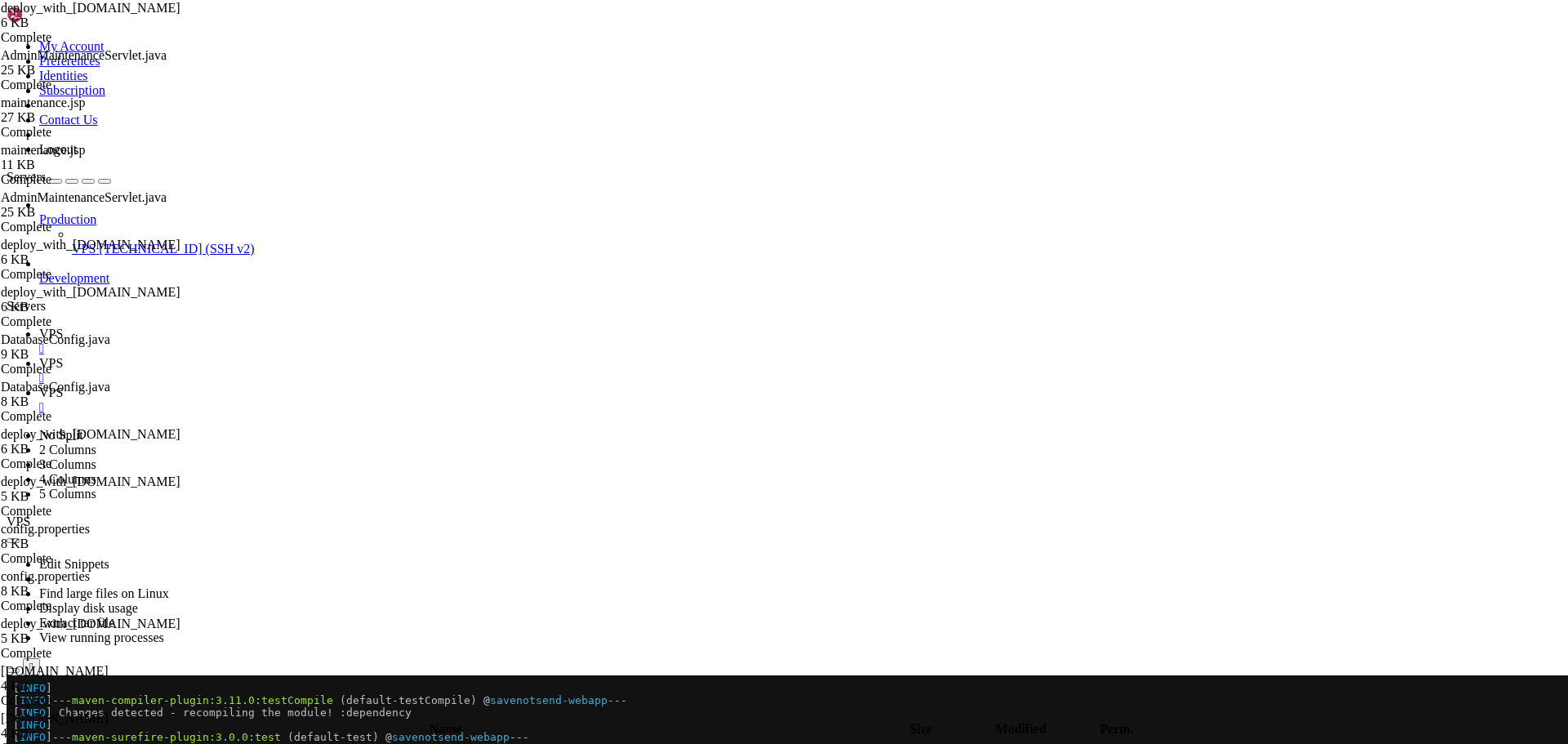
drag, startPoint x: 12, startPoint y: 1836, endPoint x: 549, endPoint y: 2264, distance: 686.7
click at [62, 327] on span "VPS" at bounding box center [51, 334] width 24 height 14
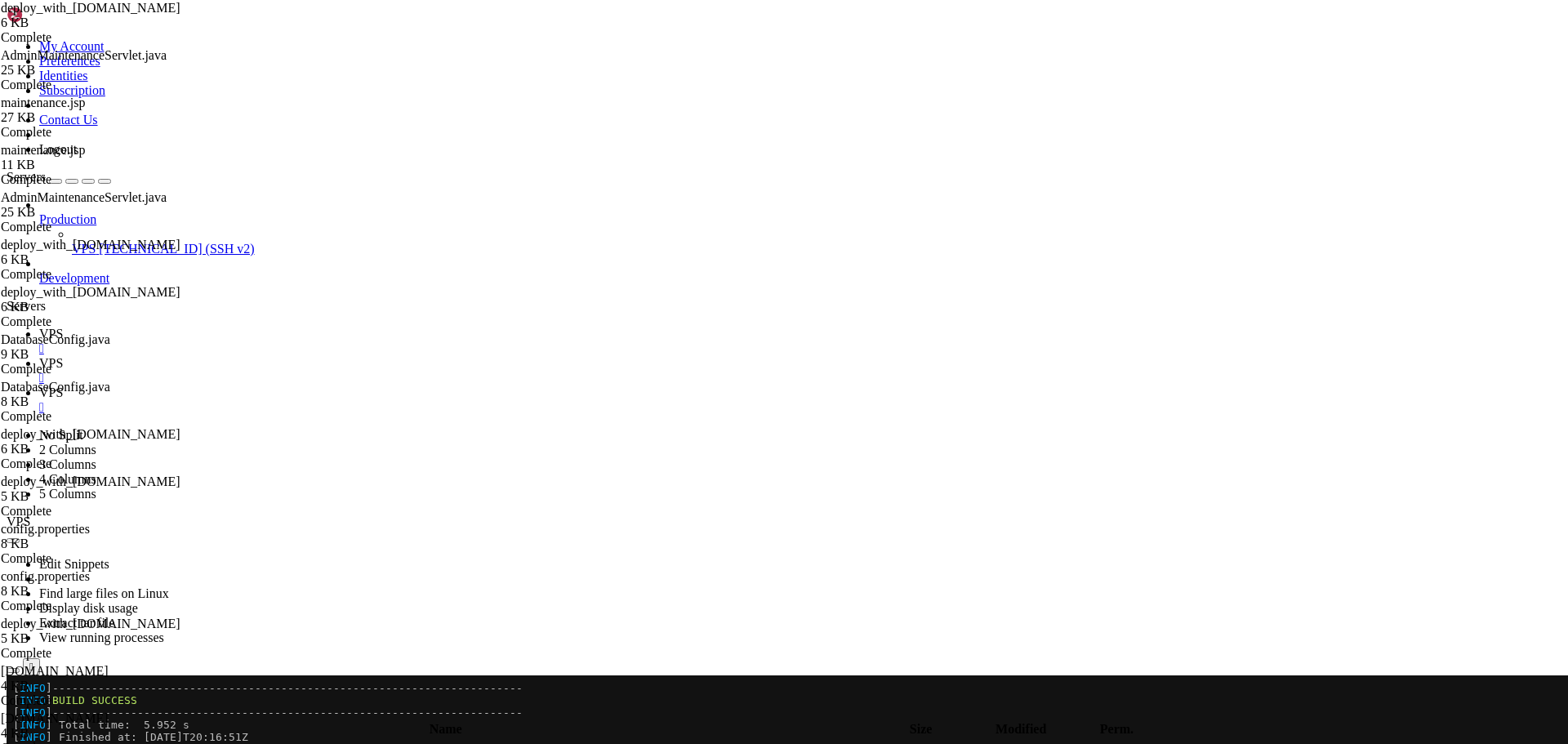
drag, startPoint x: 1292, startPoint y: 1225, endPoint x: 13, endPoint y: 1217, distance: 1279.0
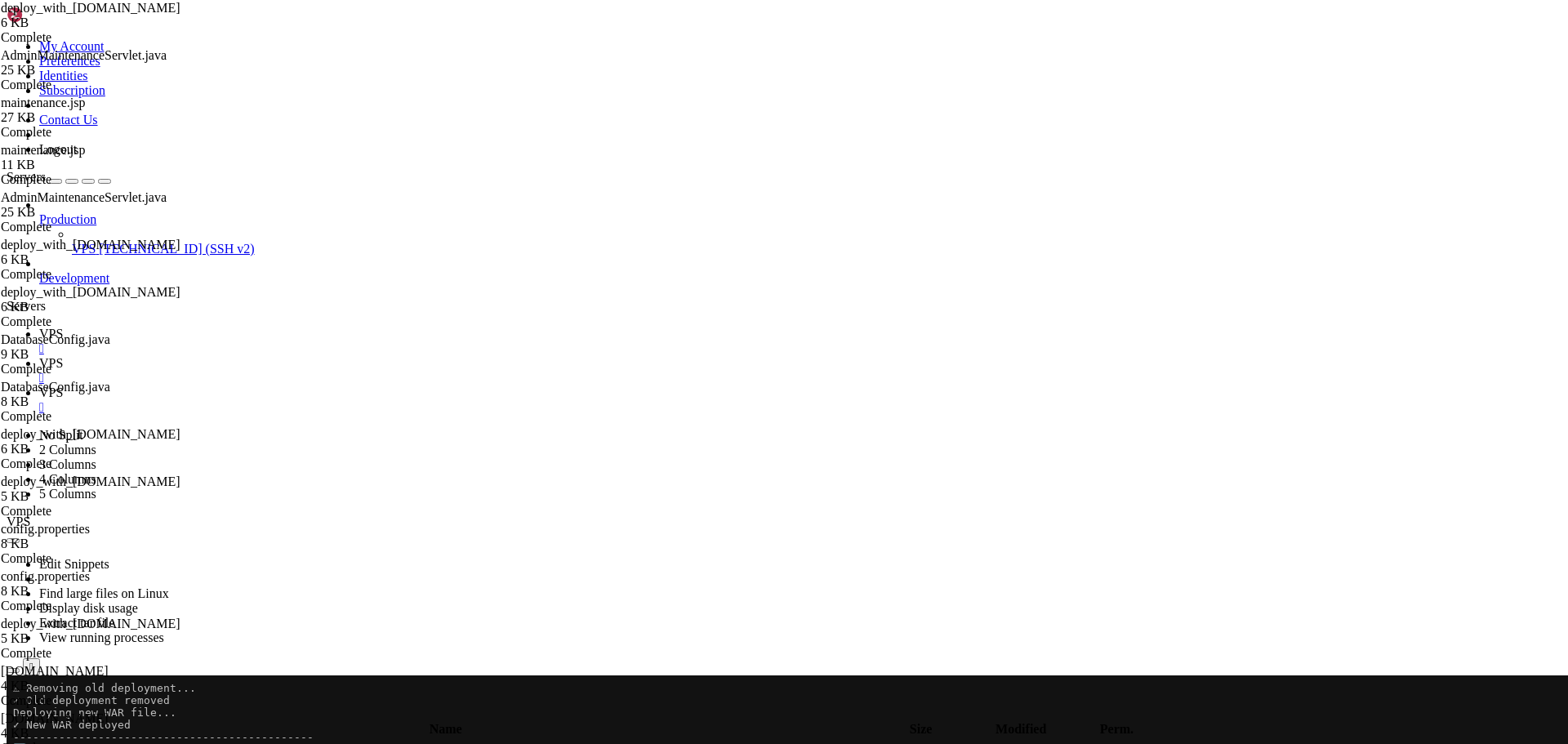
drag, startPoint x: 13, startPoint y: 1155, endPoint x: 276, endPoint y: 1265, distance: 285.1
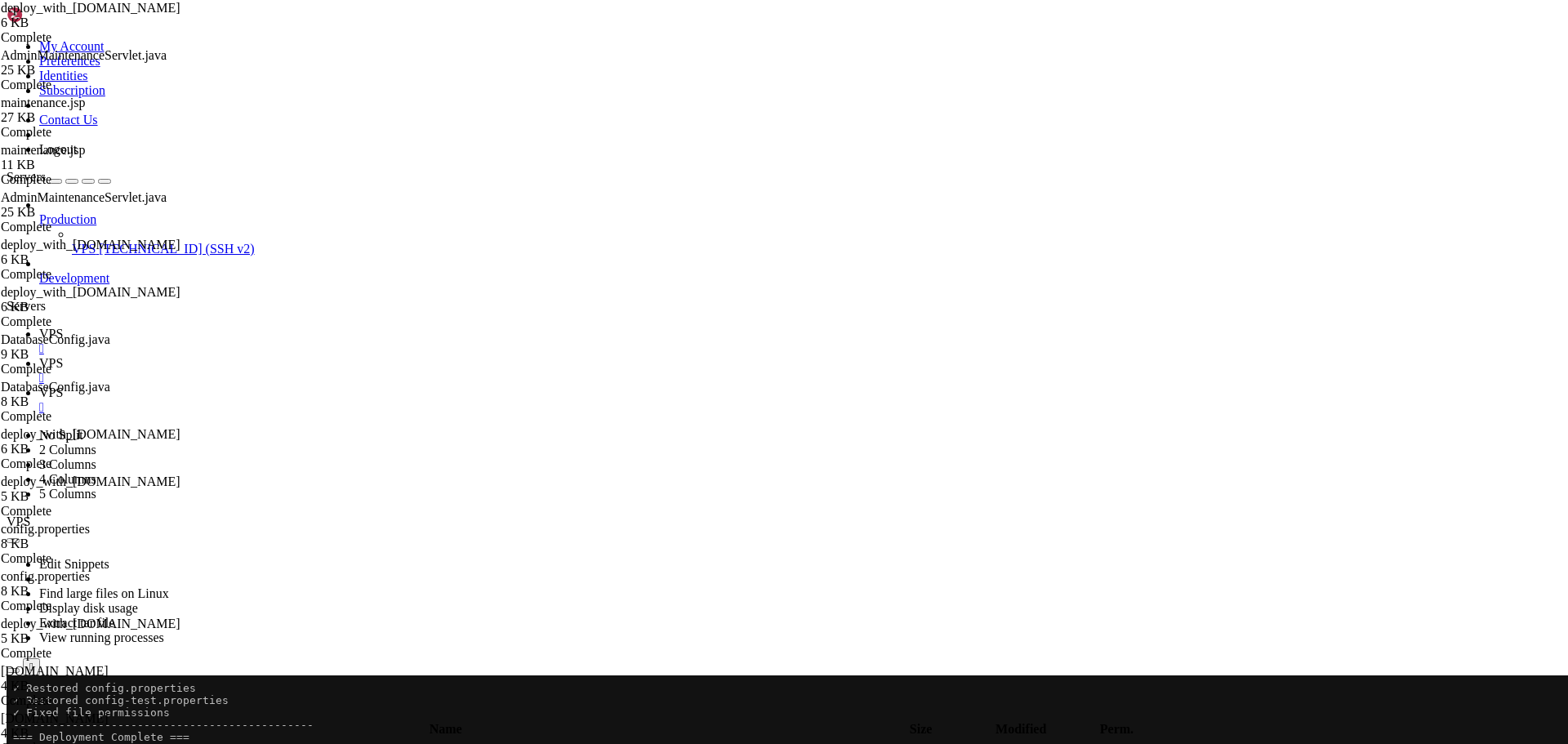
click at [311, 356] on link "VPS " at bounding box center [800, 371] width 1522 height 29
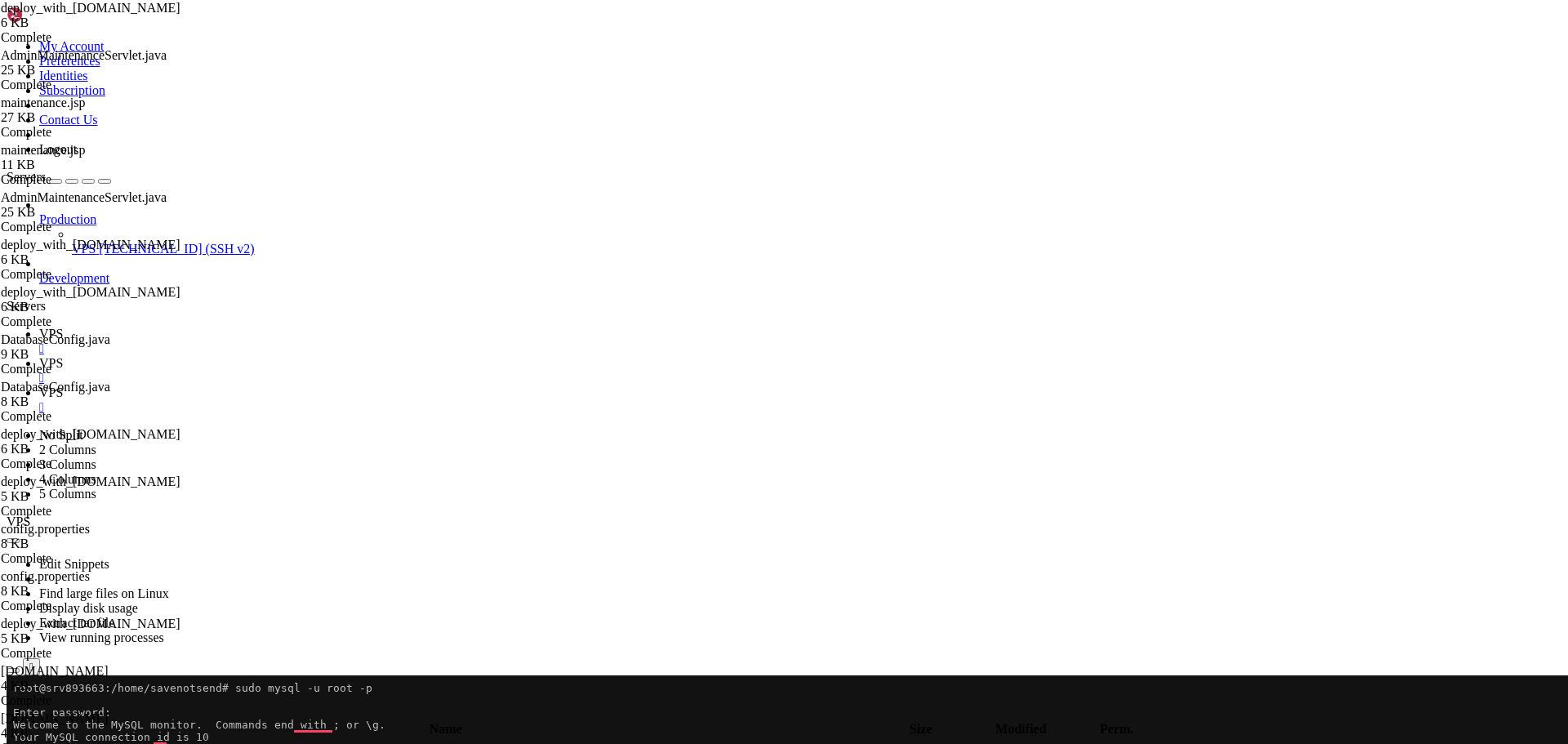
click at [13, 715] on icon "button" at bounding box center [13, 715] width 0 height 0
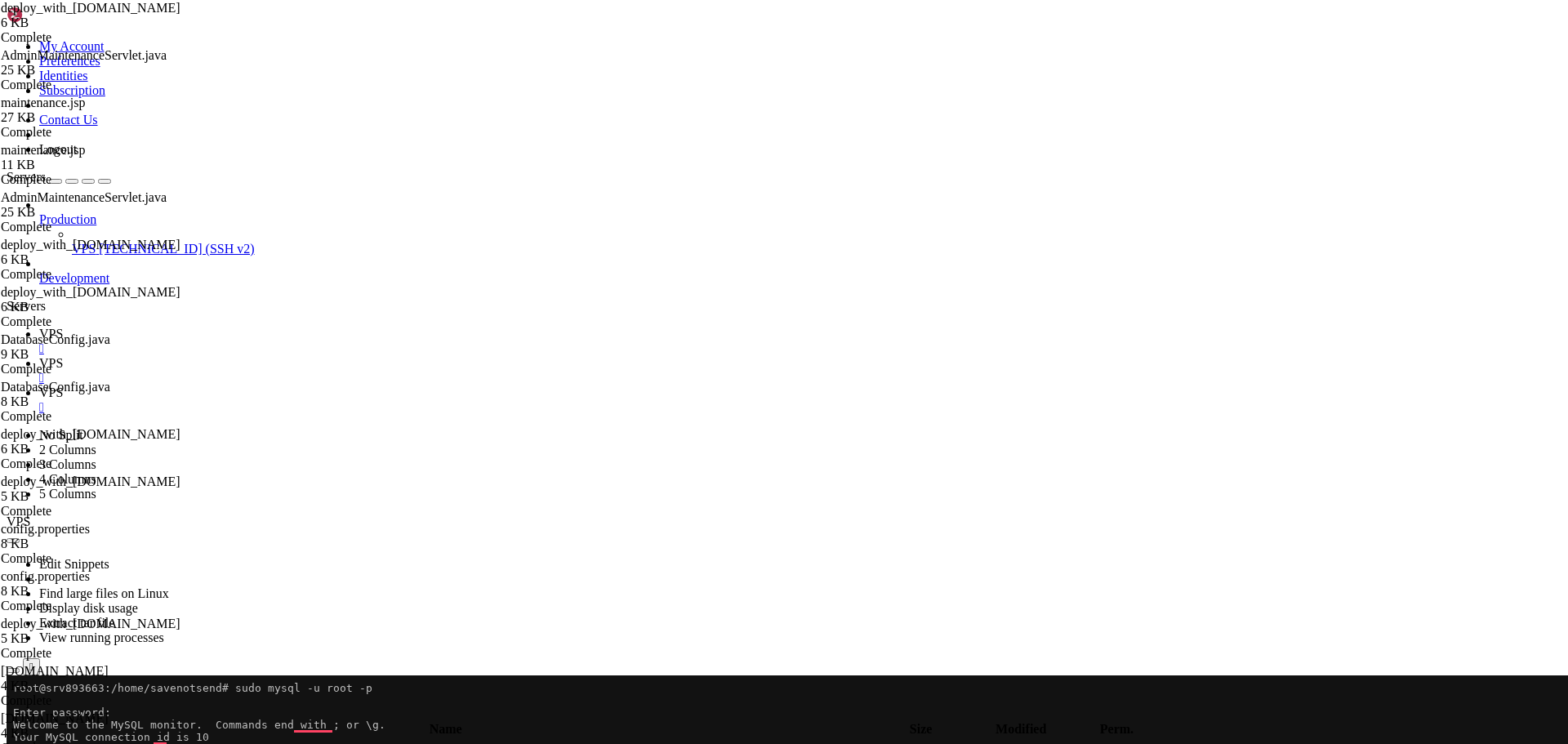
click at [21, 743] on span " .." at bounding box center [14, 750] width 11 height 14
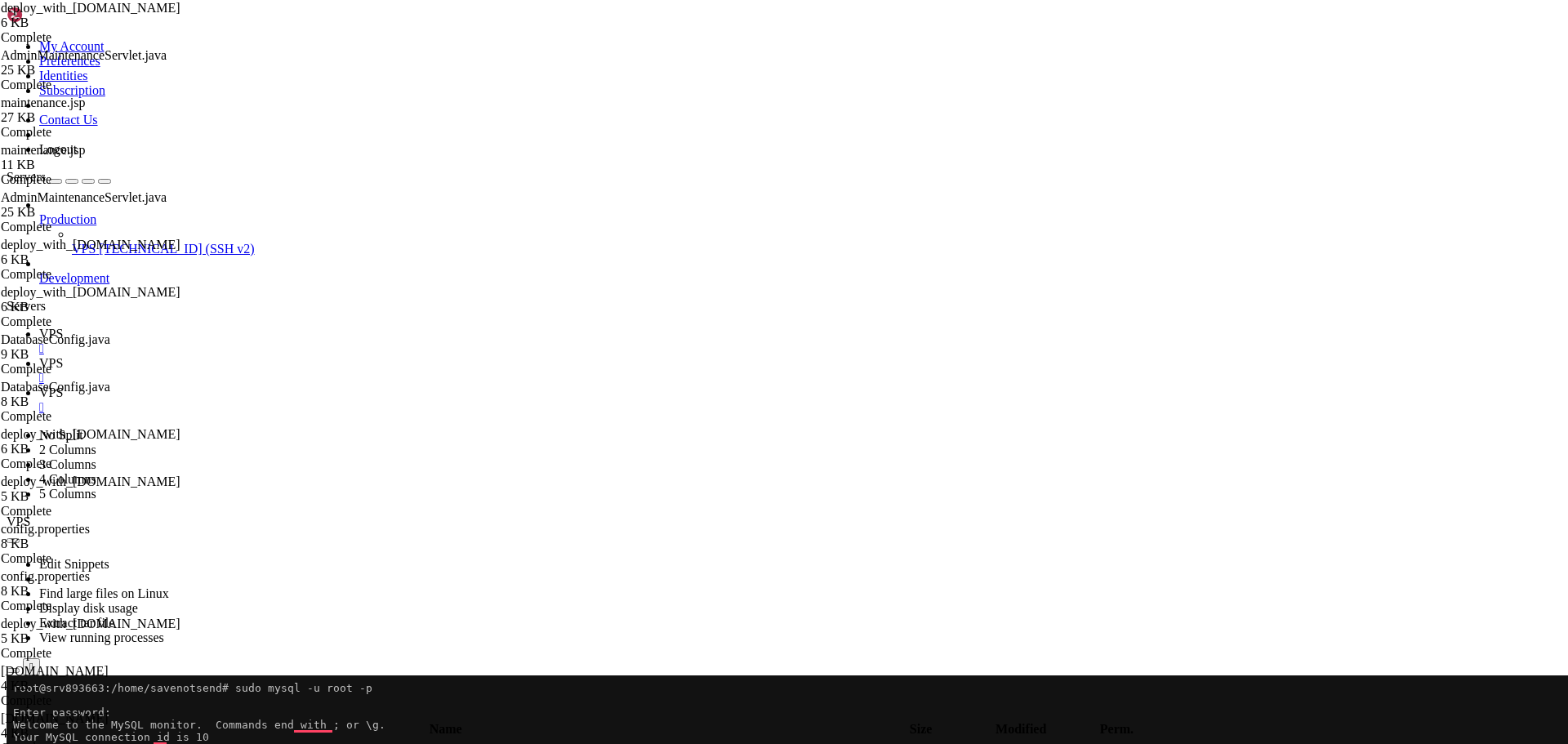
click at [21, 743] on span " .." at bounding box center [14, 750] width 11 height 14
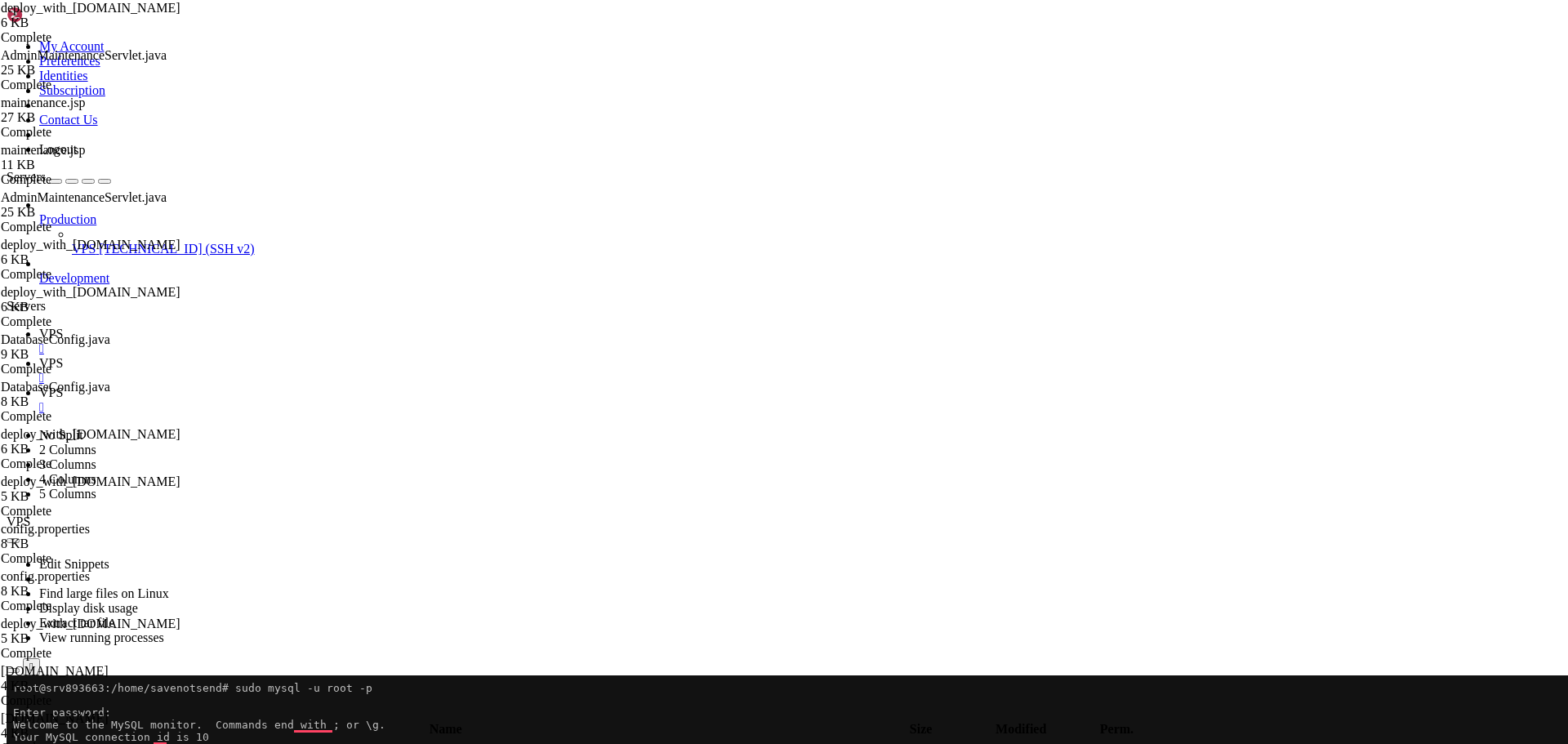
click at [21, 743] on span " .." at bounding box center [14, 750] width 11 height 14
type input "/home/savenotsend/src/main/resources"
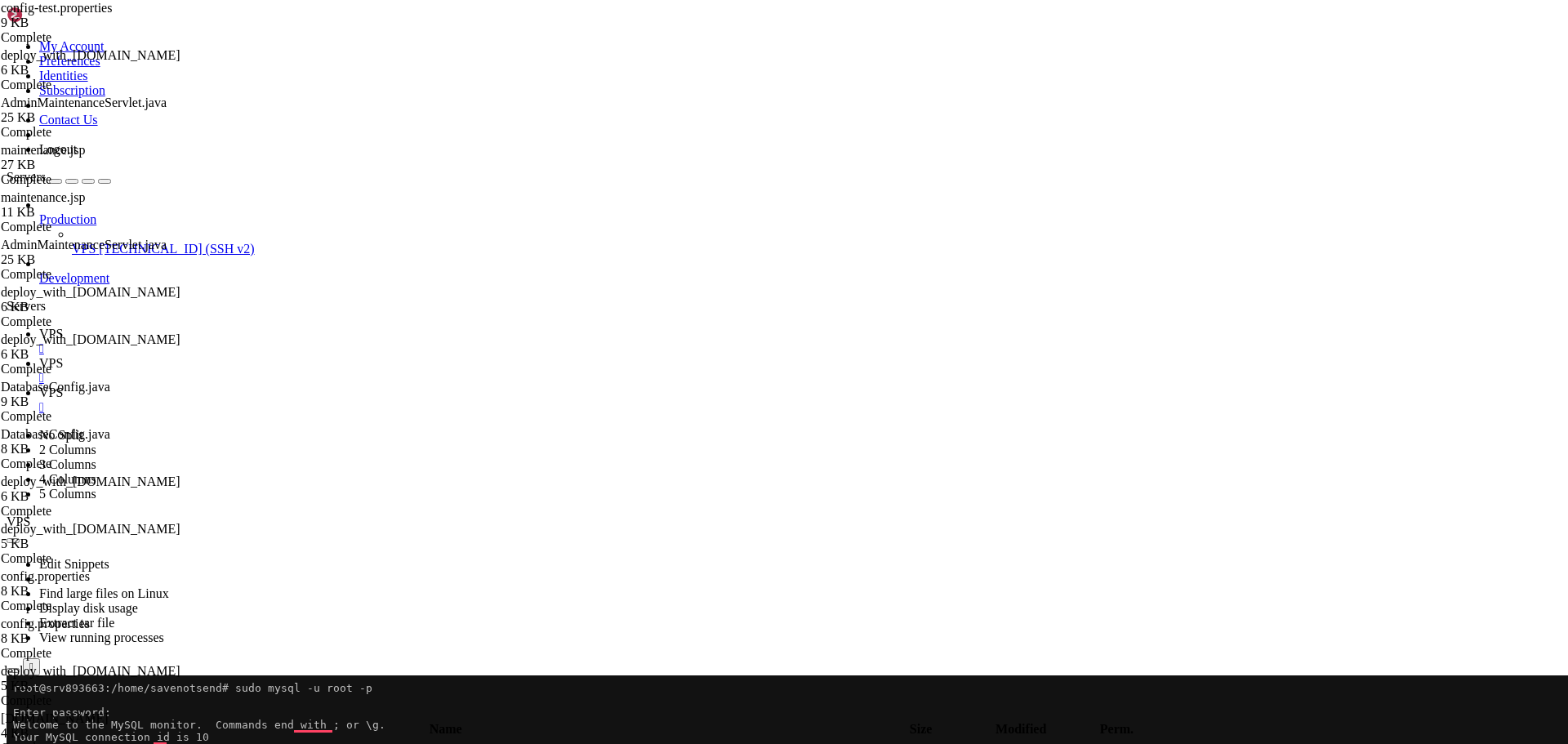
drag, startPoint x: 304, startPoint y: 256, endPoint x: 376, endPoint y: 255, distance: 72.0
paste textarea "testPwd9*uertzdsJK"
type textarea "db.password=testPwd9*uertzdsJK"
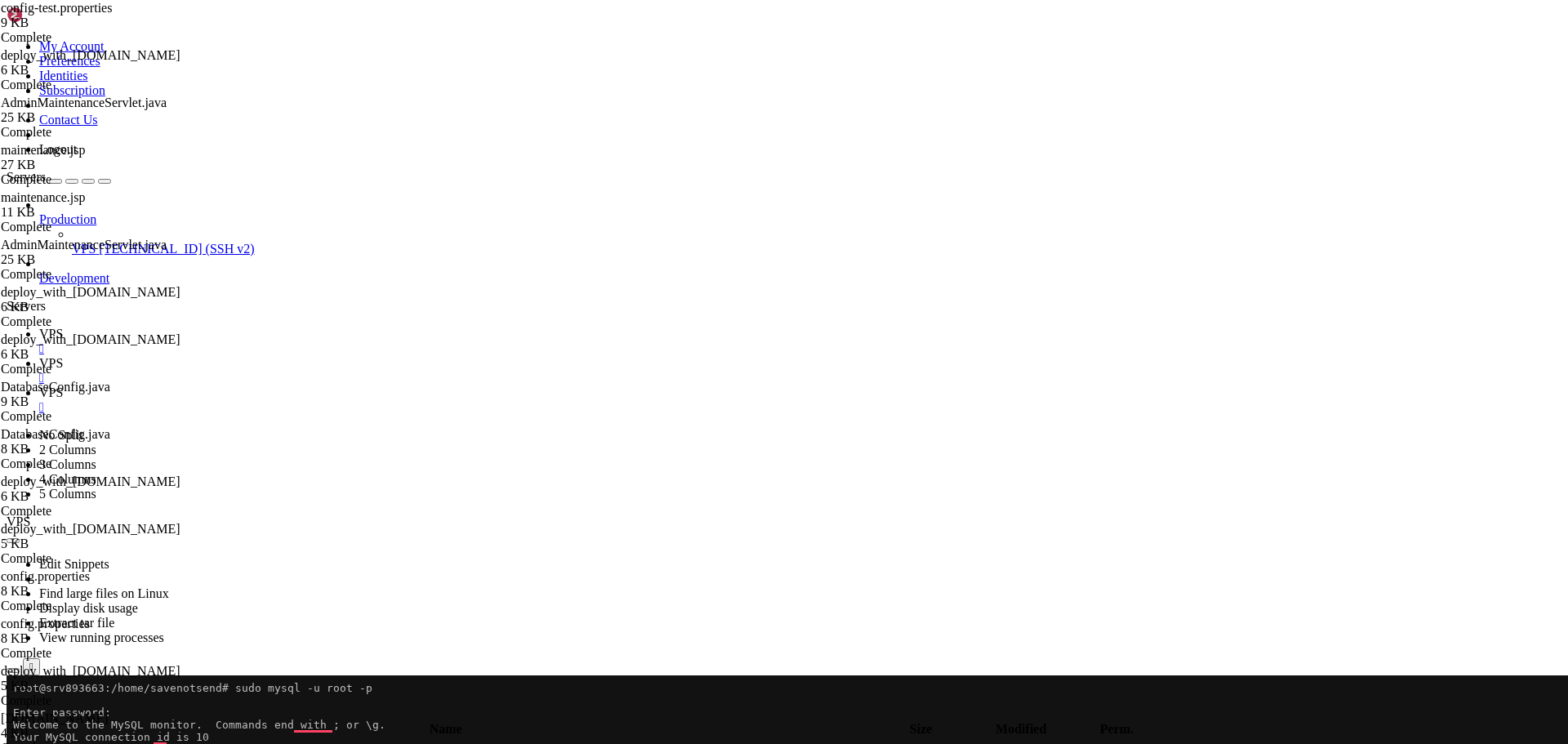
click at [13, 715] on icon "button" at bounding box center [13, 715] width 0 height 0
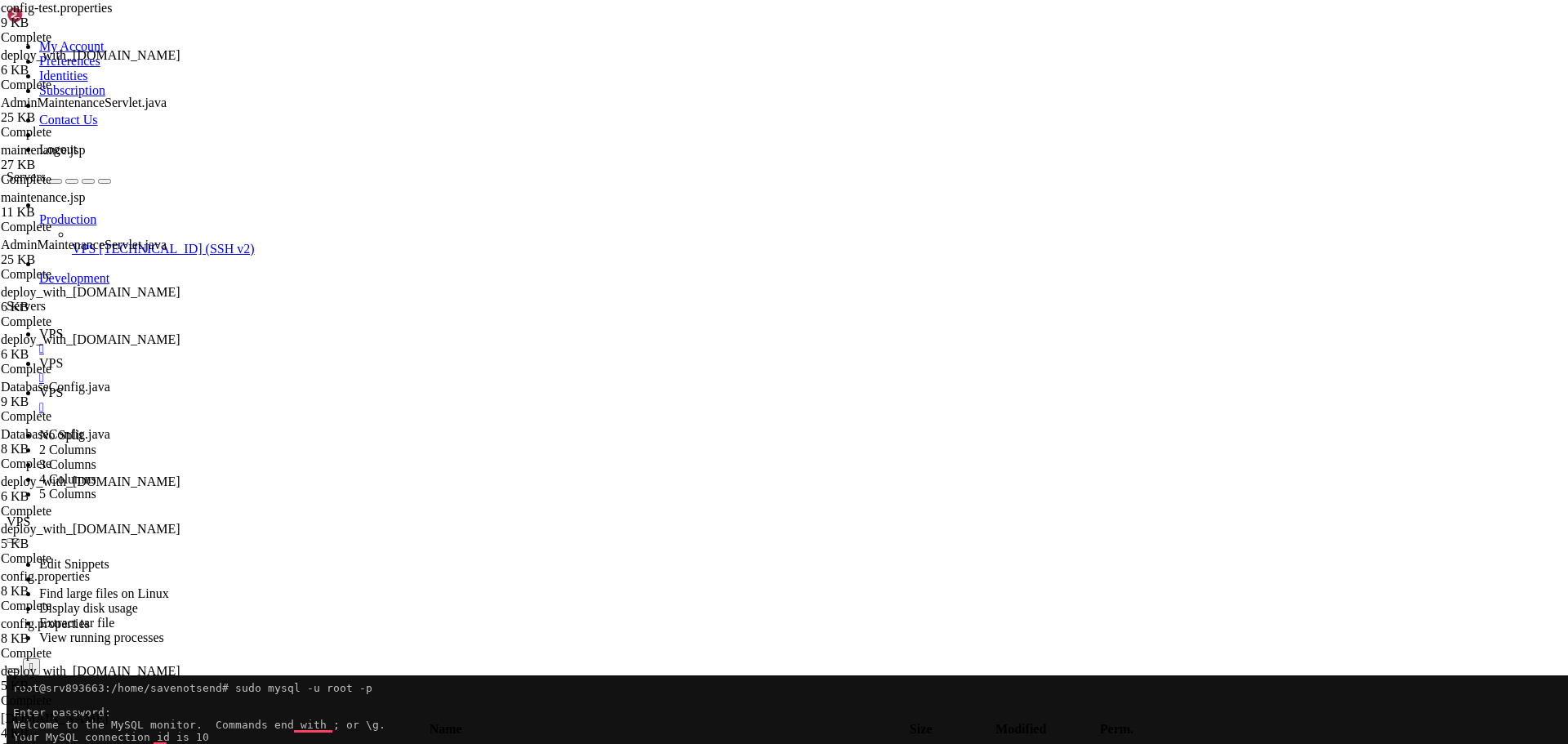
type input "/opt/tomcat/latest/webapps/ROOT/WEB-INF/classes"
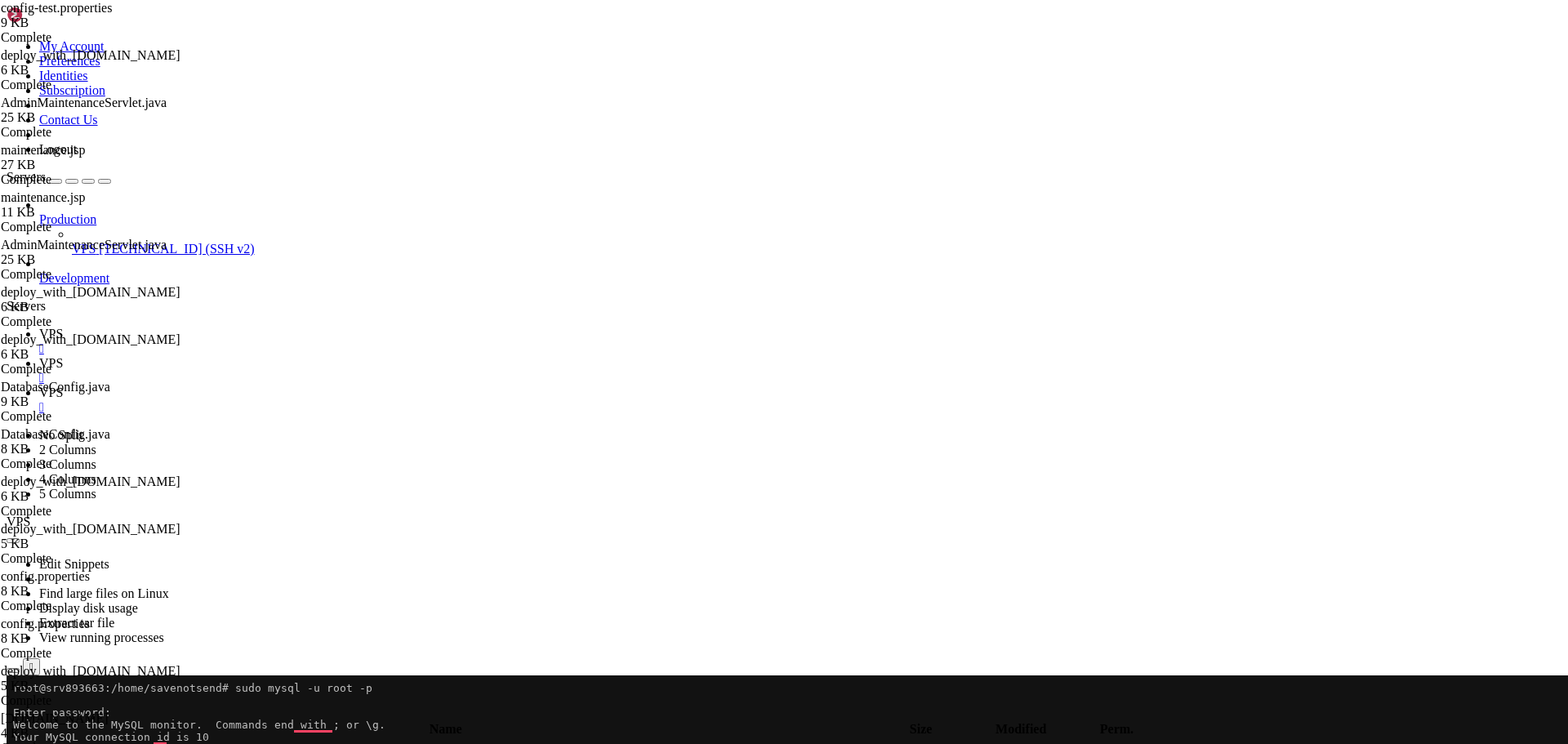
drag, startPoint x: 303, startPoint y: 258, endPoint x: 387, endPoint y: 258, distance: 84.0
type textarea "db.password=testPwd9*uertzdsJK"
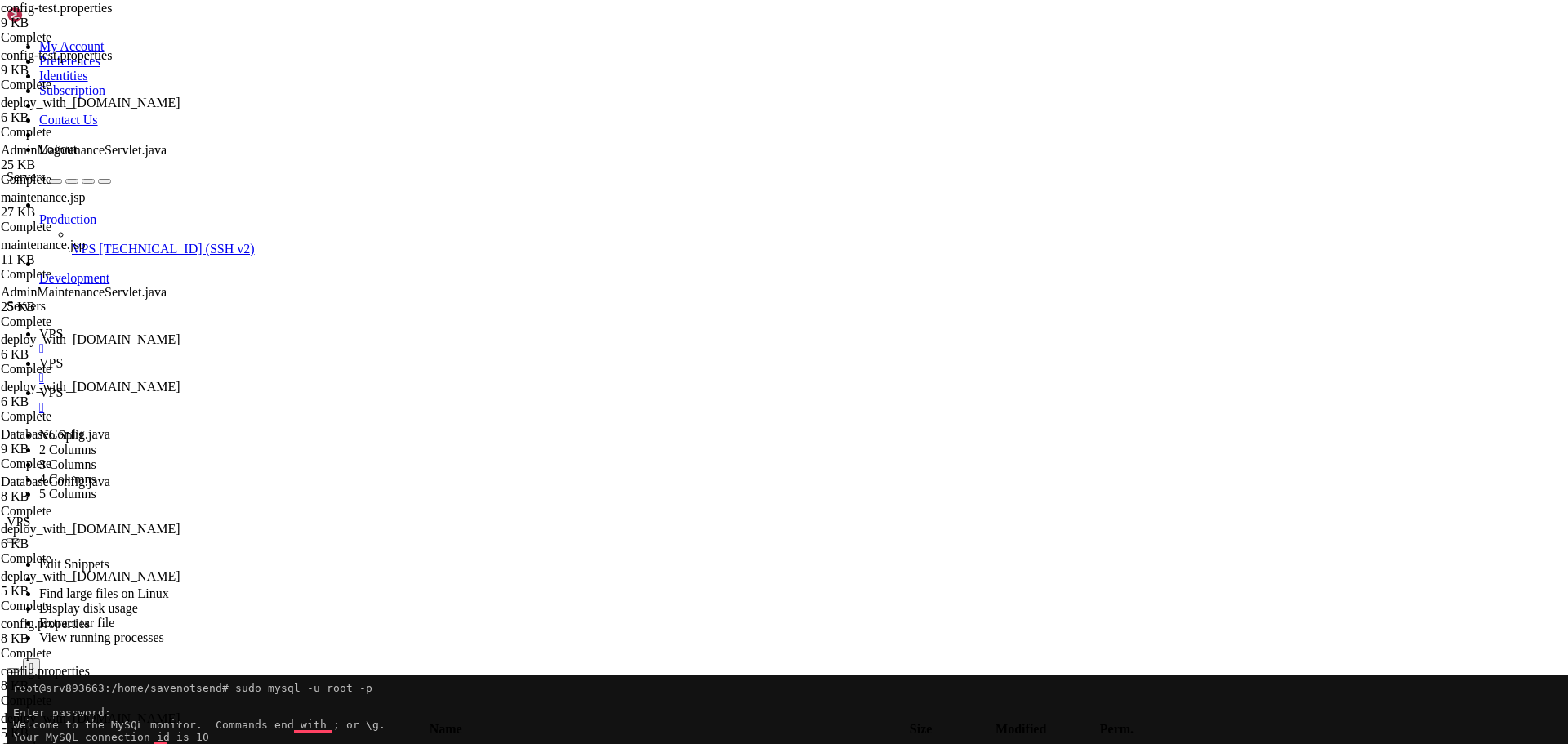
click at [39, 327] on icon at bounding box center [39, 334] width 0 height 14
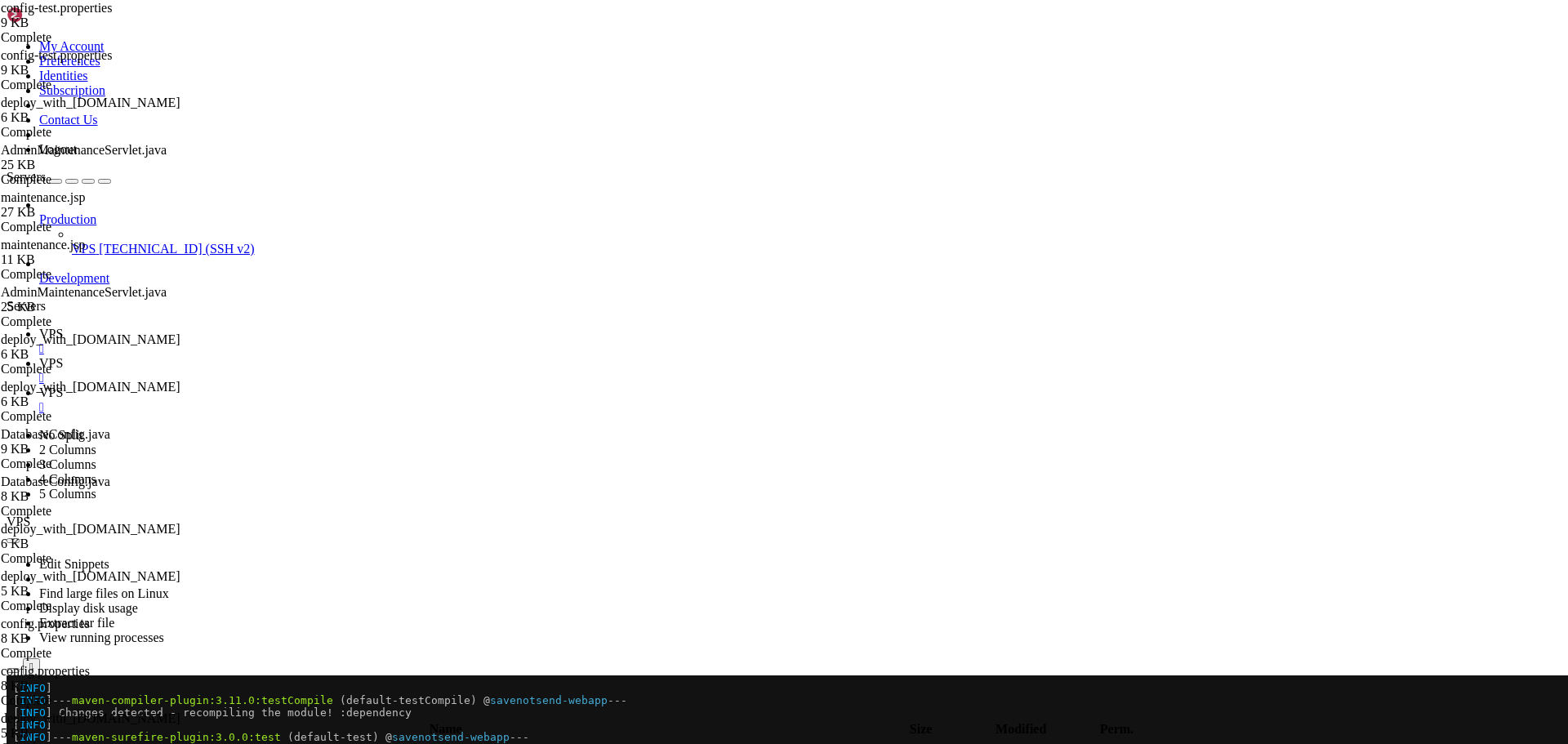
click at [62, 385] on span "VPS" at bounding box center [51, 392] width 24 height 14
click at [39, 356] on icon at bounding box center [39, 363] width 0 height 14
click at [13, 715] on icon "button" at bounding box center [13, 715] width 0 height 0
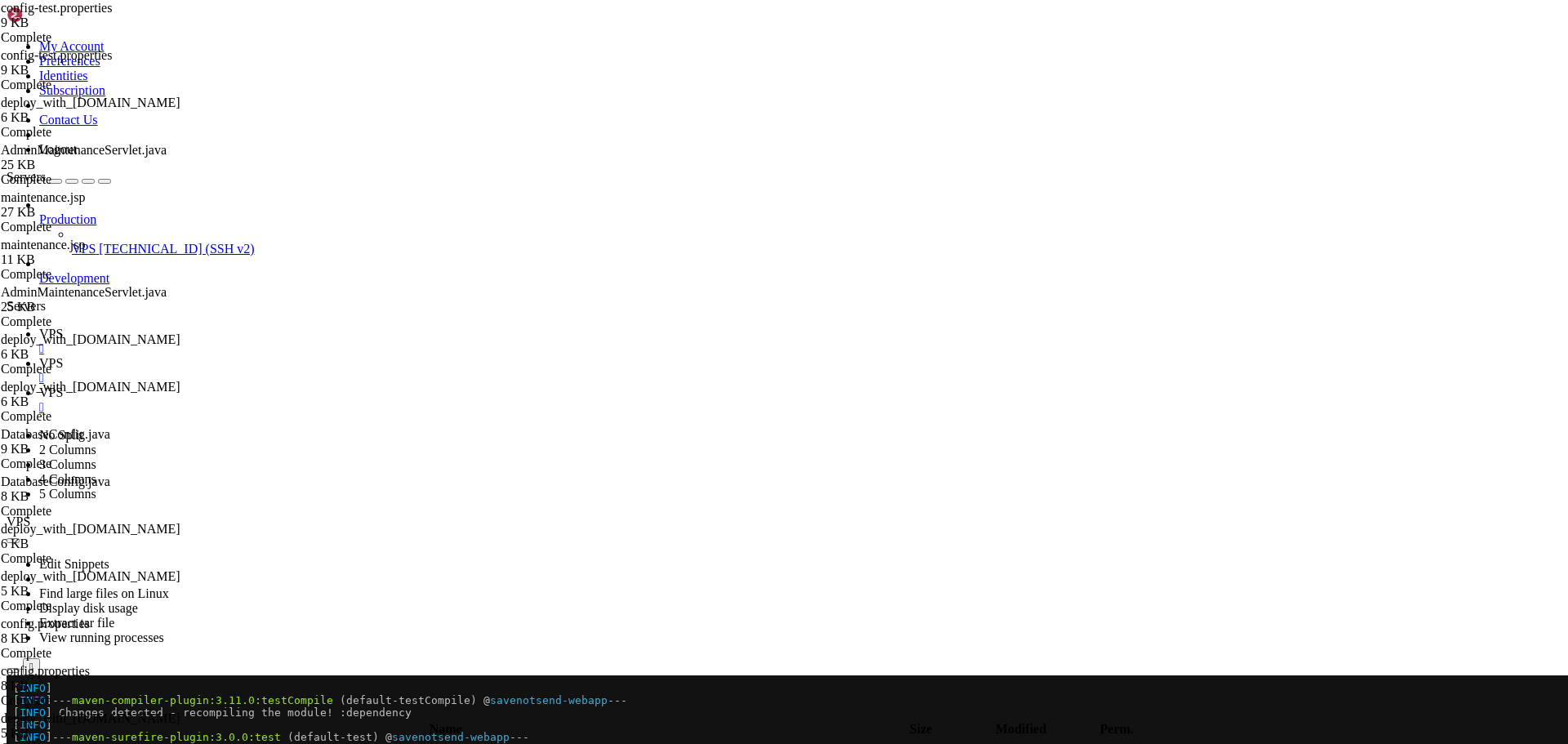
click at [13, 715] on icon "button" at bounding box center [13, 715] width 0 height 0
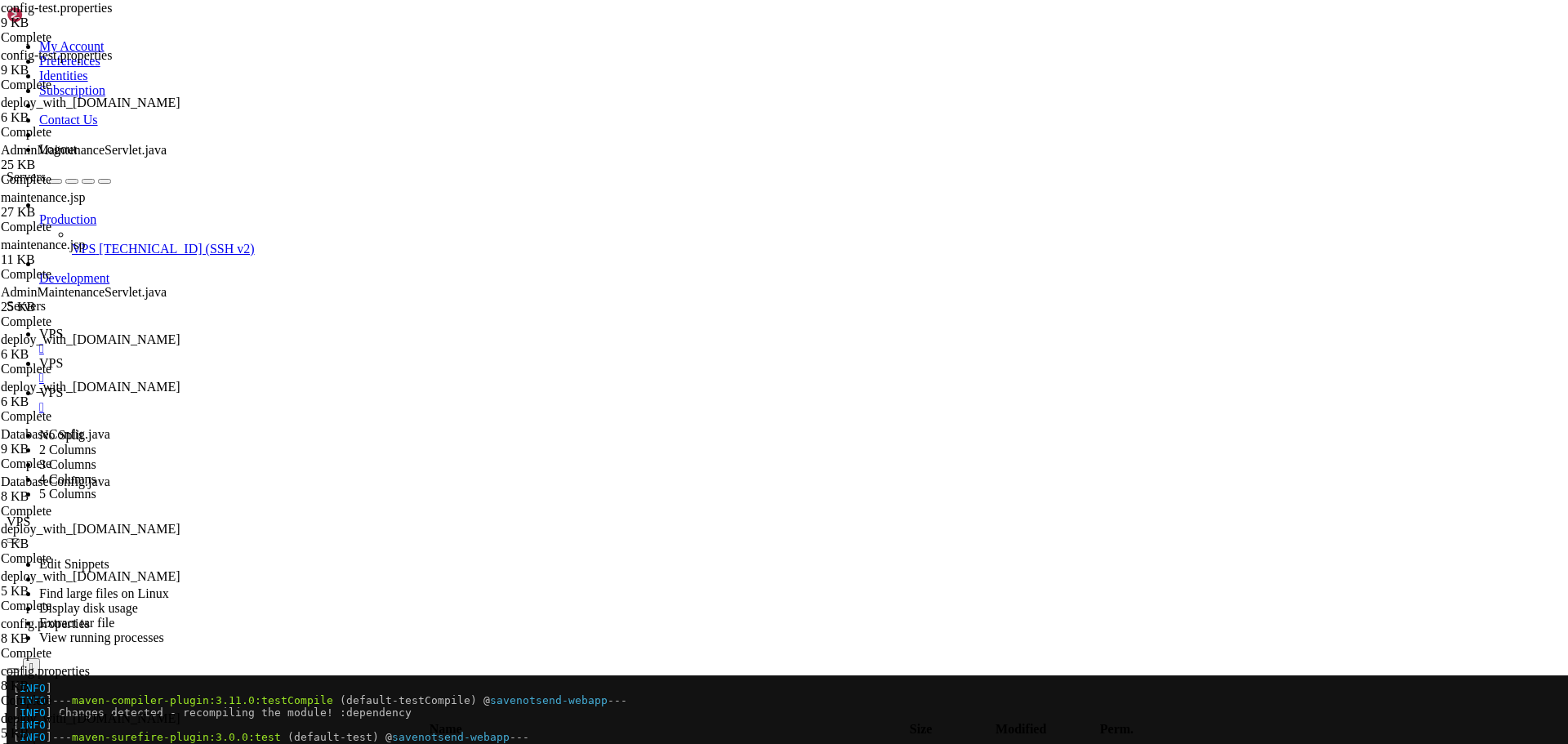
click at [21, 743] on span " .." at bounding box center [14, 750] width 11 height 14
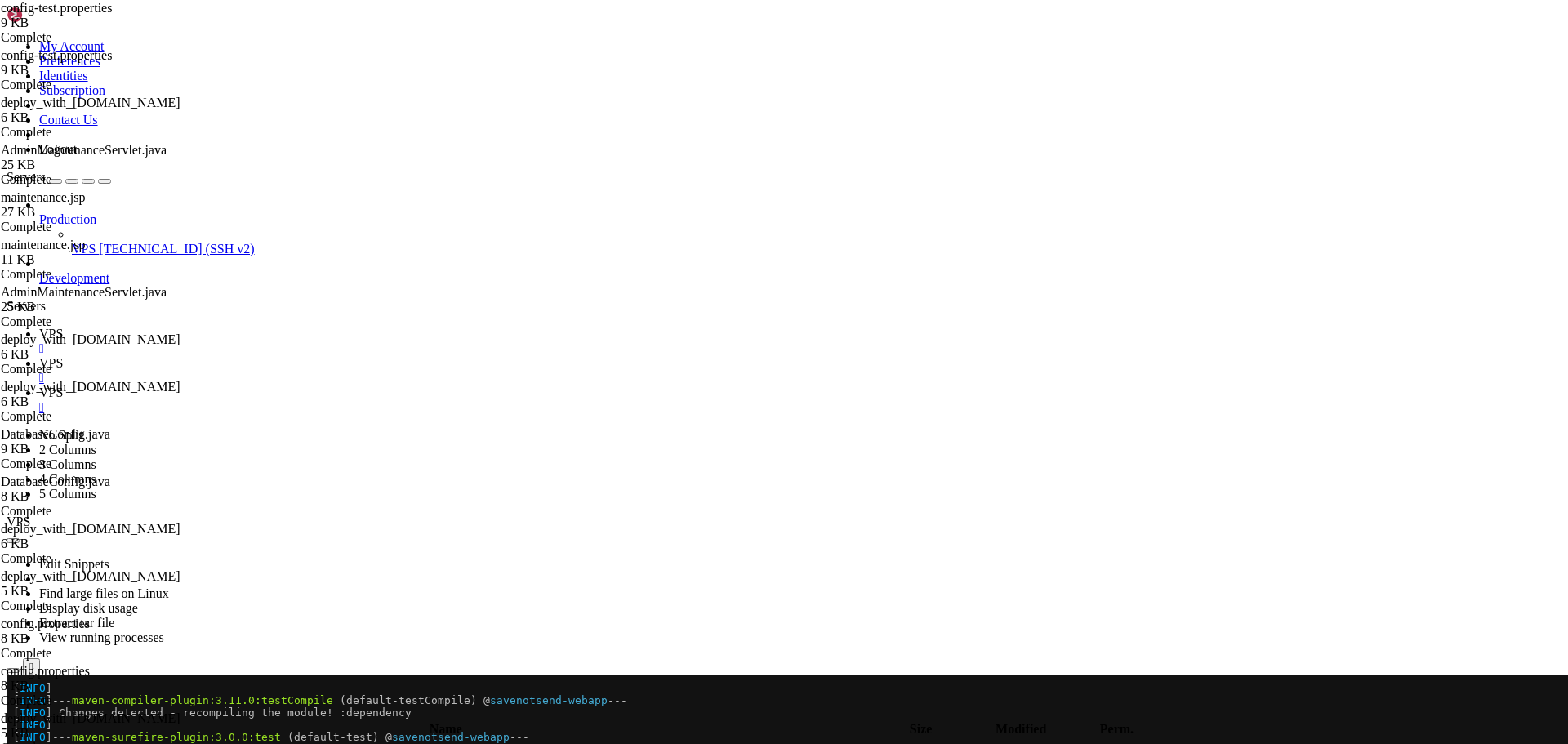
click at [21, 743] on span " .." at bounding box center [14, 750] width 11 height 14
click at [13, 715] on icon "button" at bounding box center [13, 715] width 0 height 0
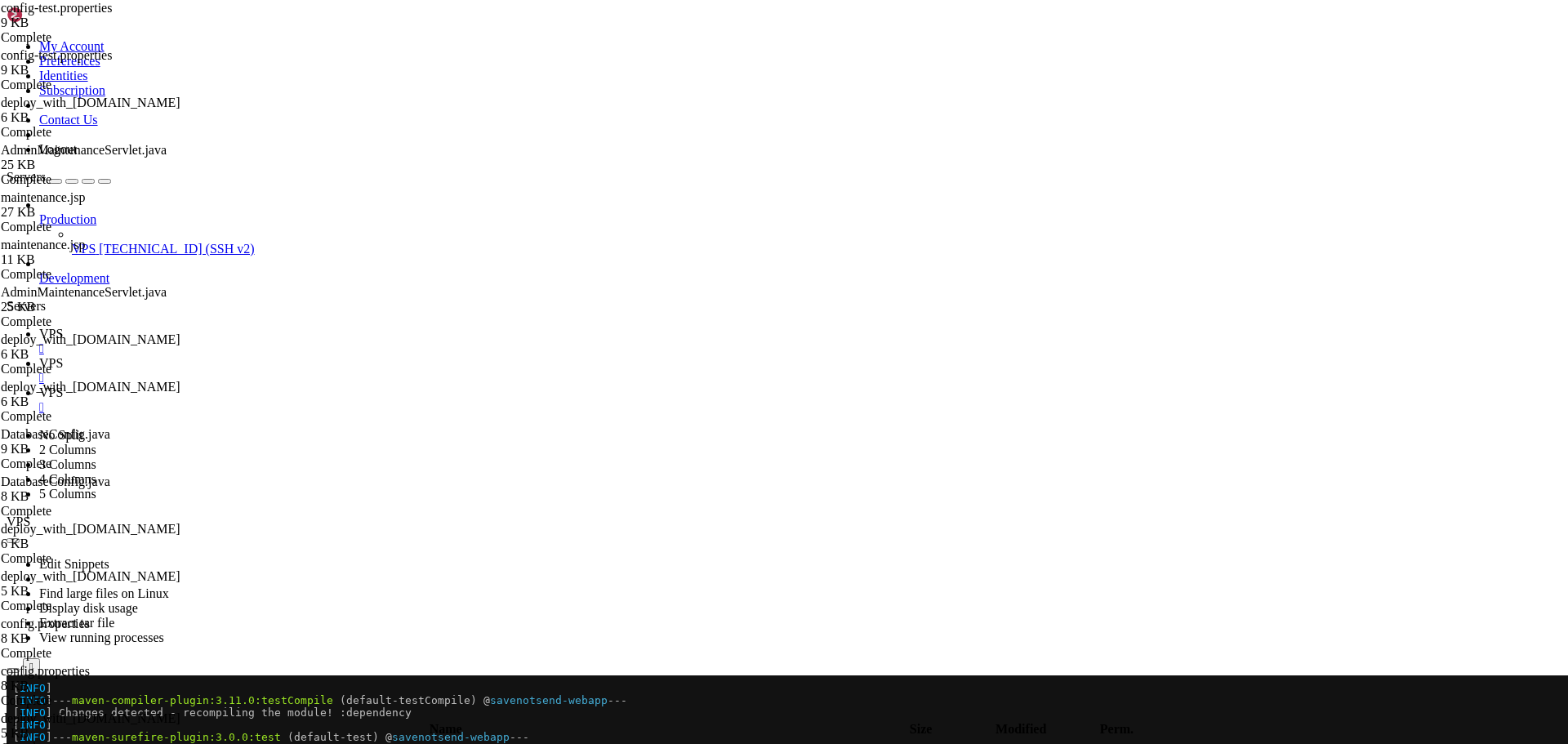
type input "/home/savenotsend/src/main/webapp/WEB-INF/jsp/admin"
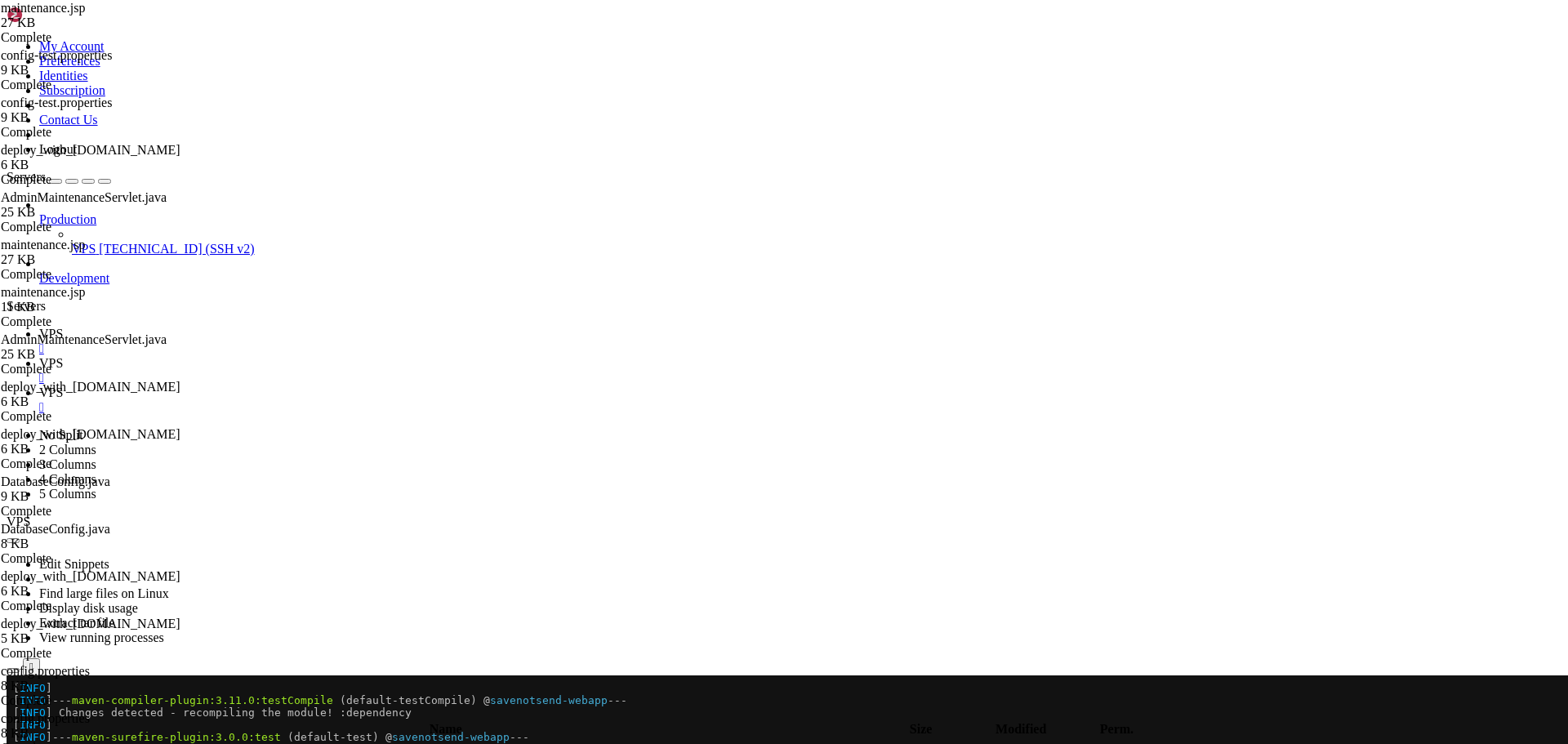
paste textarea
type textarea "</html>"
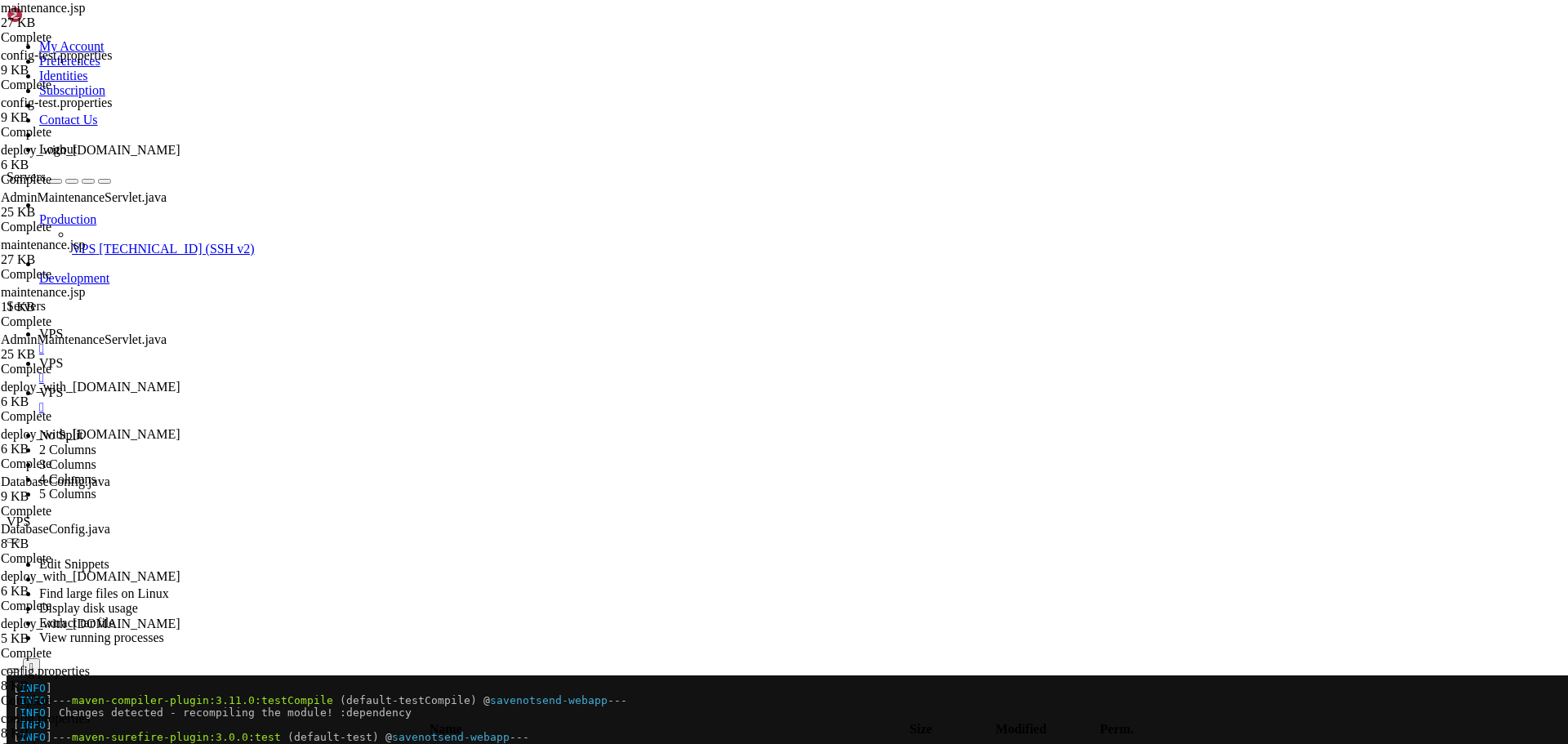
scroll to position [5823, 0]
click at [230, 327] on link "VPS " at bounding box center [800, 342] width 1522 height 29
click at [62, 356] on span "VPS" at bounding box center [51, 363] width 24 height 14
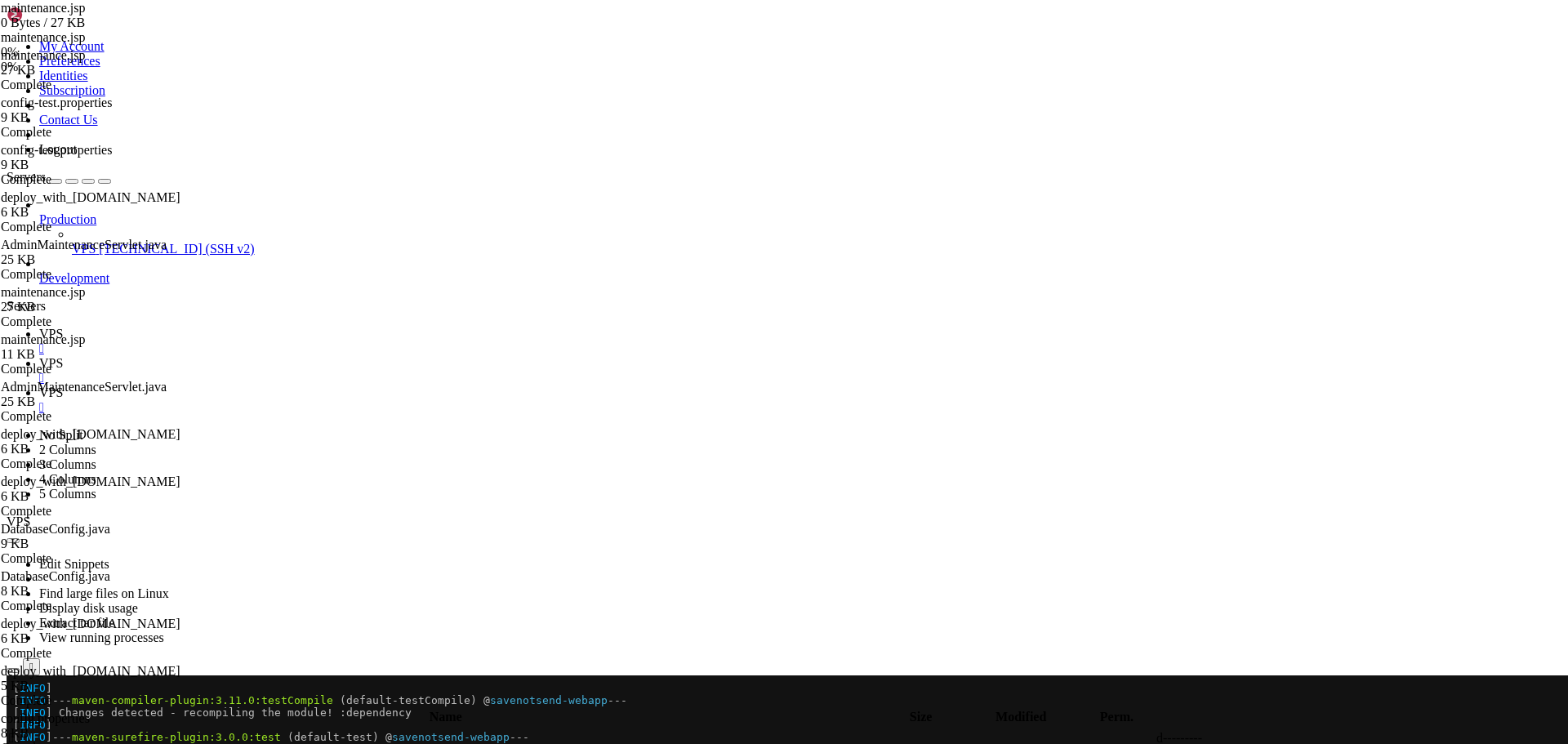
paste textarea
type textarea "</html>"
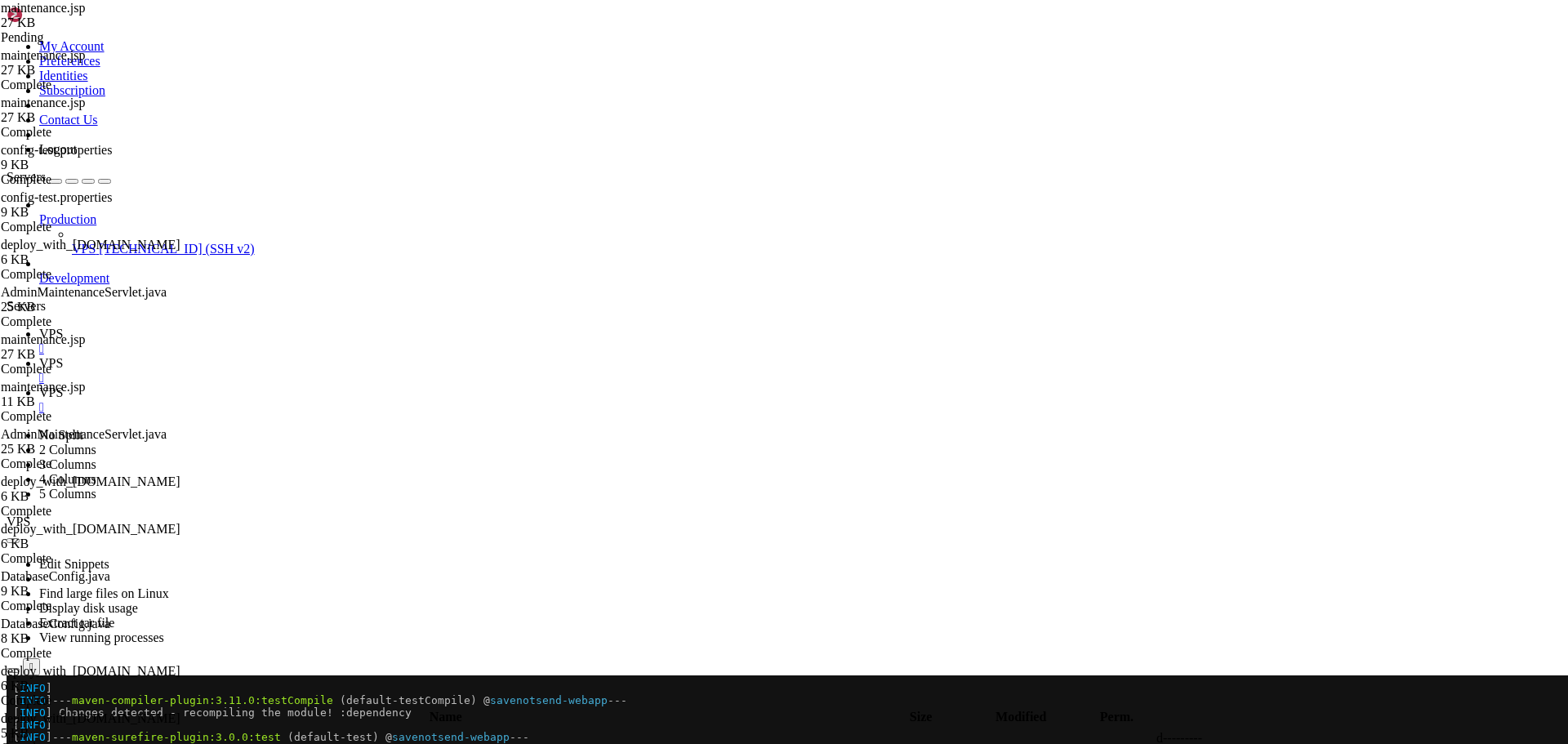
click at [62, 327] on span "VPS" at bounding box center [51, 334] width 24 height 14
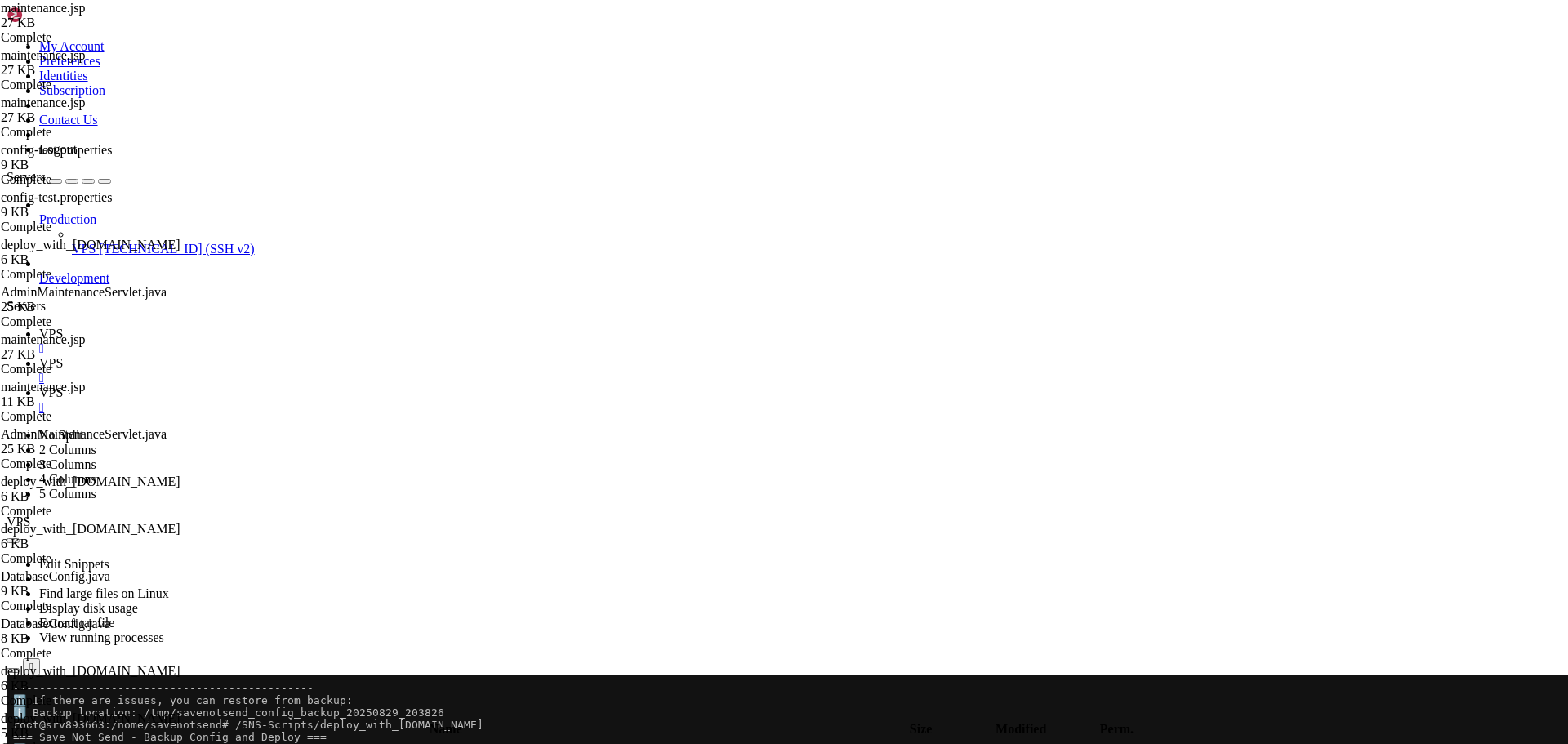
scroll to position [4349, 0]
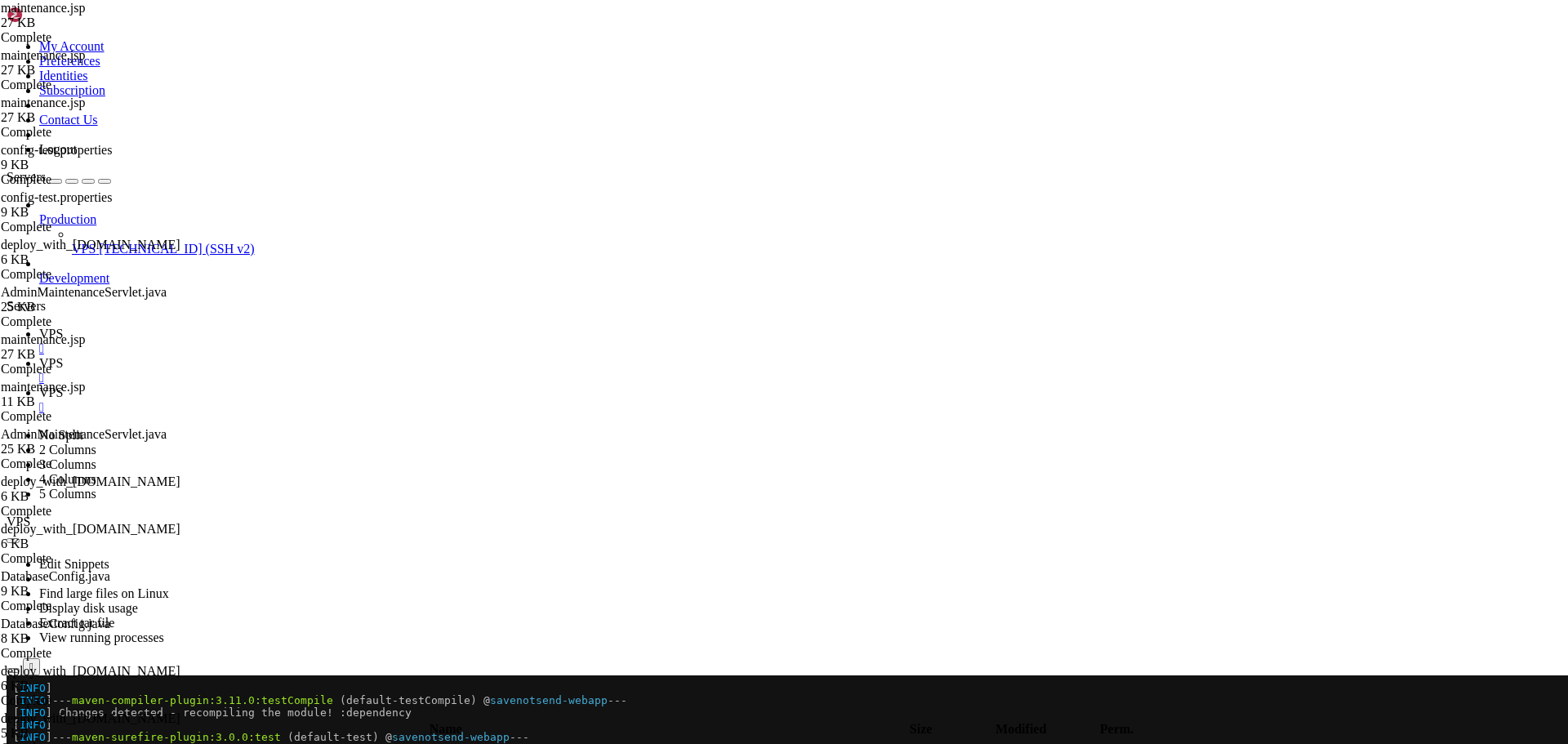
scroll to position [1544, 0]
click at [328, 356] on link "VPS " at bounding box center [800, 371] width 1522 height 29
paste textarea
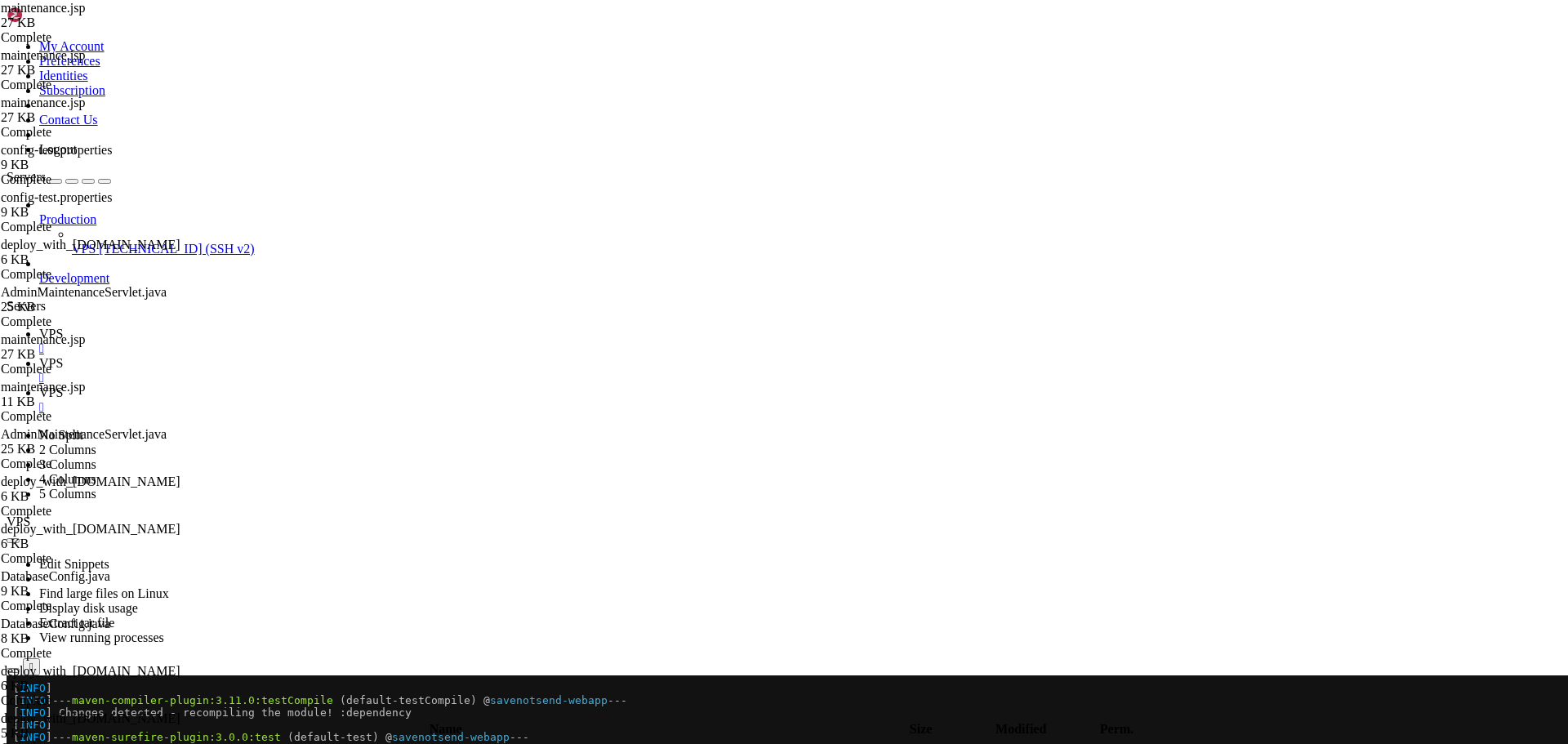
paste textarea
type textarea "</html>"
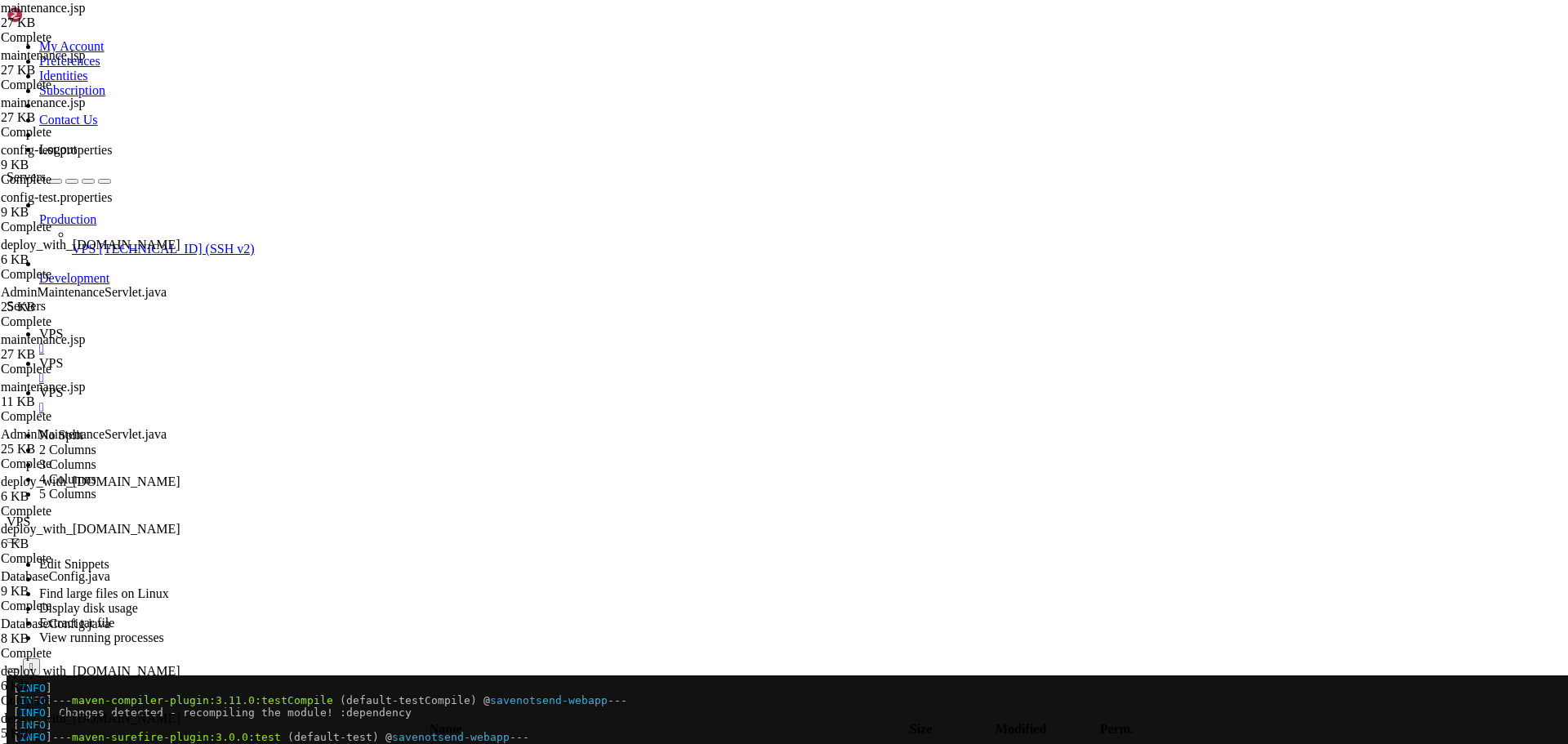
click at [62, 327] on span "VPS" at bounding box center [51, 334] width 24 height 14
click at [62, 356] on span "VPS" at bounding box center [51, 363] width 24 height 14
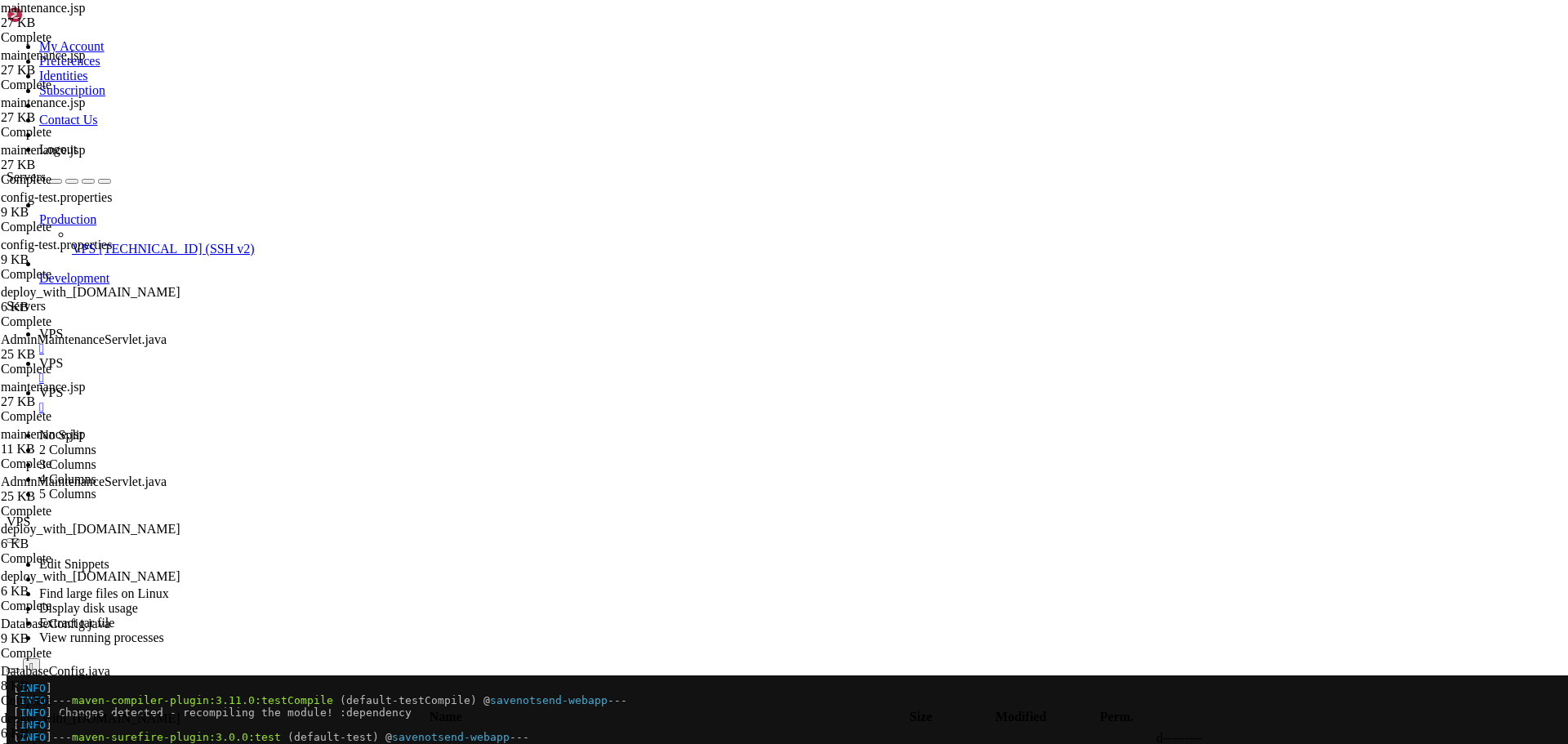
type textarea "</html>"
click at [62, 327] on span "VPS" at bounding box center [51, 334] width 24 height 14
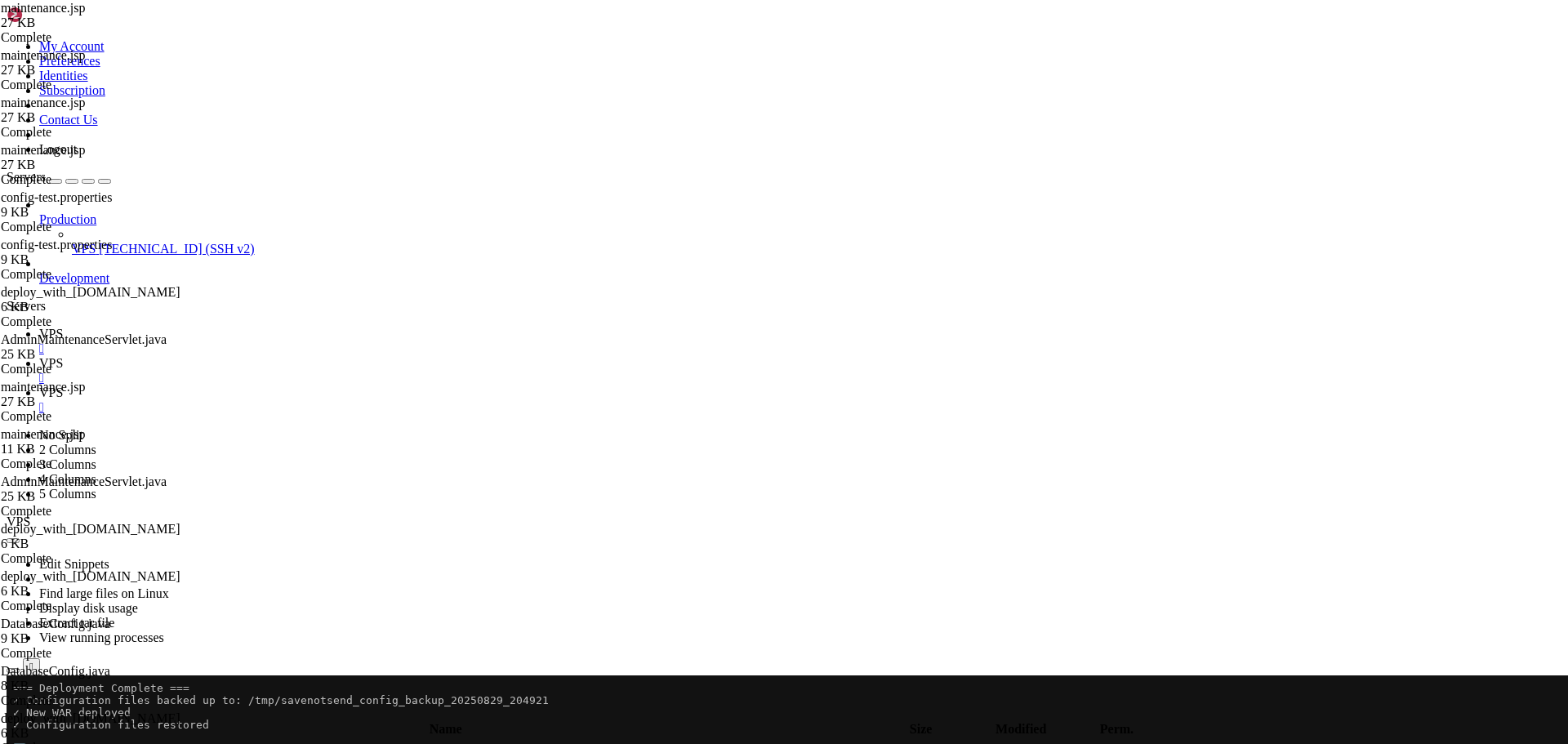
scroll to position [6677, 0]
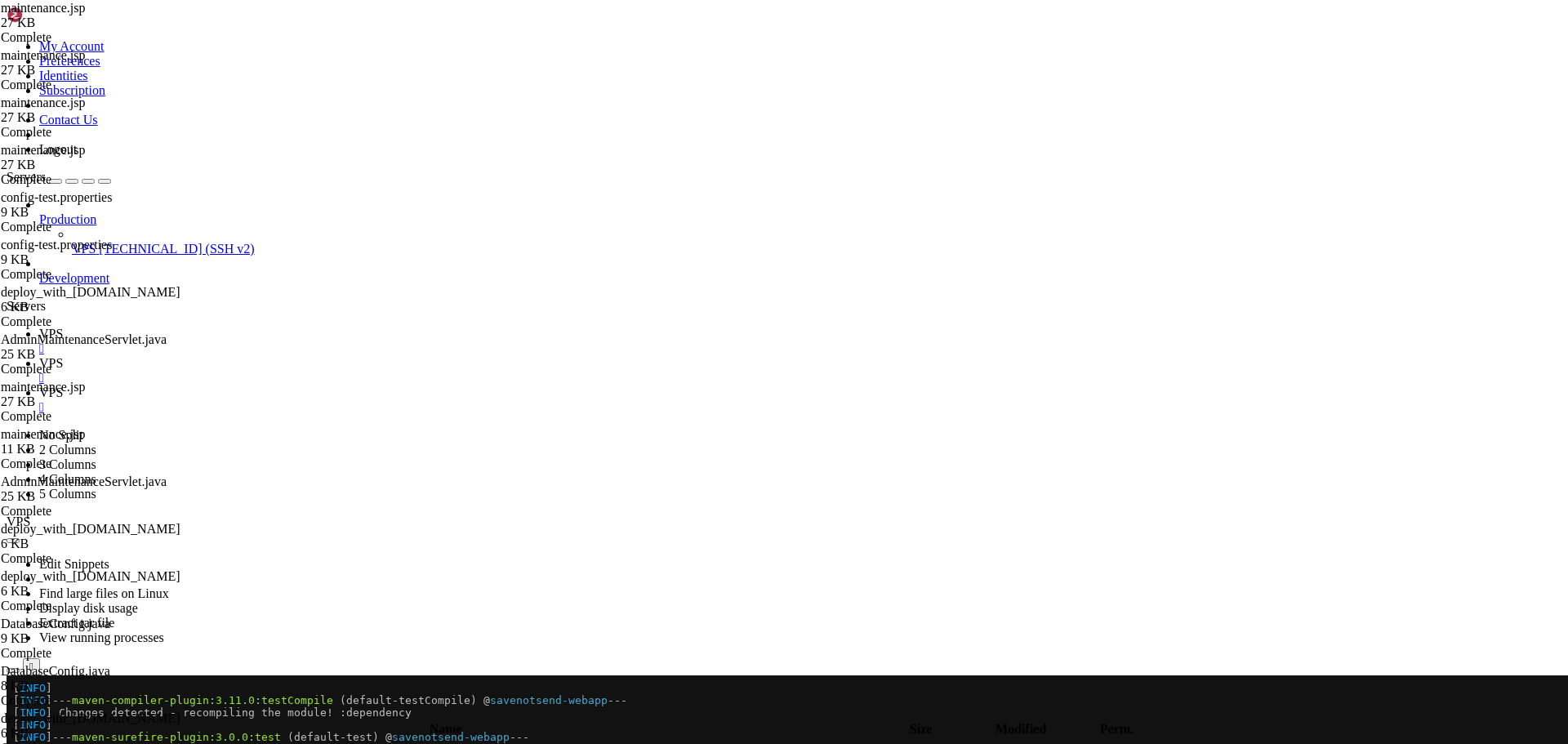
click at [62, 356] on span "VPS" at bounding box center [51, 363] width 24 height 14
type textarea "<%@ page contentType="text/html;charset=UTF-8" language="java" %>"
paste textarea
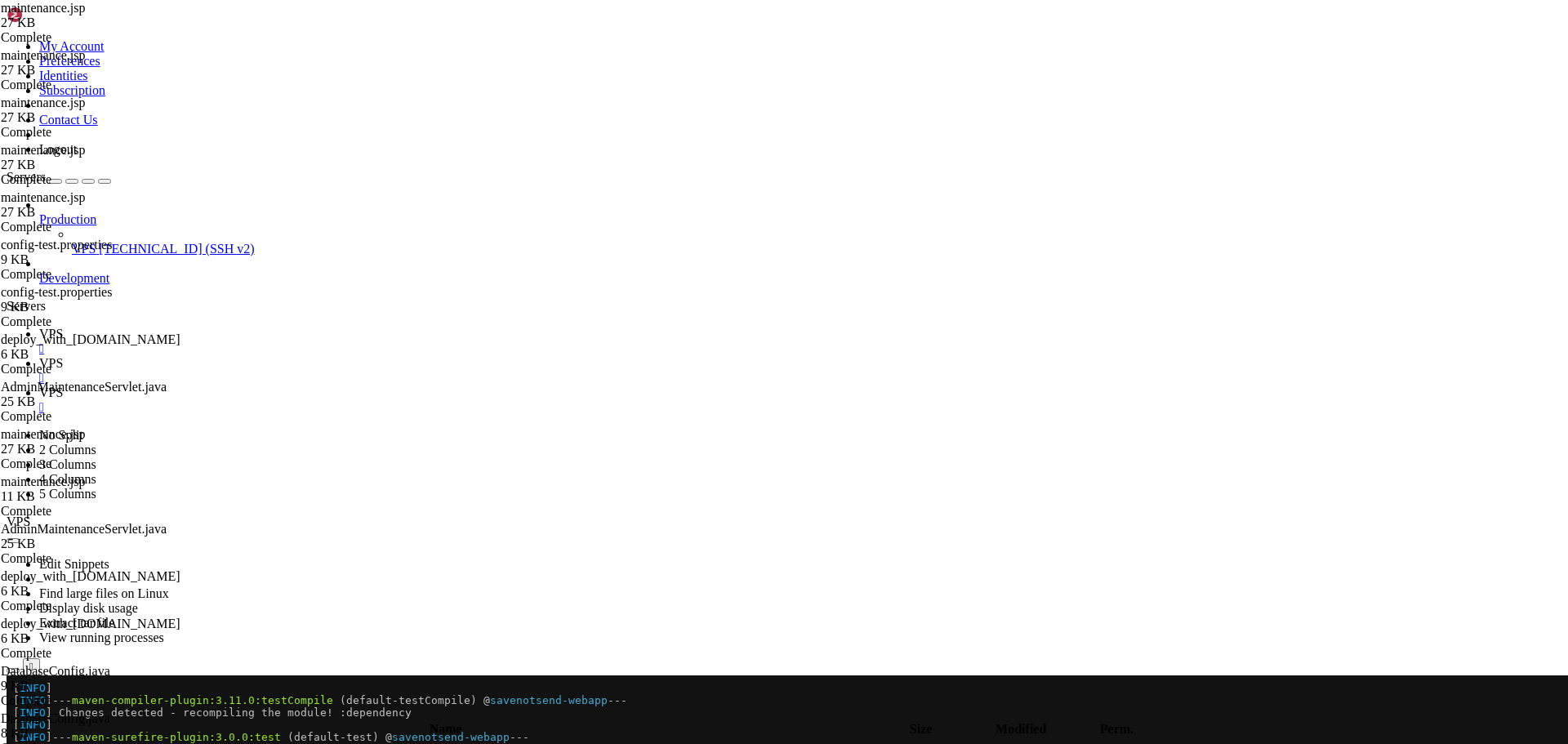
type textarea "</html>"
drag, startPoint x: 232, startPoint y: 19, endPoint x: 258, endPoint y: 58, distance: 46.9
click at [39, 327] on icon at bounding box center [39, 334] width 0 height 14
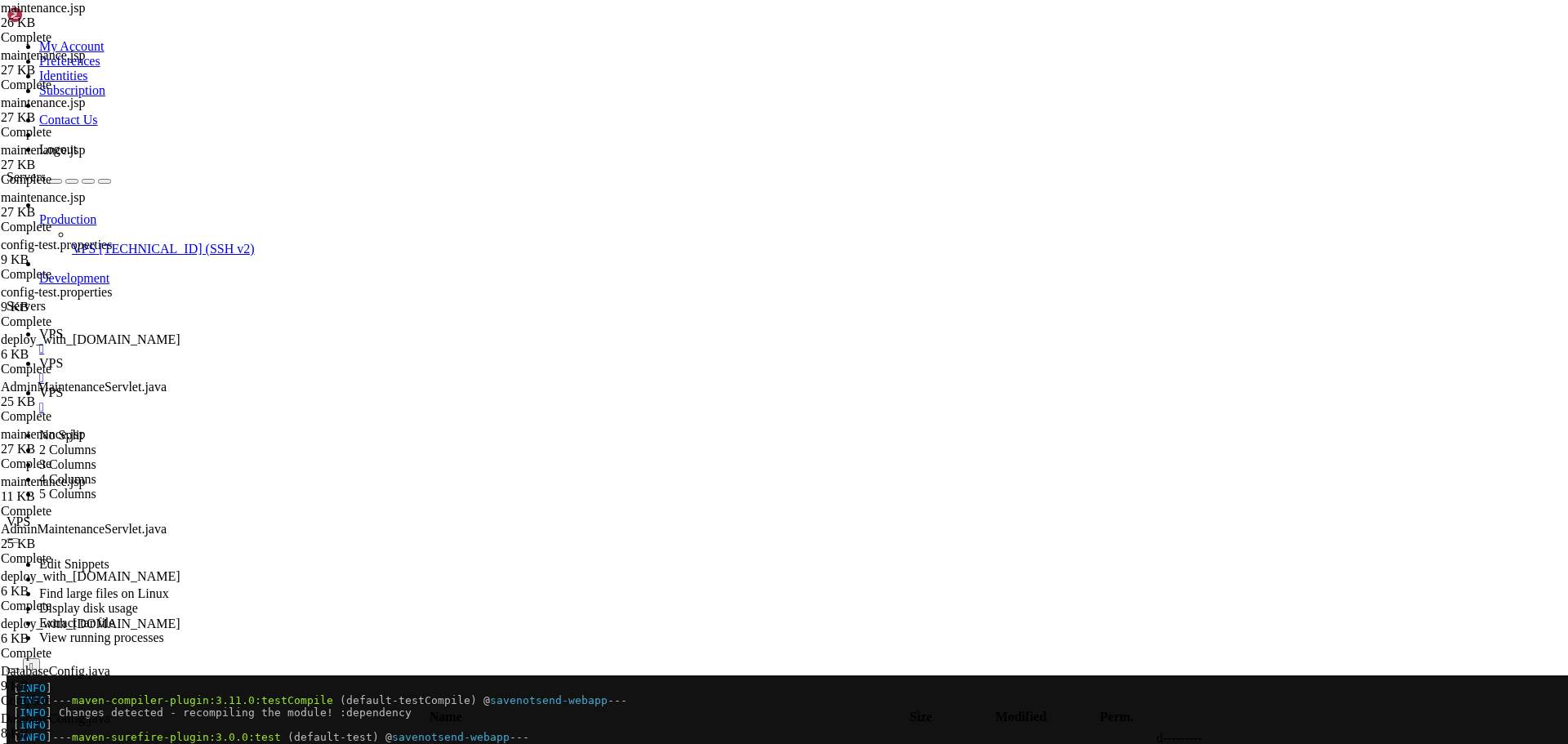
scroll to position [4631, 0]
click at [313, 356] on link "VPS " at bounding box center [800, 371] width 1522 height 29
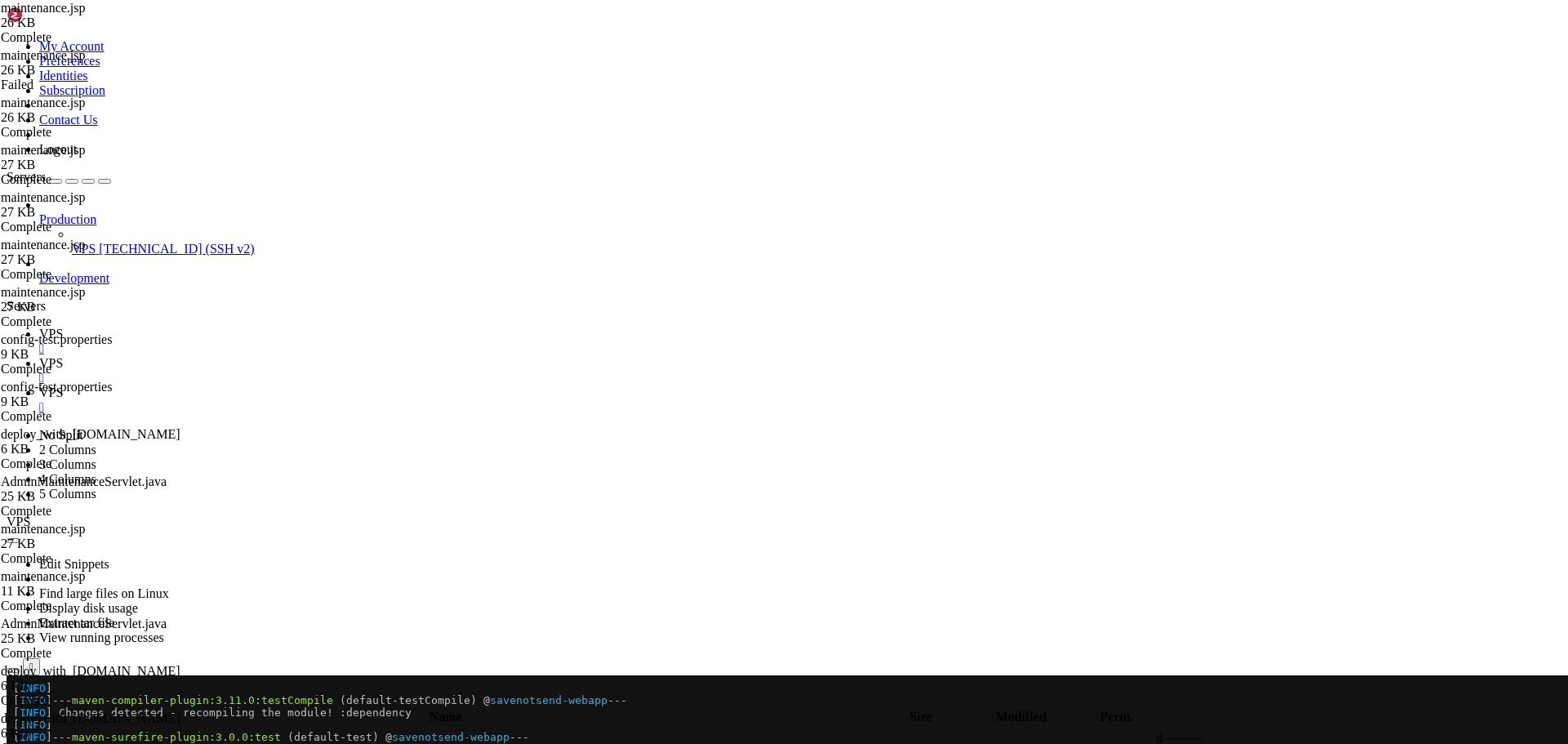
type textarea "</html>"
click at [62, 327] on span "VPS" at bounding box center [51, 334] width 24 height 14
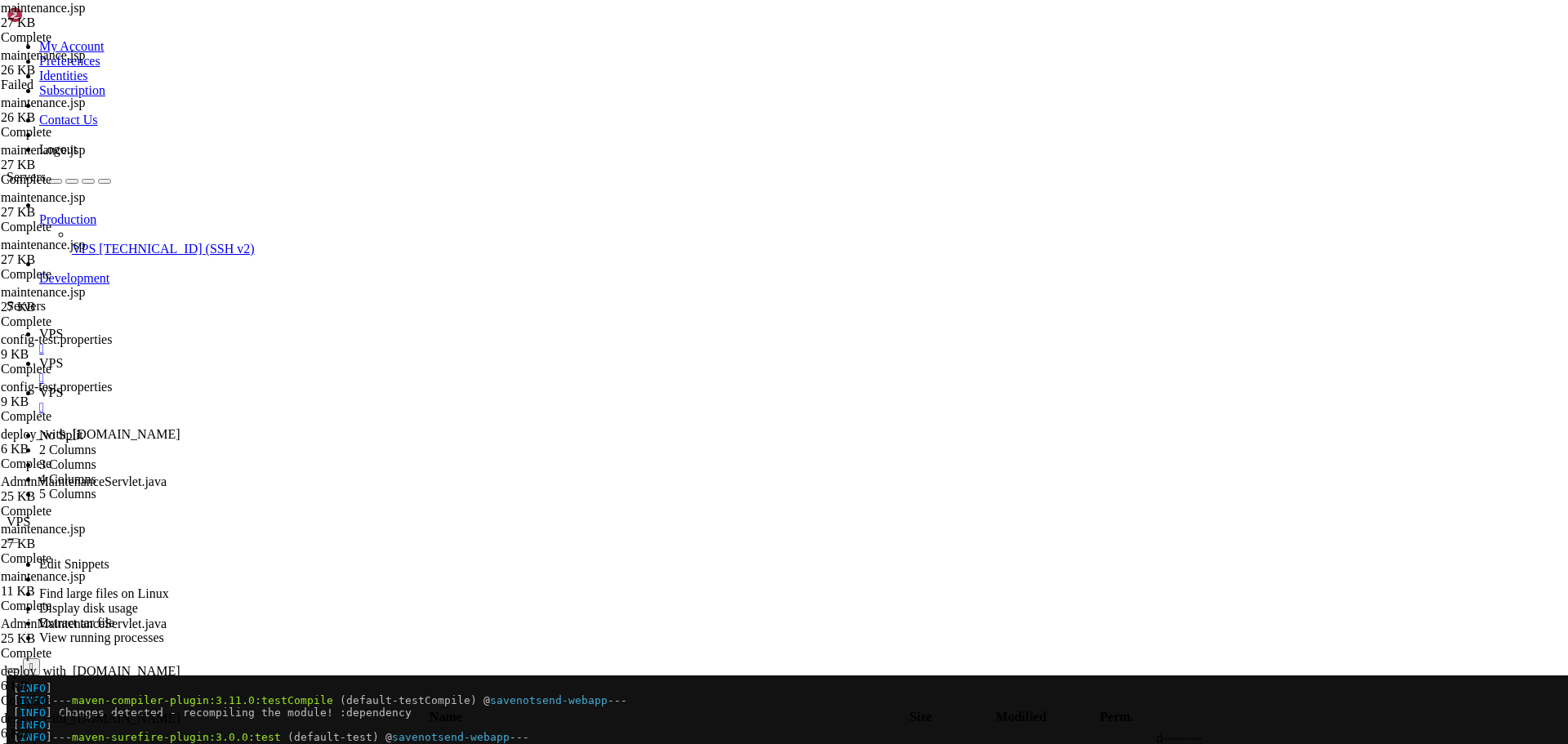
click at [62, 356] on span "VPS" at bounding box center [51, 363] width 24 height 14
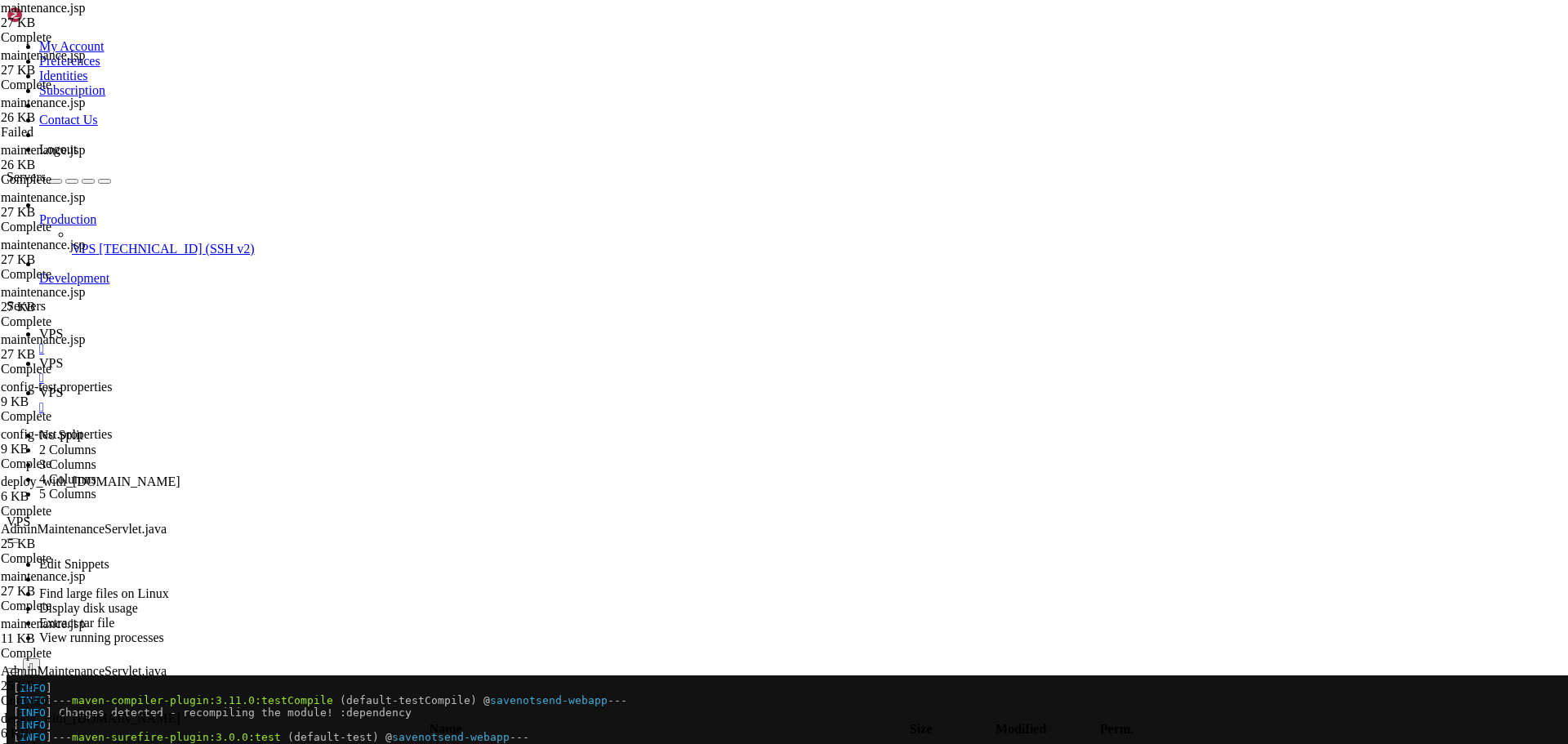
paste textarea
type textarea "</html>"
click at [232, 327] on link "VPS " at bounding box center [800, 342] width 1522 height 29
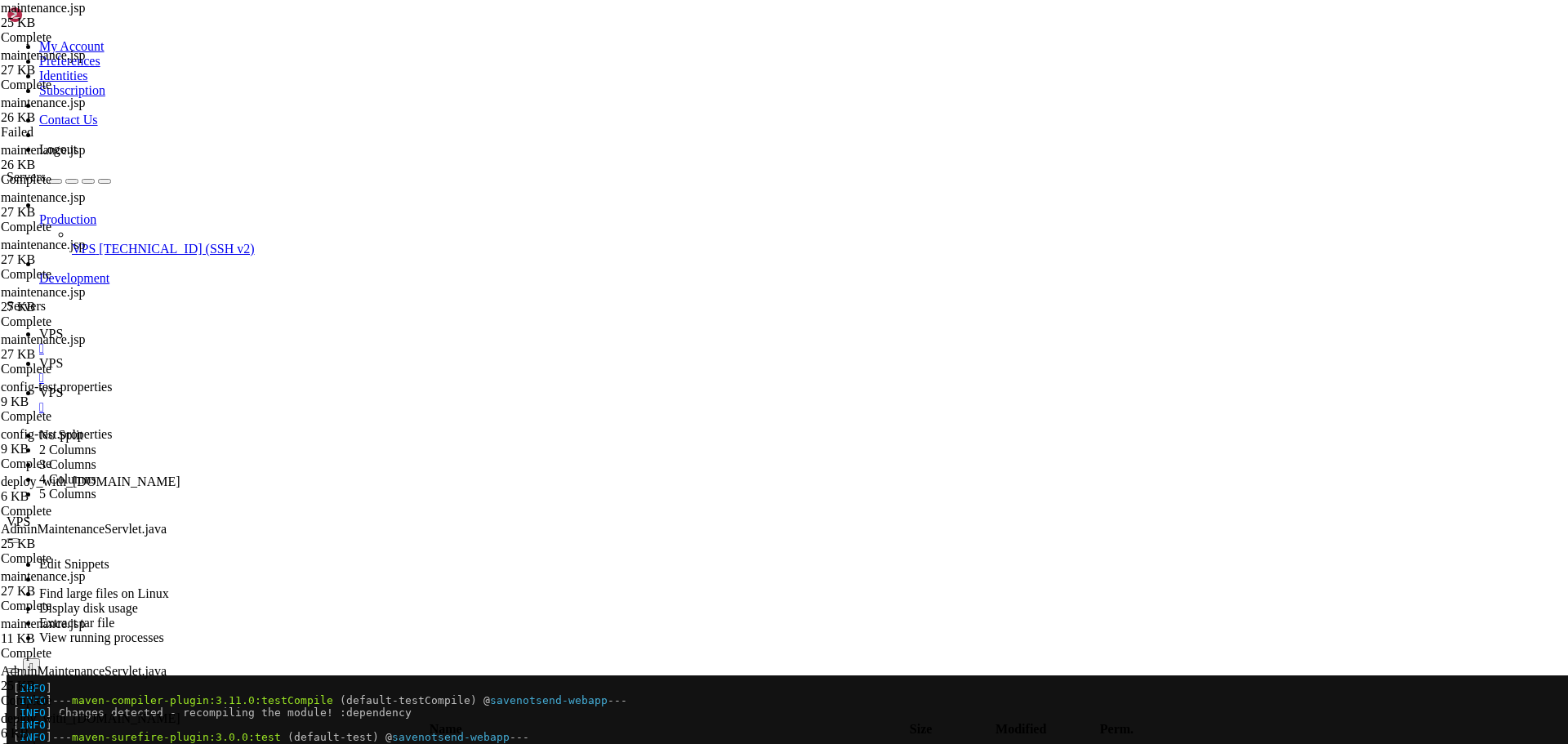
scroll to position [6788, 0]
click at [62, 385] on span "VPS" at bounding box center [51, 392] width 24 height 14
click at [39, 327] on icon at bounding box center [39, 334] width 0 height 14
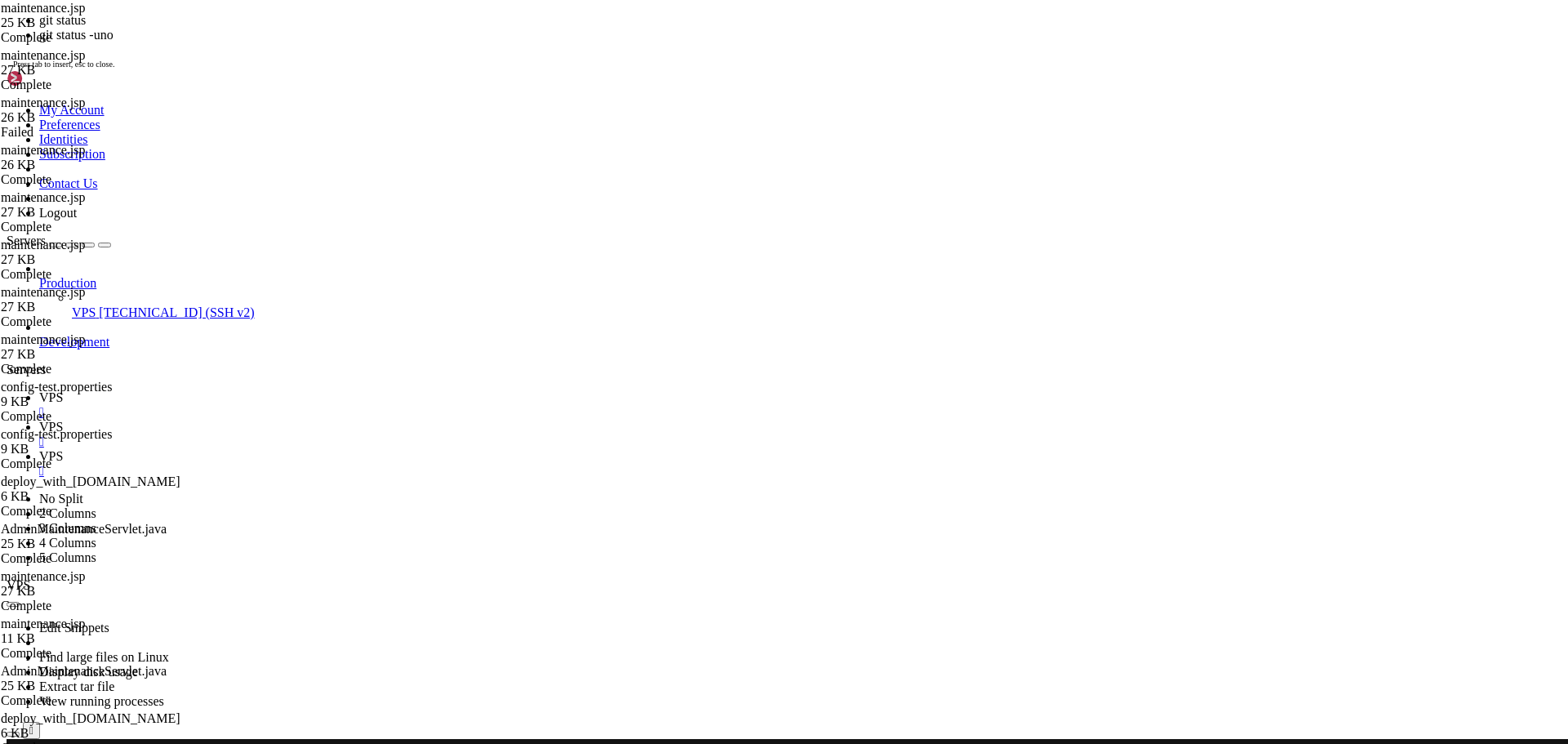
scroll to position [11211, 0]
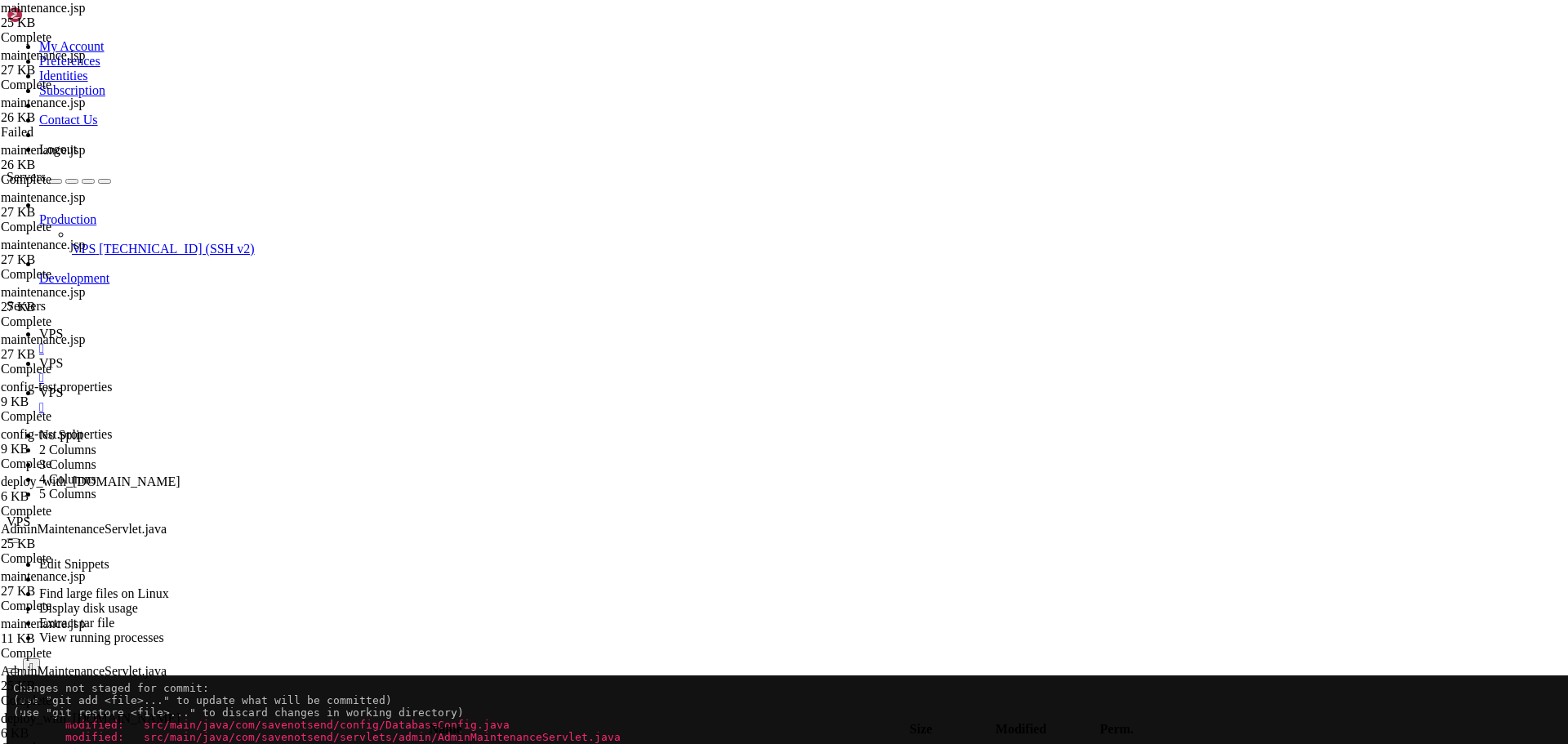
scroll to position [11811, 0]
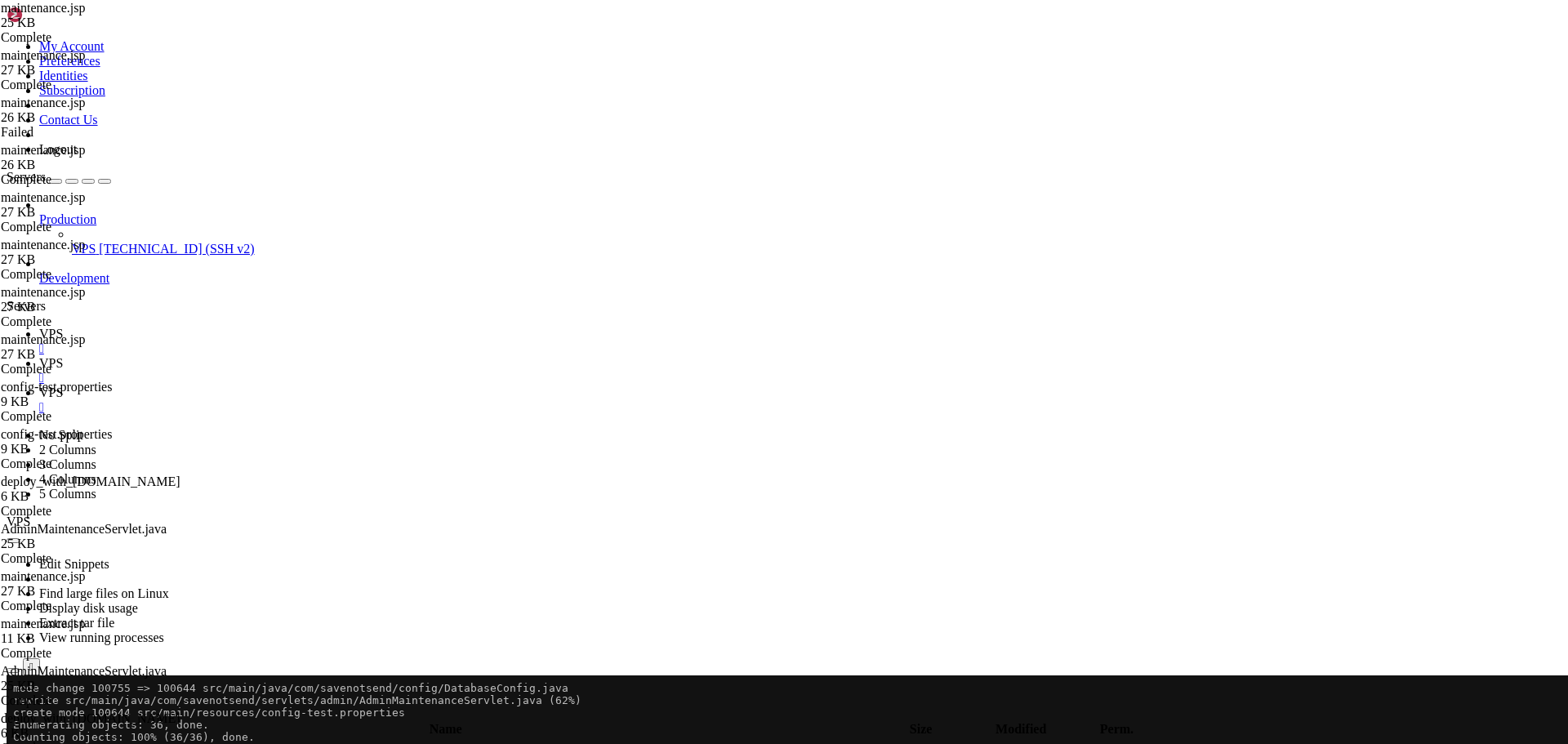
click at [13, 676] on div at bounding box center [10, 676] width 7 height 0
click at [39, 385] on icon at bounding box center [39, 392] width 0 height 14
